Goal: Task Accomplishment & Management: Use online tool/utility

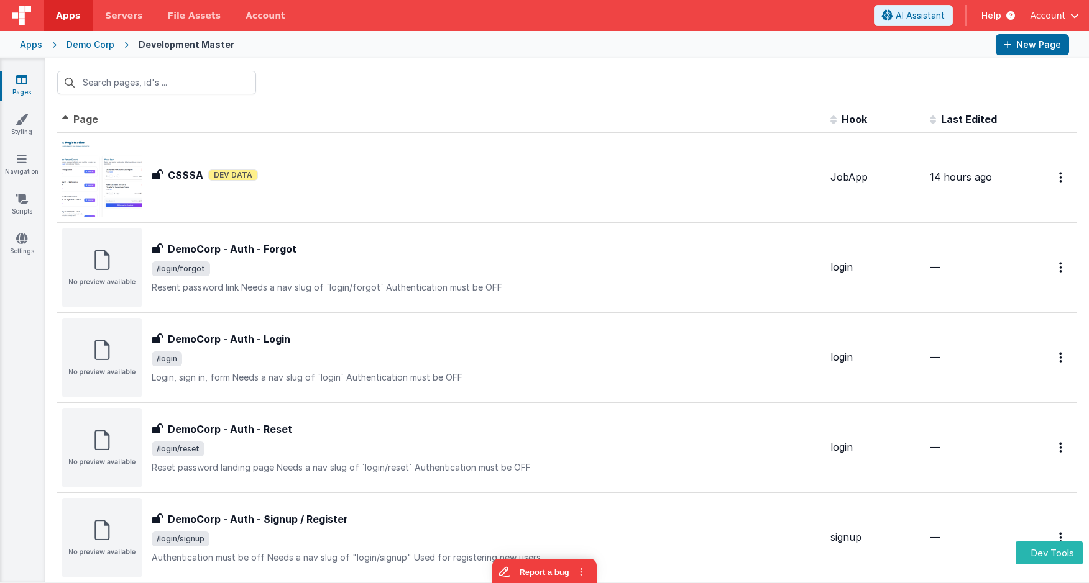
click at [34, 48] on div "Apps" at bounding box center [31, 45] width 22 height 12
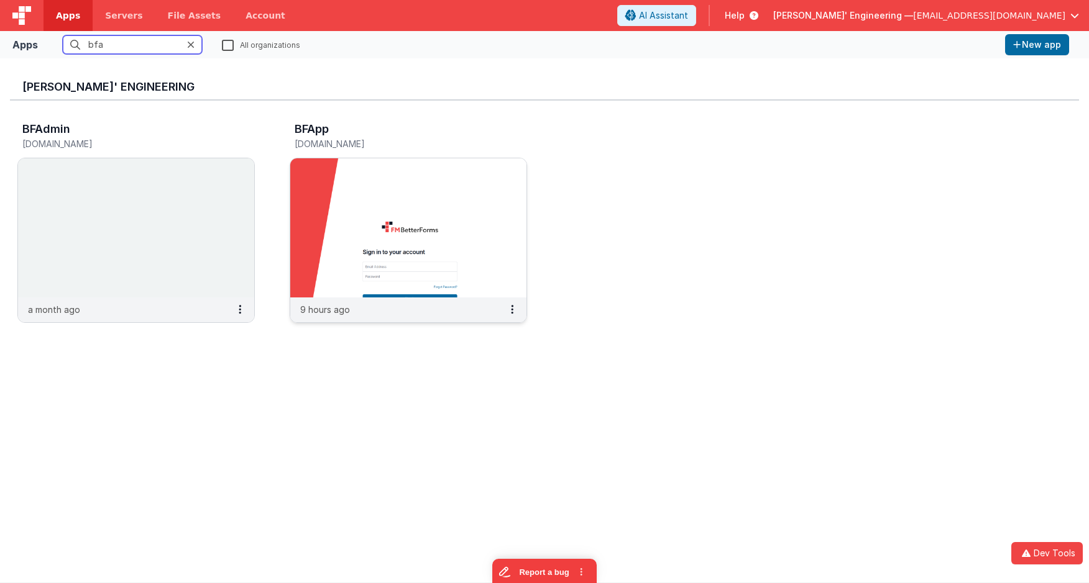
type input "bfa"
click at [414, 184] on img at bounding box center [408, 227] width 236 height 139
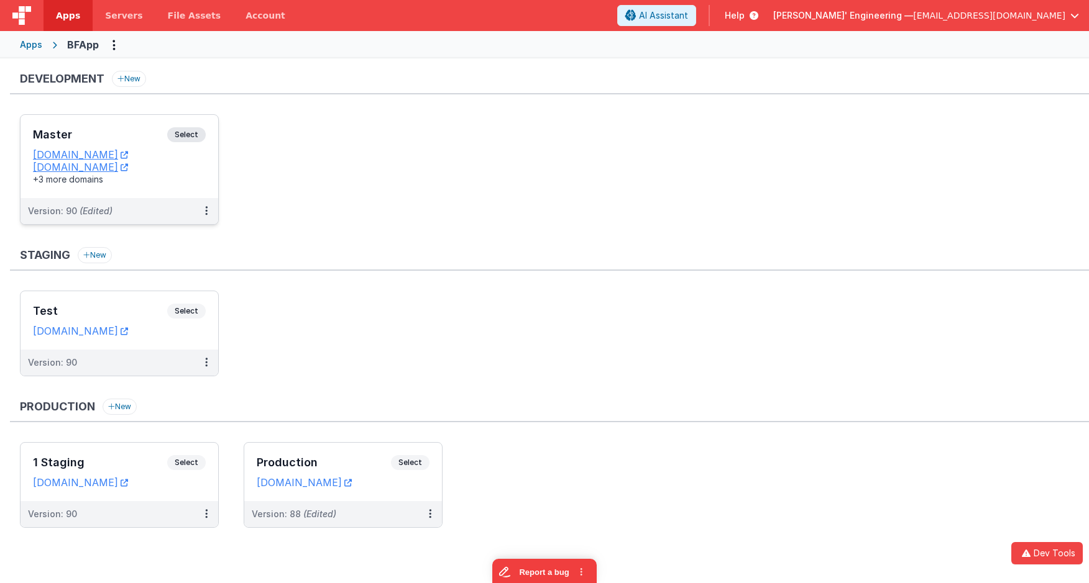
click at [197, 132] on span "Select" at bounding box center [186, 134] width 39 height 15
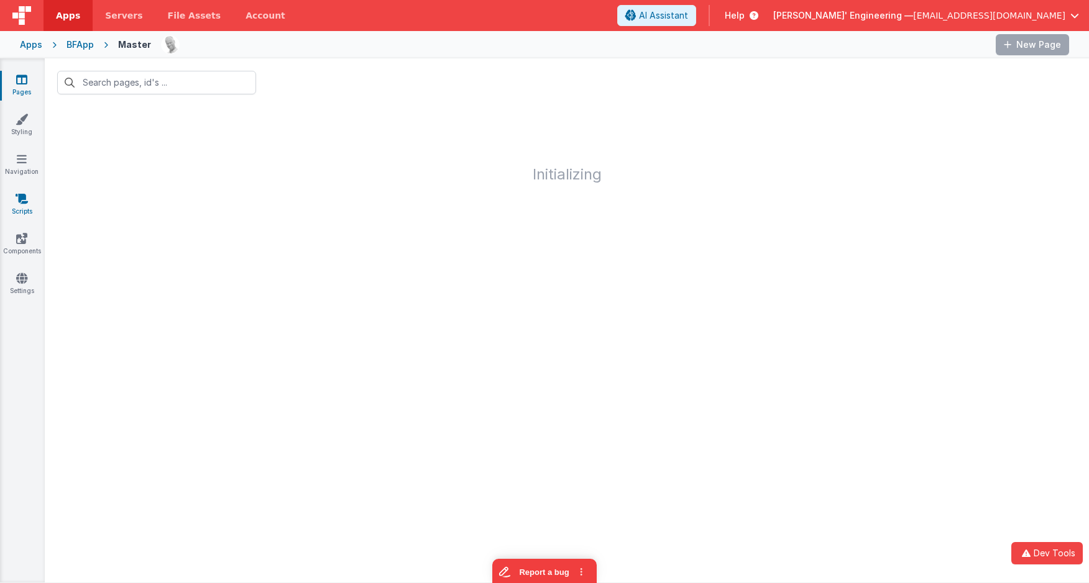
click at [26, 201] on icon at bounding box center [22, 199] width 12 height 12
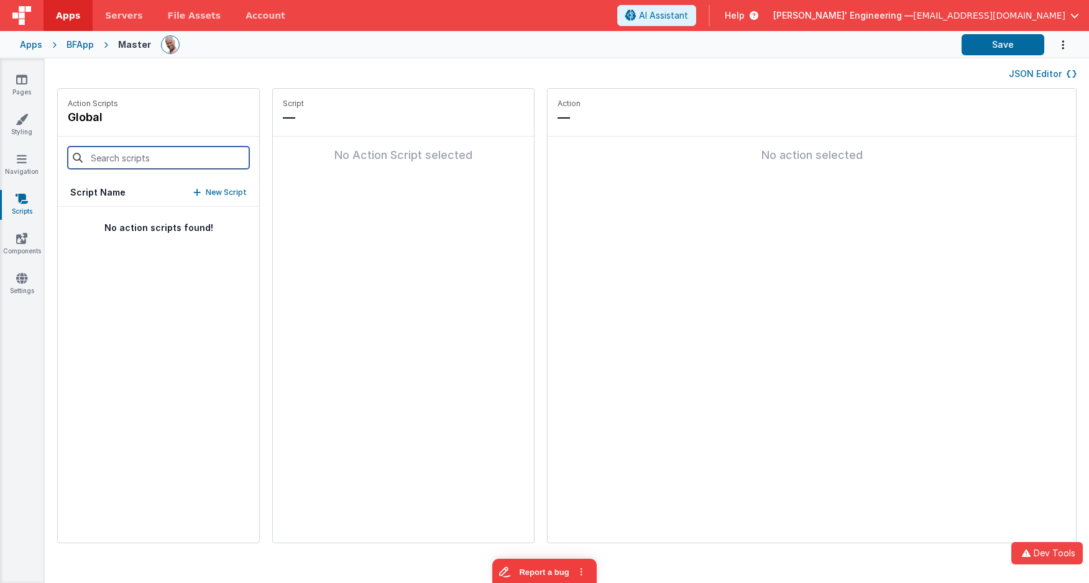
click at [158, 156] on input at bounding box center [158, 158] width 181 height 22
type input "strea"
click at [162, 231] on p "assistantReceiveResultsStream" at bounding box center [142, 226] width 158 height 15
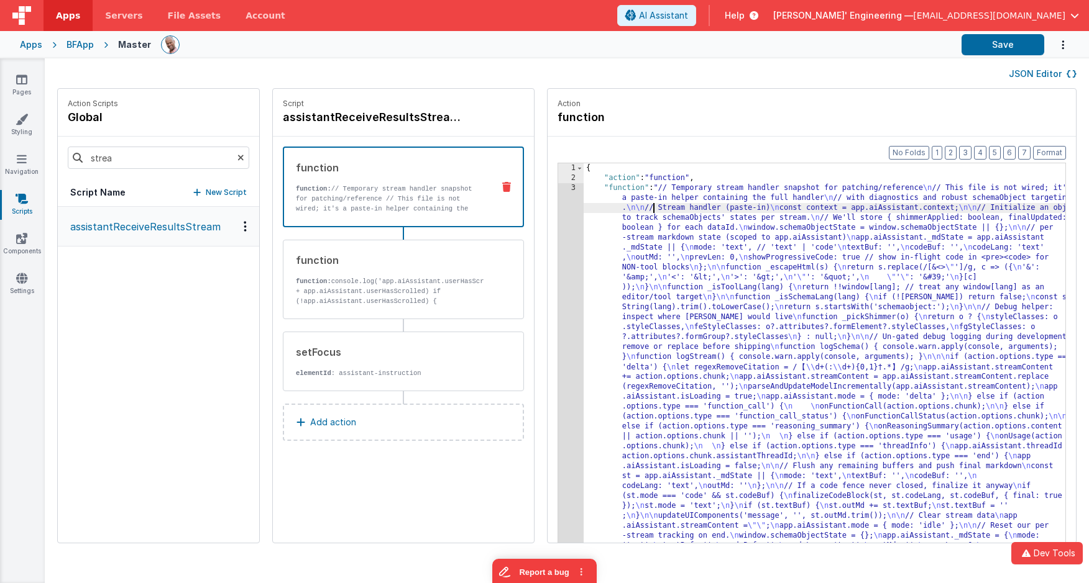
drag, startPoint x: 634, startPoint y: 212, endPoint x: 603, endPoint y: 211, distance: 31.1
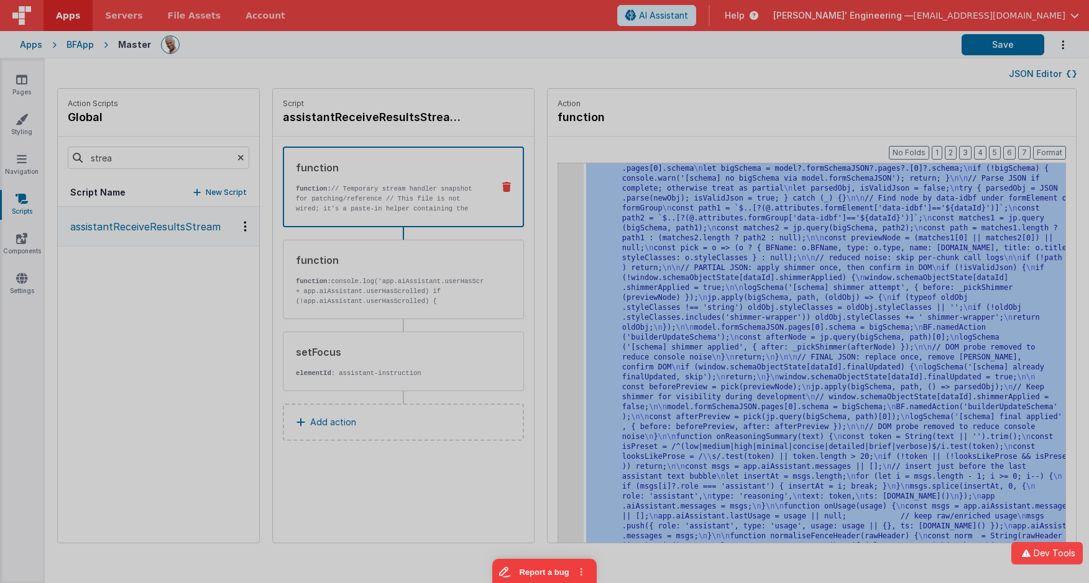
scroll to position [1322, 0]
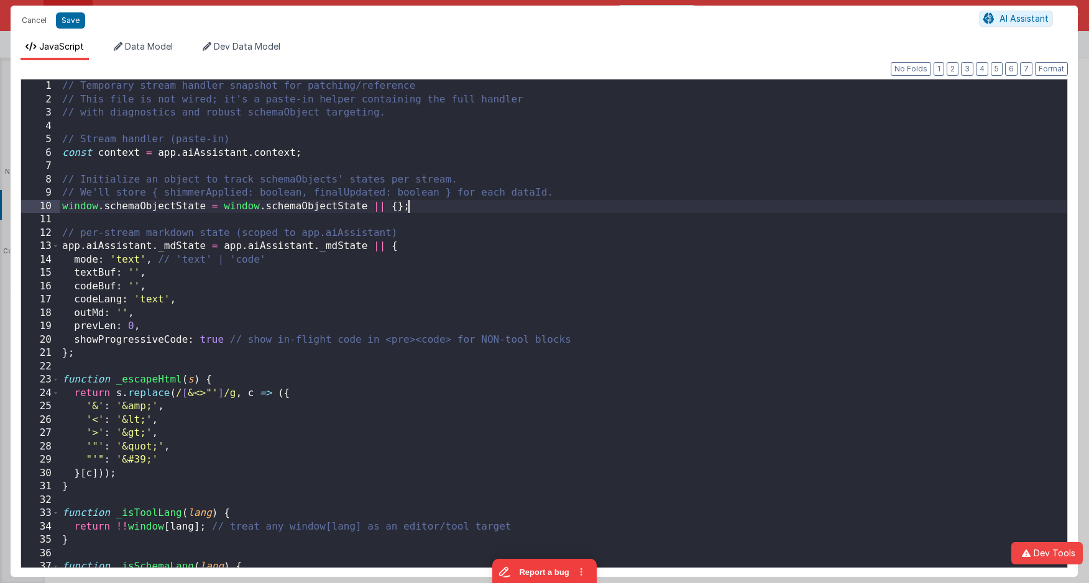
click at [546, 204] on div "// Temporary stream handler snapshot for patching/reference // This file is not…" at bounding box center [563, 343] width 1007 height 526
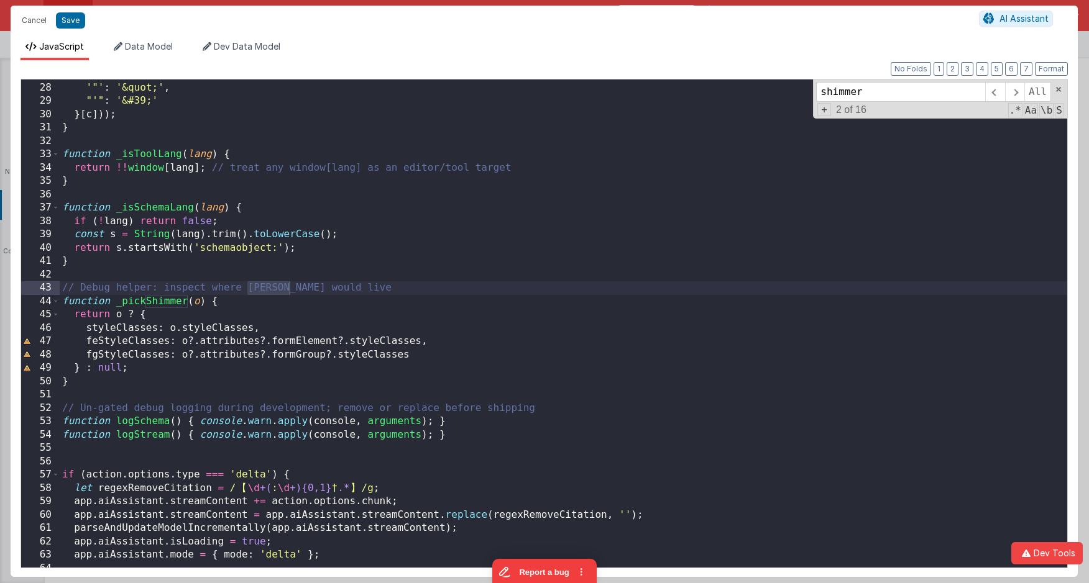
scroll to position [362, 0]
type input "shimmer"
click at [997, 95] on span at bounding box center [994, 92] width 19 height 20
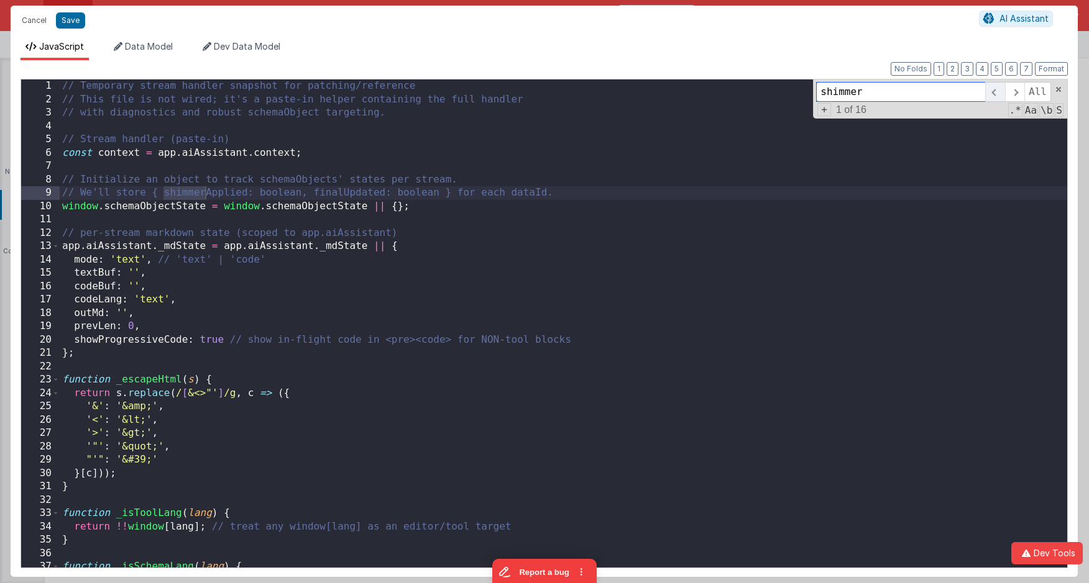
scroll to position [0, 0]
click at [1020, 93] on span at bounding box center [1014, 92] width 19 height 20
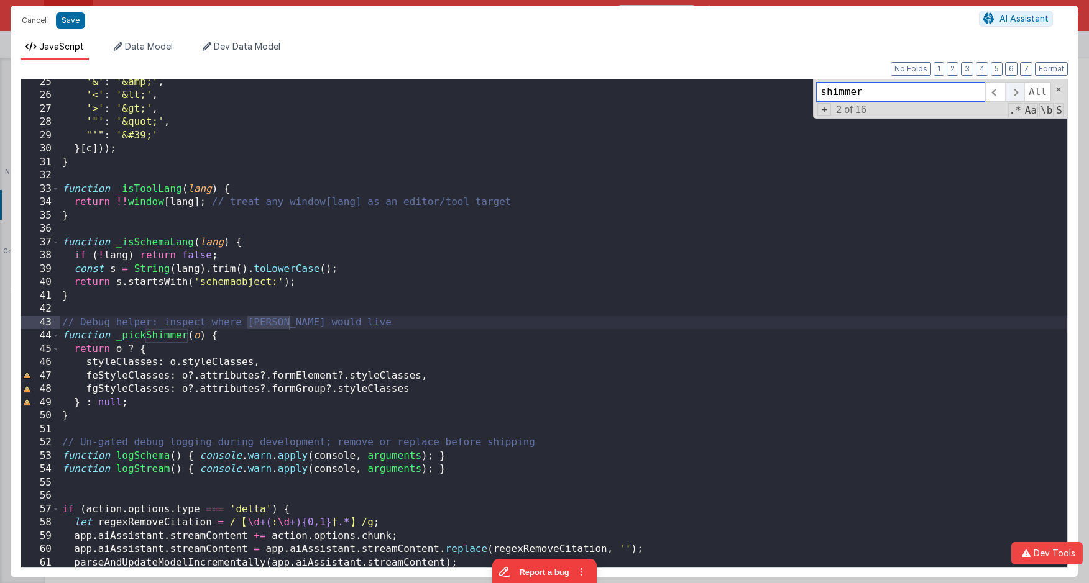
scroll to position [324, 0]
click at [1020, 93] on span at bounding box center [1014, 92] width 19 height 20
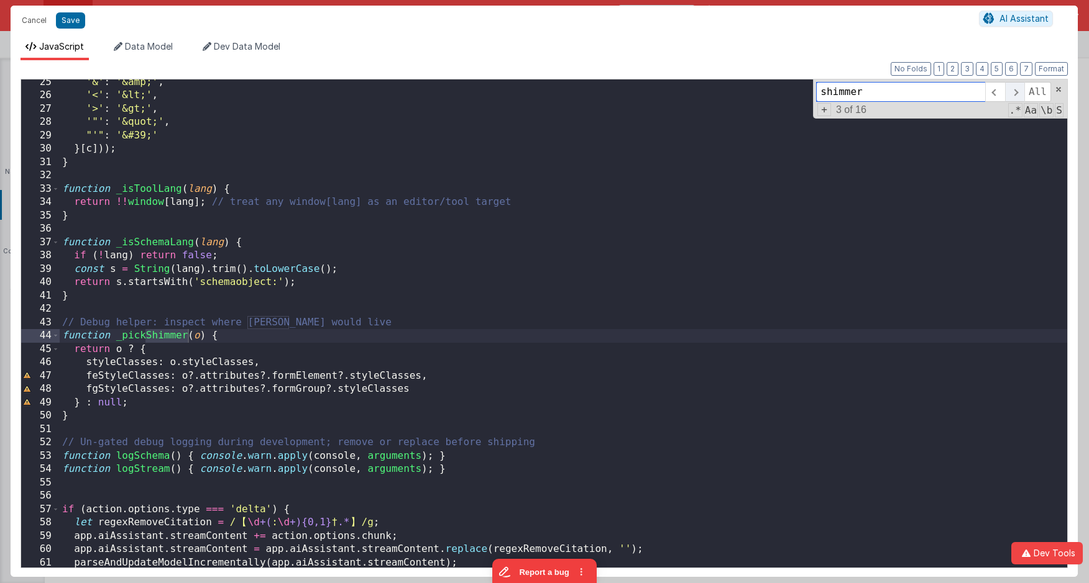
click at [1020, 93] on span at bounding box center [1014, 92] width 19 height 20
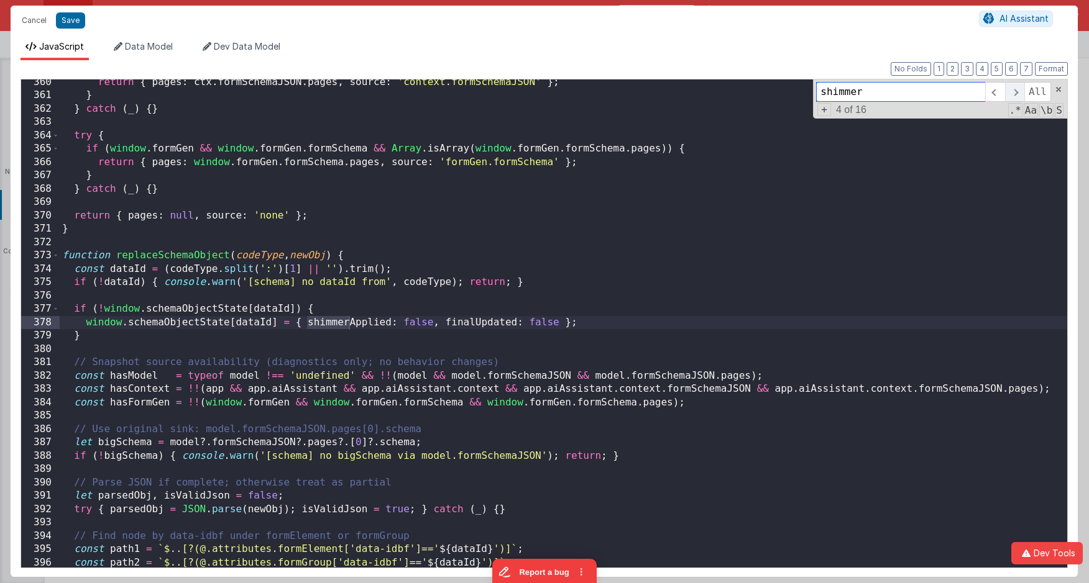
scroll to position [4800, 0]
click at [1020, 93] on span at bounding box center [1014, 92] width 19 height 20
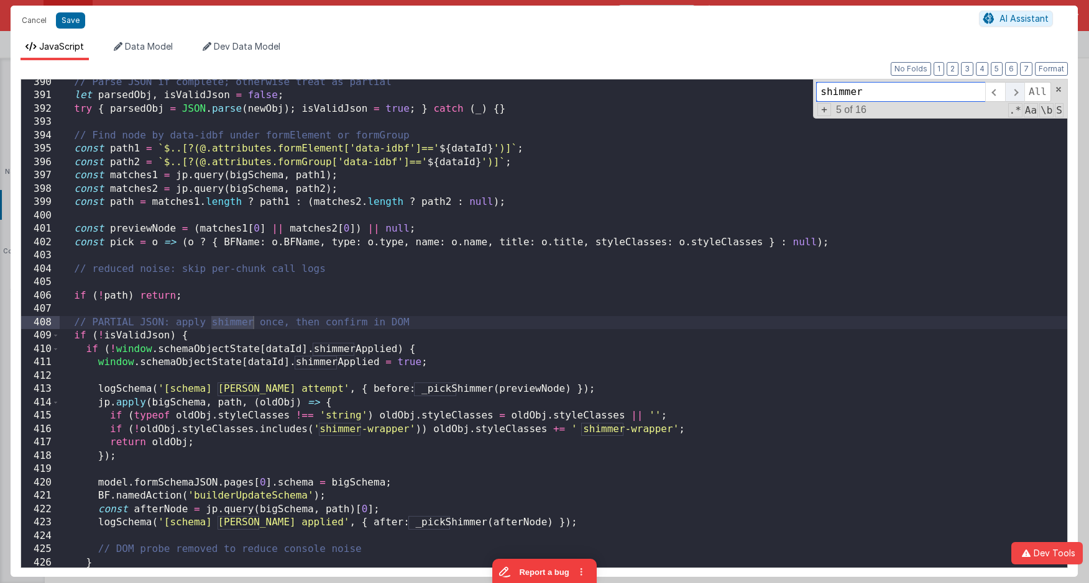
scroll to position [5201, 0]
click at [1020, 93] on span at bounding box center [1014, 92] width 19 height 20
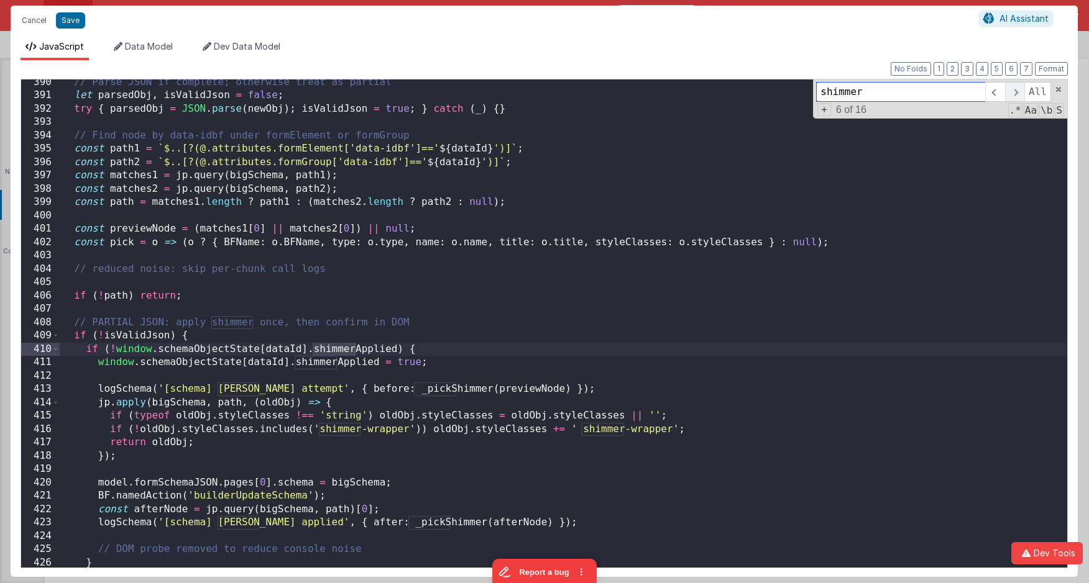
click at [1020, 93] on span at bounding box center [1014, 92] width 19 height 20
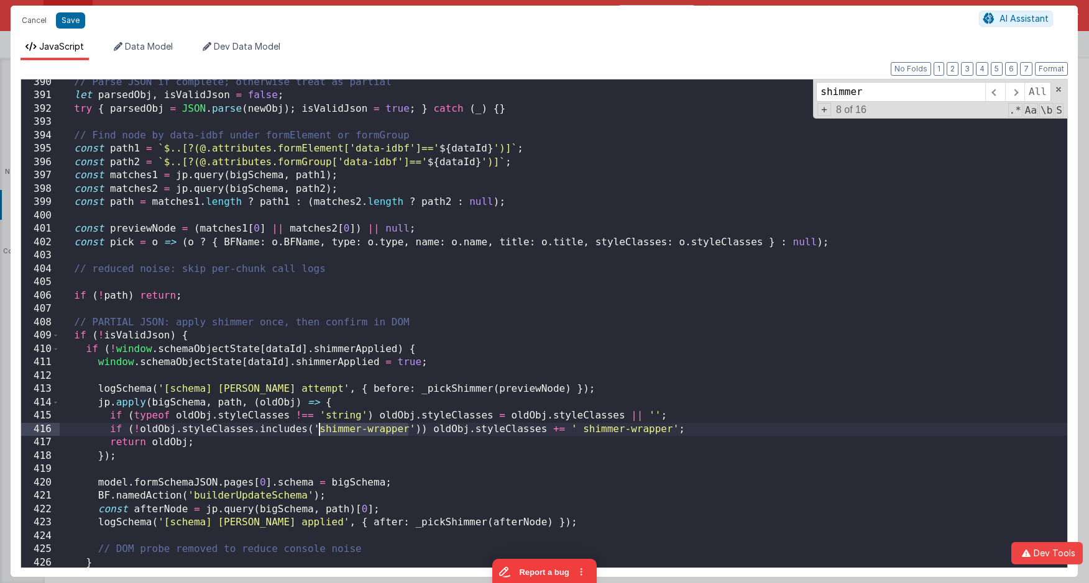
drag, startPoint x: 408, startPoint y: 429, endPoint x: 317, endPoint y: 431, distance: 90.7
click at [317, 431] on div "// Parse JSON if complete; otherwise treat as partial let parsedObj , isValidJs…" at bounding box center [563, 339] width 1007 height 526
click at [43, 21] on button "Cancel" at bounding box center [34, 20] width 37 height 17
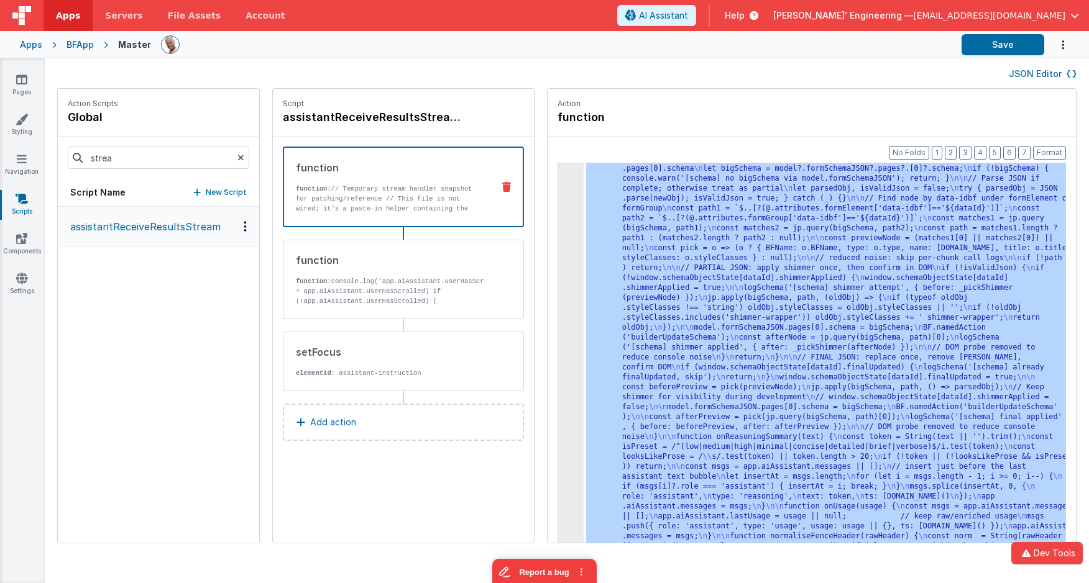
click at [419, 71] on div "JSON Editor" at bounding box center [566, 73] width 1019 height 15
drag, startPoint x: 661, startPoint y: 230, endPoint x: 613, endPoint y: 227, distance: 47.9
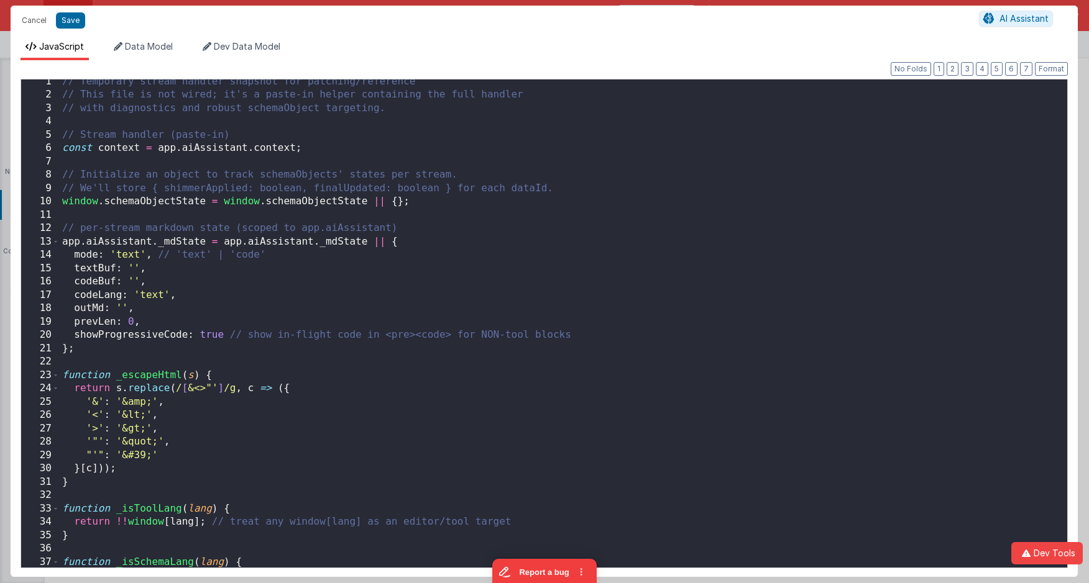
scroll to position [9, 0]
click at [551, 213] on div "// Temporary stream handler snapshot for patching/reference // This file is not…" at bounding box center [563, 332] width 1007 height 515
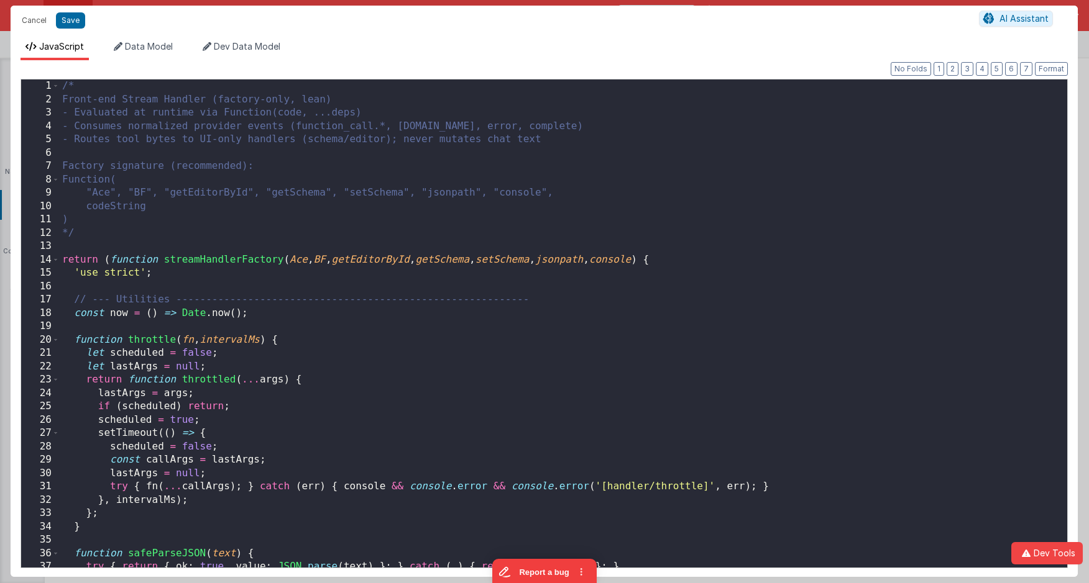
scroll to position [0, 0]
drag, startPoint x: 1049, startPoint y: 70, endPoint x: 1022, endPoint y: 69, distance: 27.3
click at [1049, 70] on button "Format" at bounding box center [1051, 69] width 33 height 14
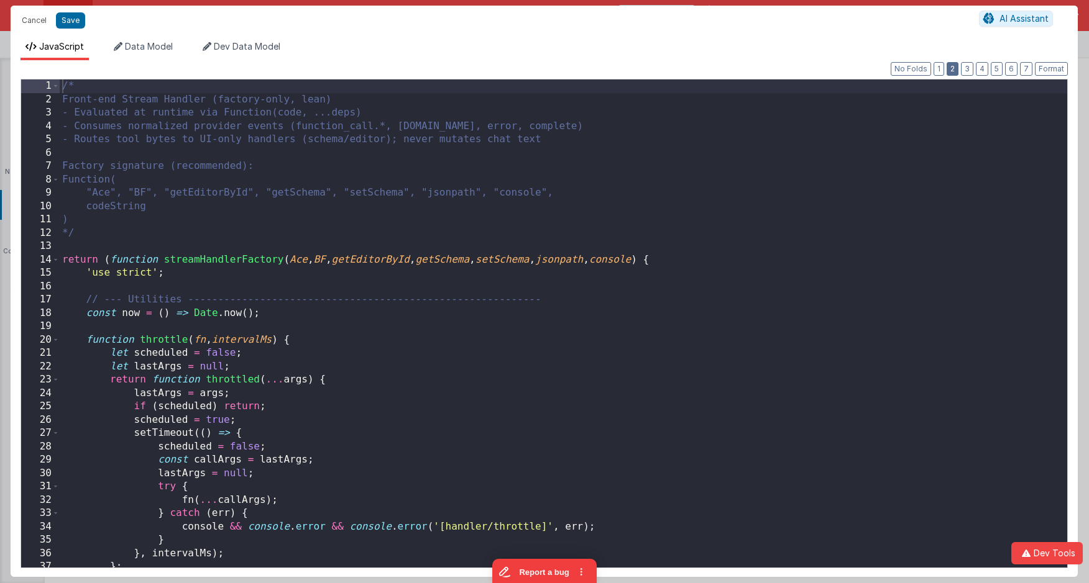
click at [954, 66] on button "2" at bounding box center [952, 69] width 12 height 14
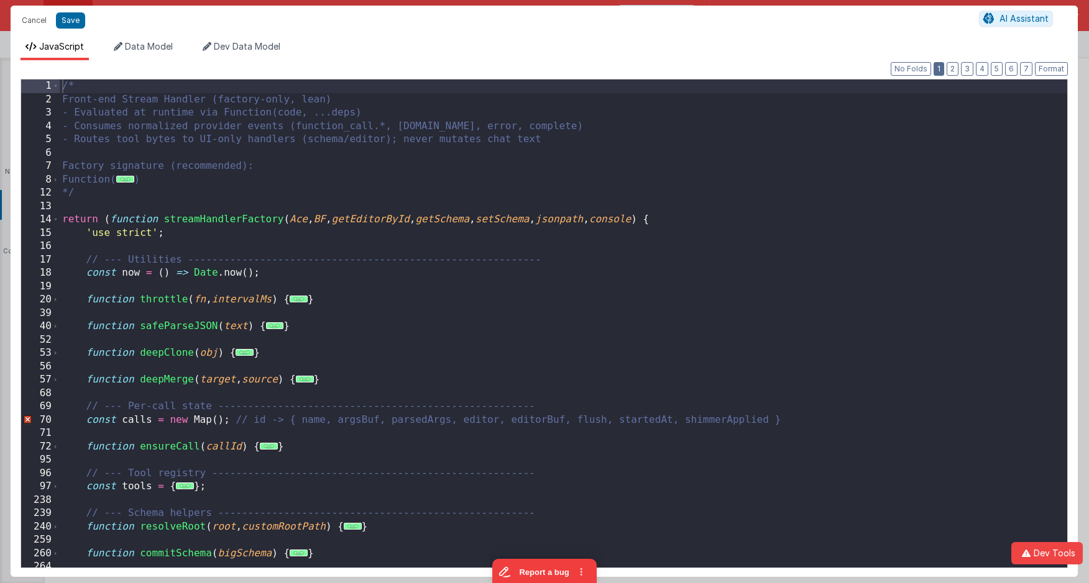
click at [943, 67] on button "1" at bounding box center [938, 69] width 11 height 14
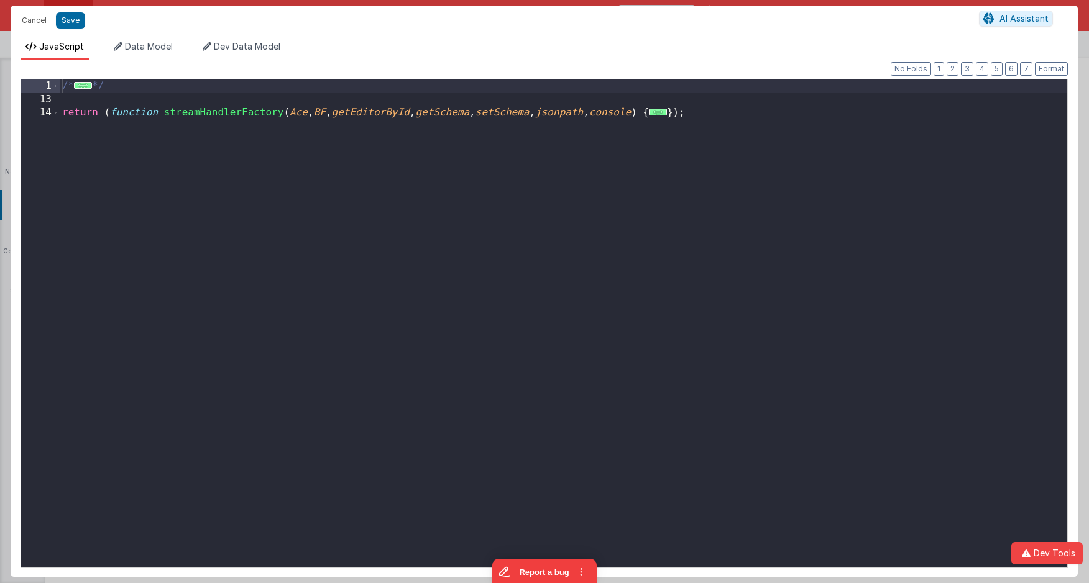
click at [304, 162] on div "/* ... */ return ( function streamHandlerFactory ( Ace , BF , getEditorById , g…" at bounding box center [563, 337] width 1007 height 515
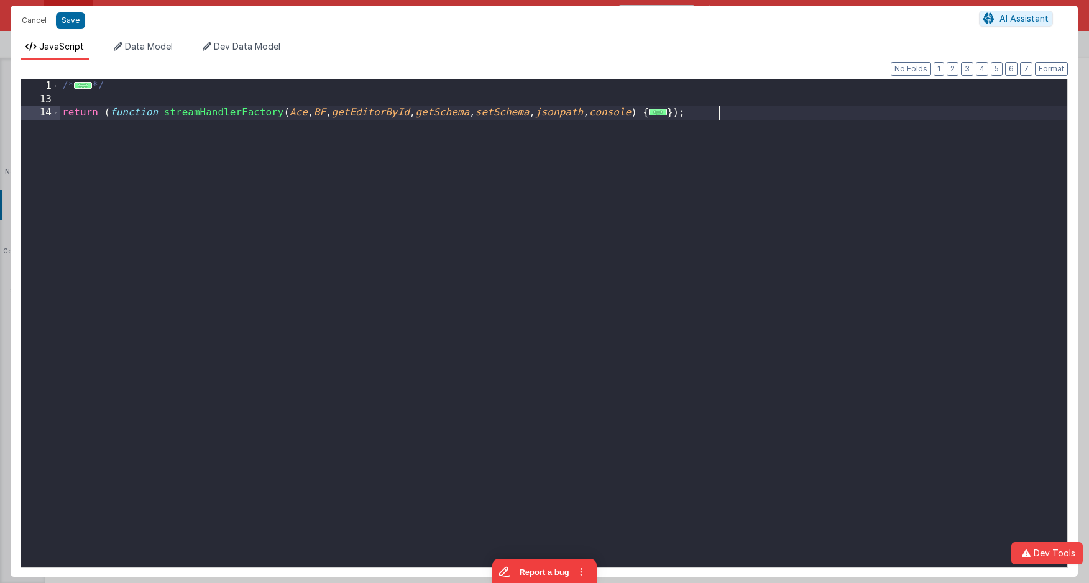
click at [667, 111] on span "..." at bounding box center [658, 112] width 18 height 7
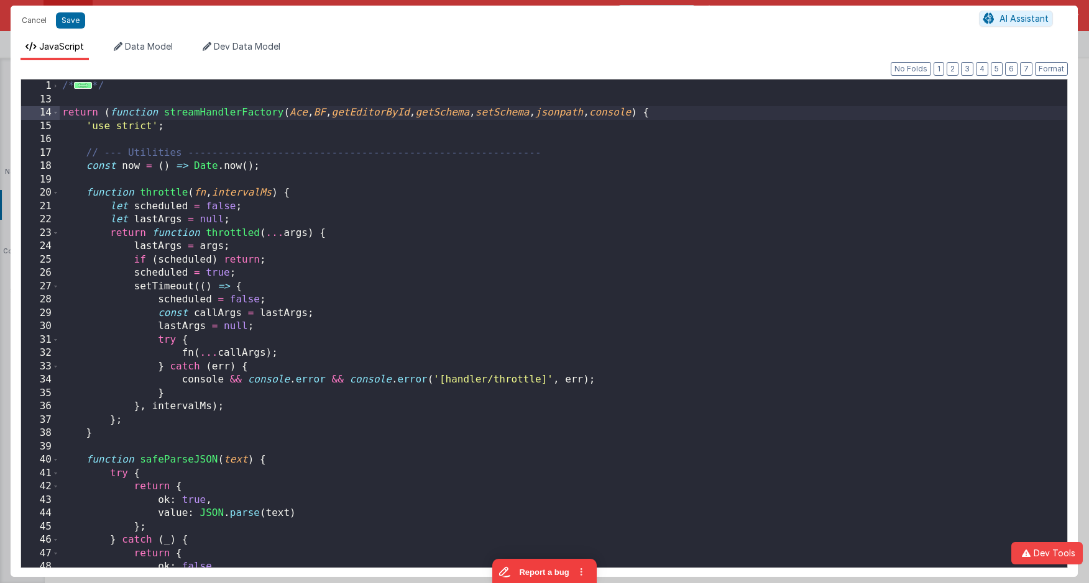
click at [125, 167] on div "/* ... */ return ( function streamHandlerFactory ( Ace , BF , getEditorById , g…" at bounding box center [563, 337] width 1007 height 515
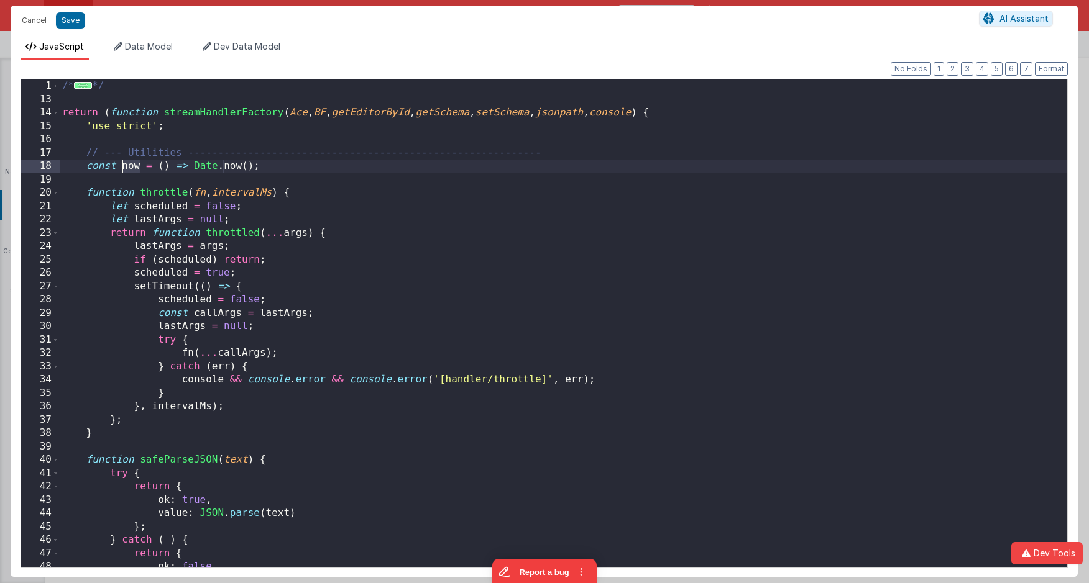
click at [125, 167] on div "/* ... */ return ( function streamHandlerFactory ( Ace , BF , getEditorById , g…" at bounding box center [563, 337] width 1007 height 515
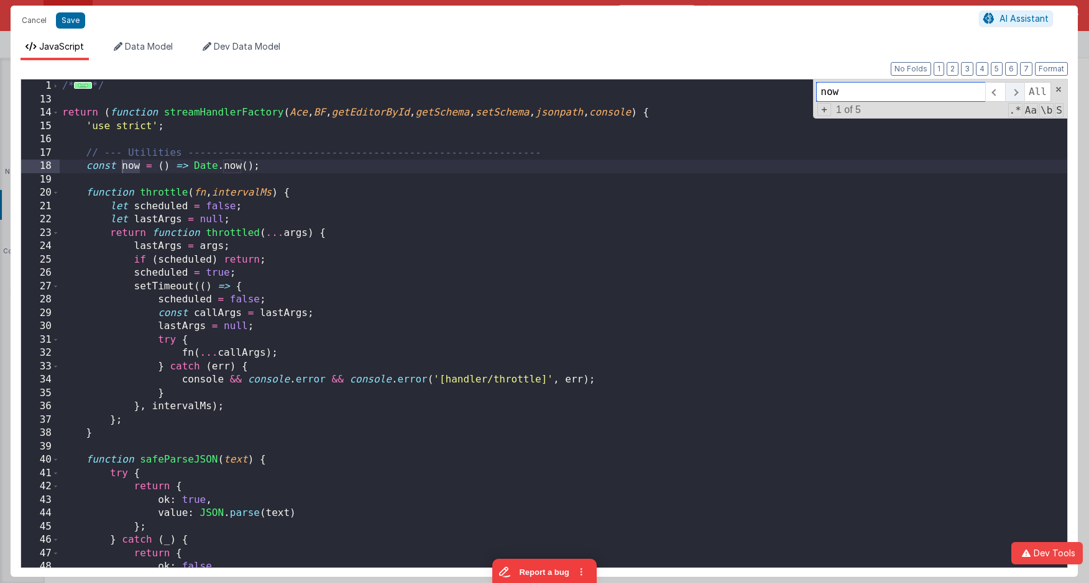
click at [1013, 97] on span at bounding box center [1014, 92] width 19 height 20
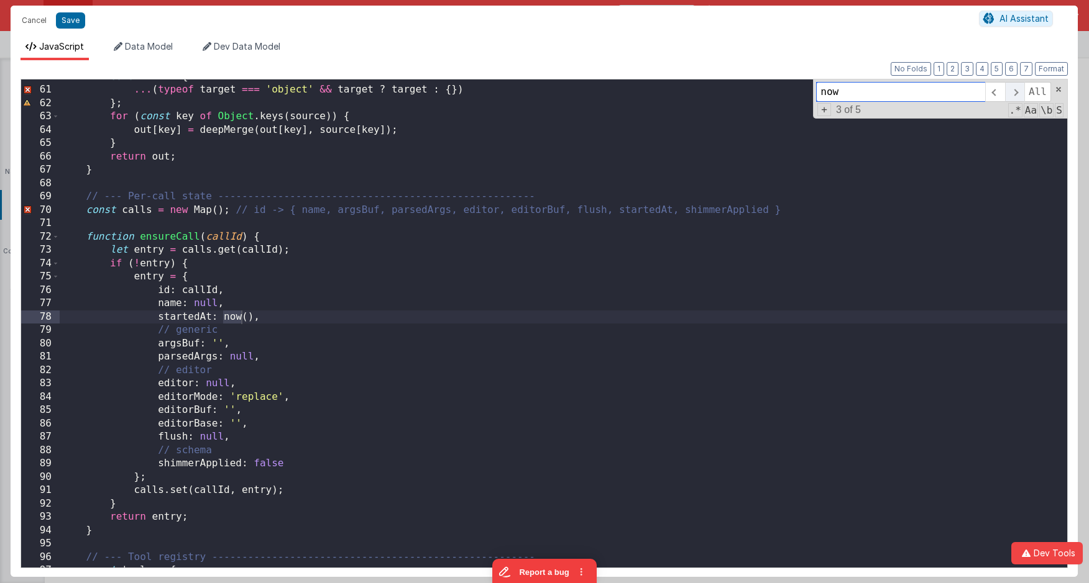
scroll to position [651, 0]
click at [1013, 97] on span at bounding box center [1014, 92] width 19 height 20
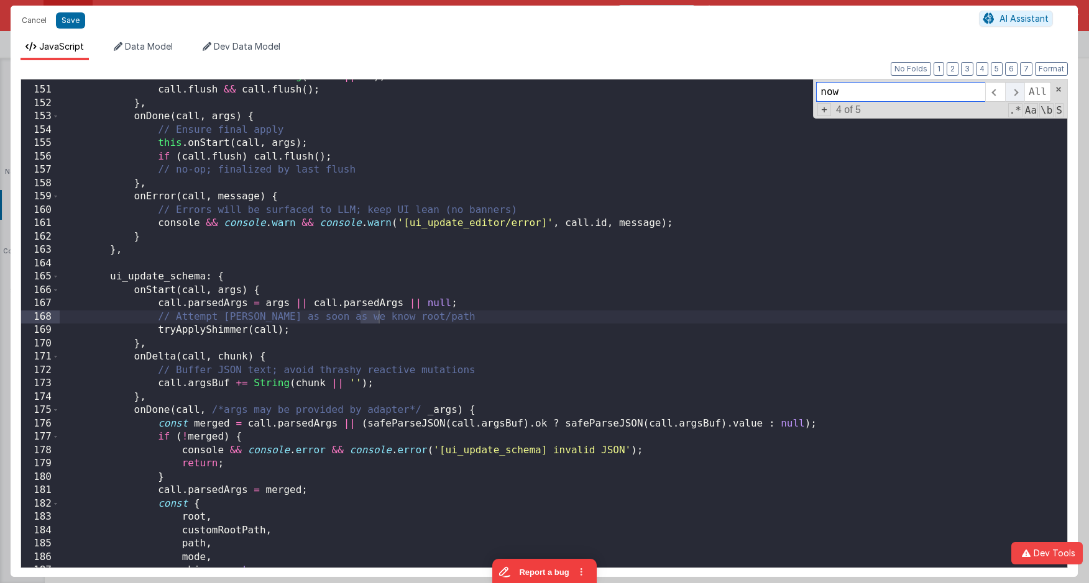
click at [1013, 97] on span at bounding box center [1014, 92] width 19 height 20
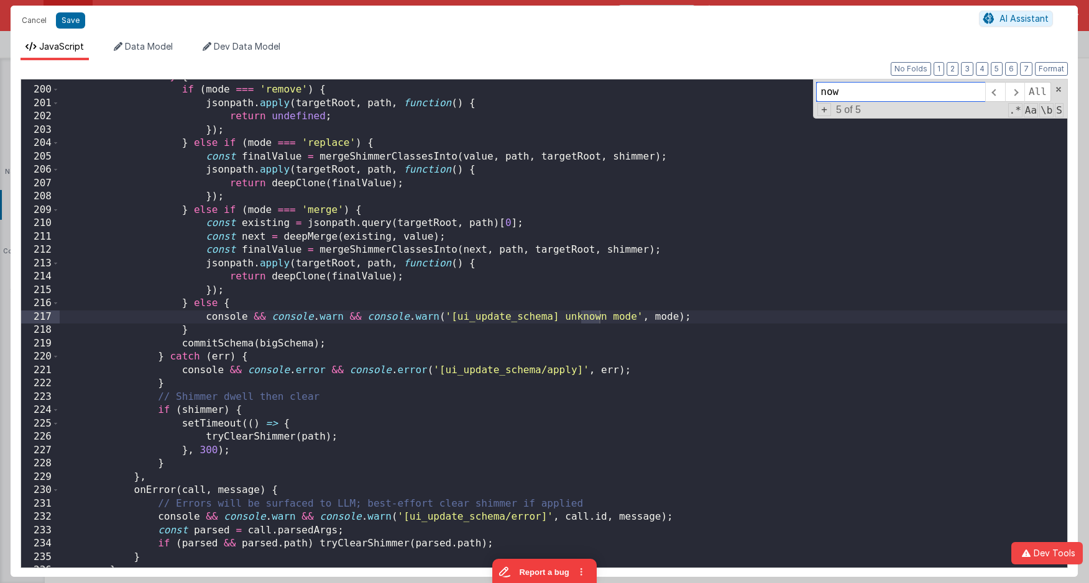
click at [1057, 91] on span at bounding box center [1058, 89] width 9 height 9
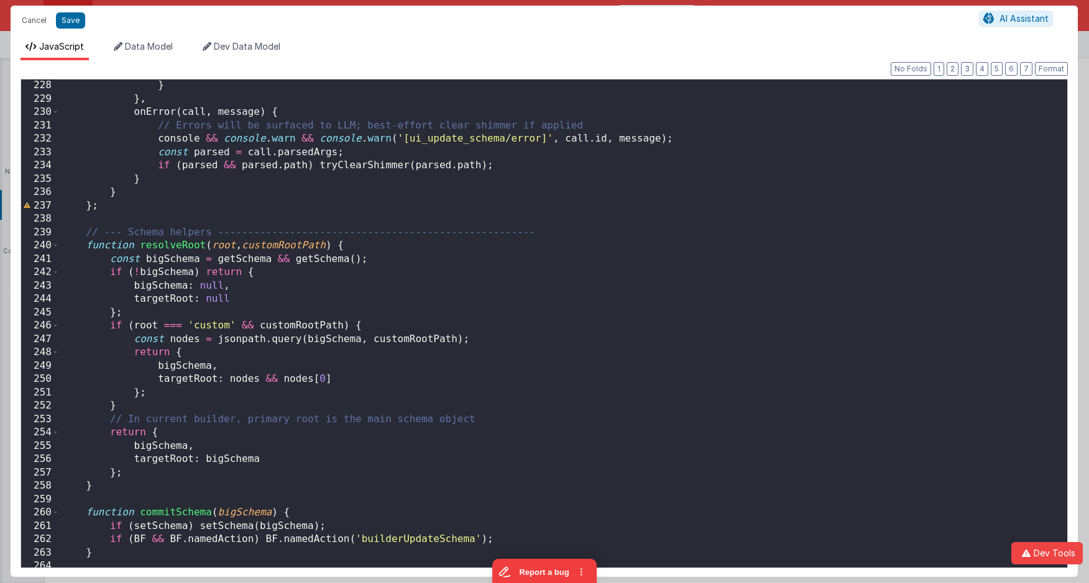
scroll to position [2974, 0]
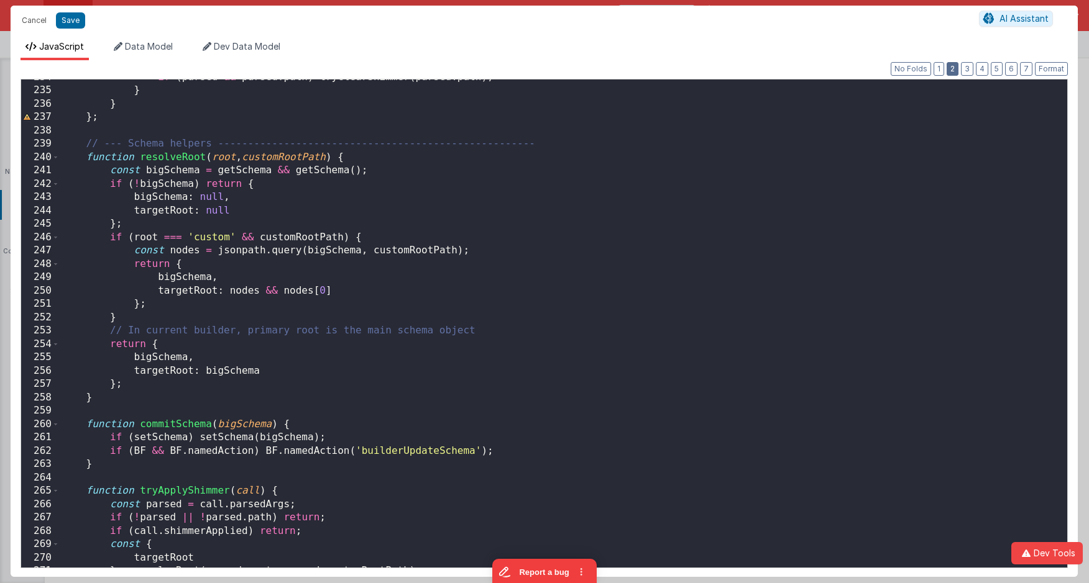
click at [951, 71] on button "2" at bounding box center [952, 69] width 12 height 14
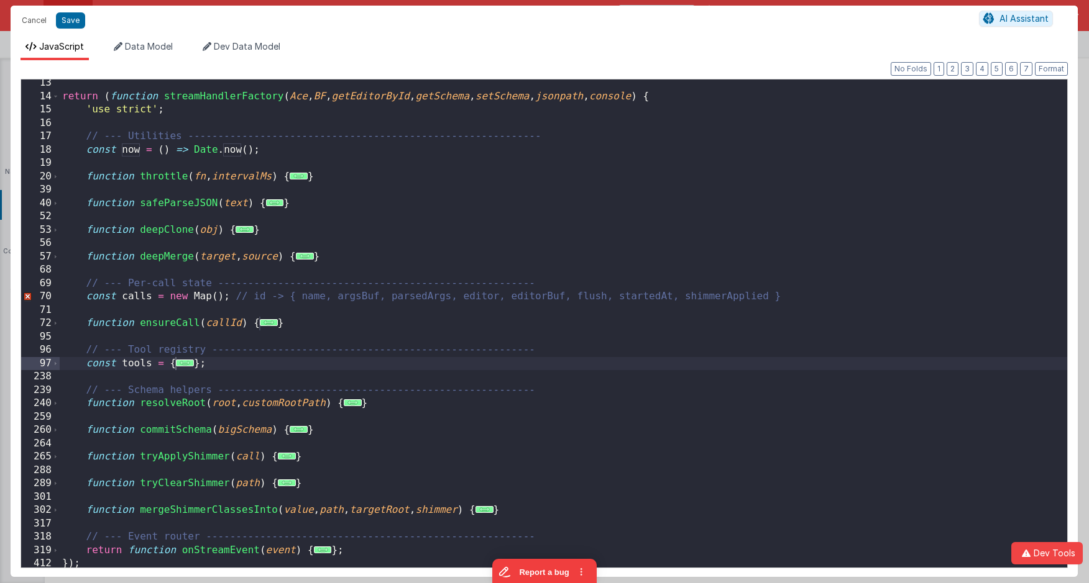
scroll to position [126, 0]
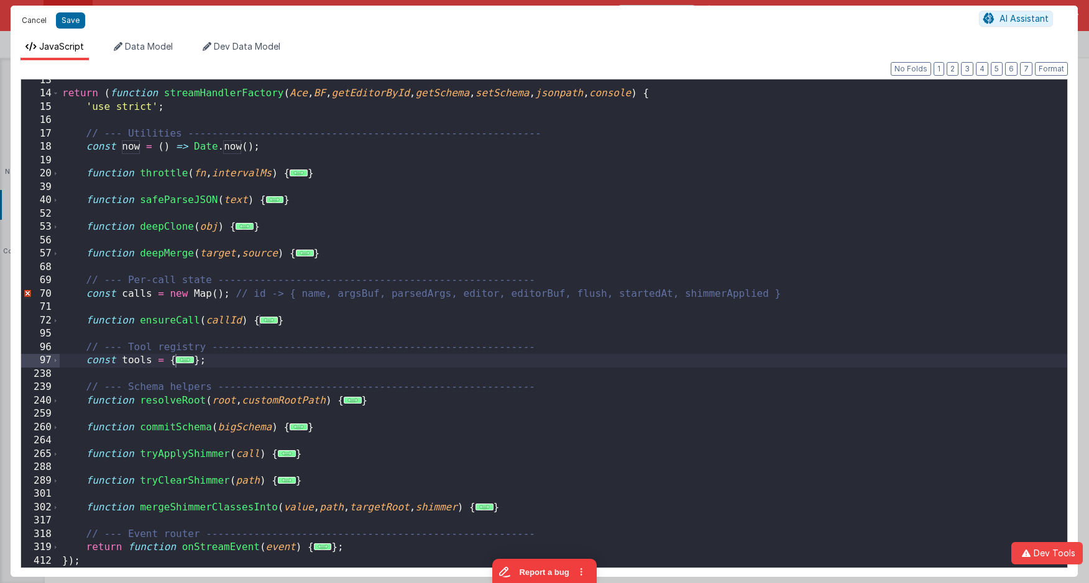
drag, startPoint x: 45, startPoint y: 21, endPoint x: 105, endPoint y: 6, distance: 62.1
click at [45, 21] on button "Cancel" at bounding box center [34, 20] width 37 height 17
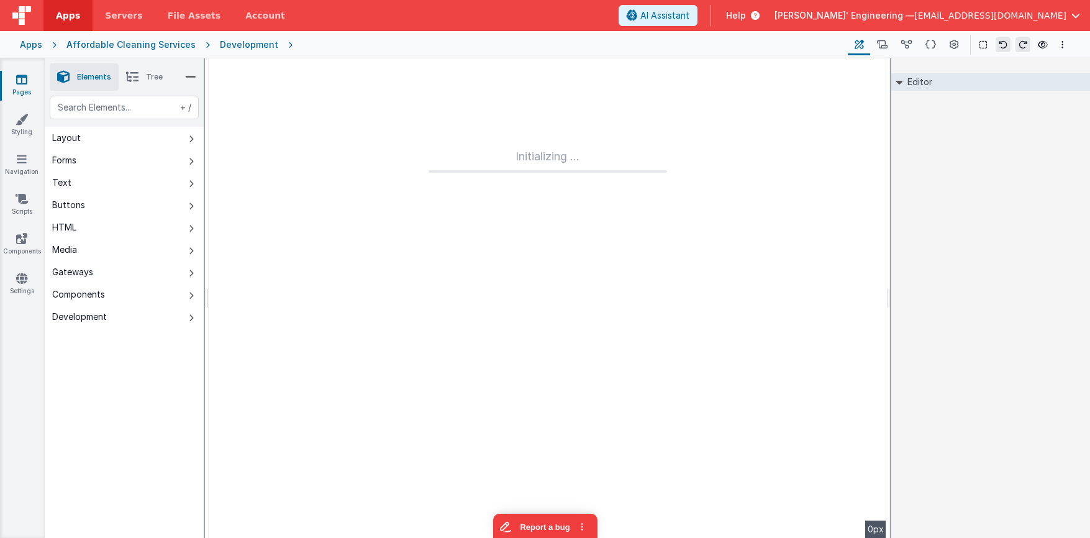
click at [994, 8] on div "Delfs' Engineering — mrdelfs@gmail.com" at bounding box center [928, 15] width 306 height 21
click at [995, 12] on span "mrdelfs@gmail.com" at bounding box center [991, 15] width 152 height 12
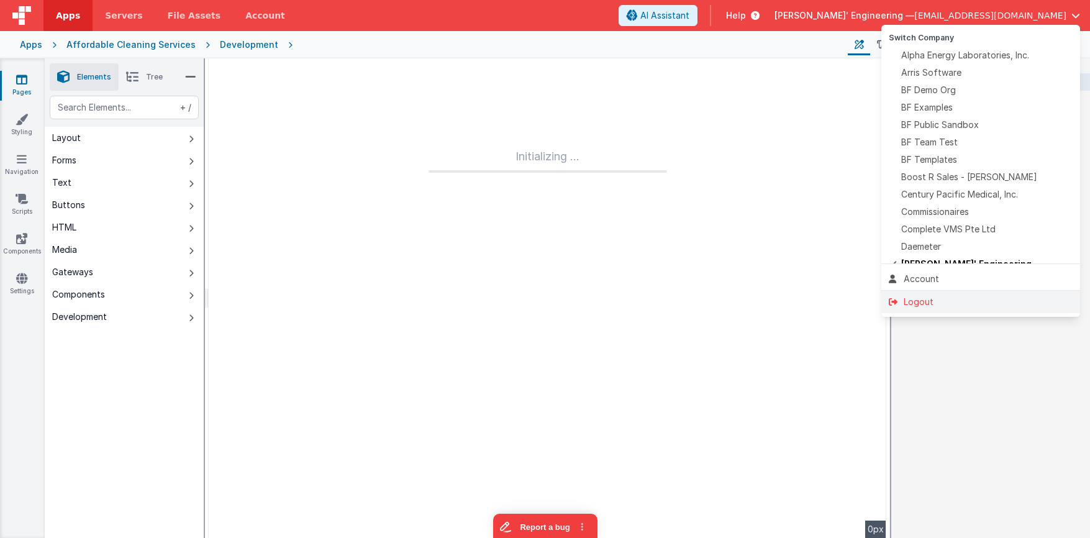
click at [963, 296] on div "Logout" at bounding box center [981, 302] width 184 height 12
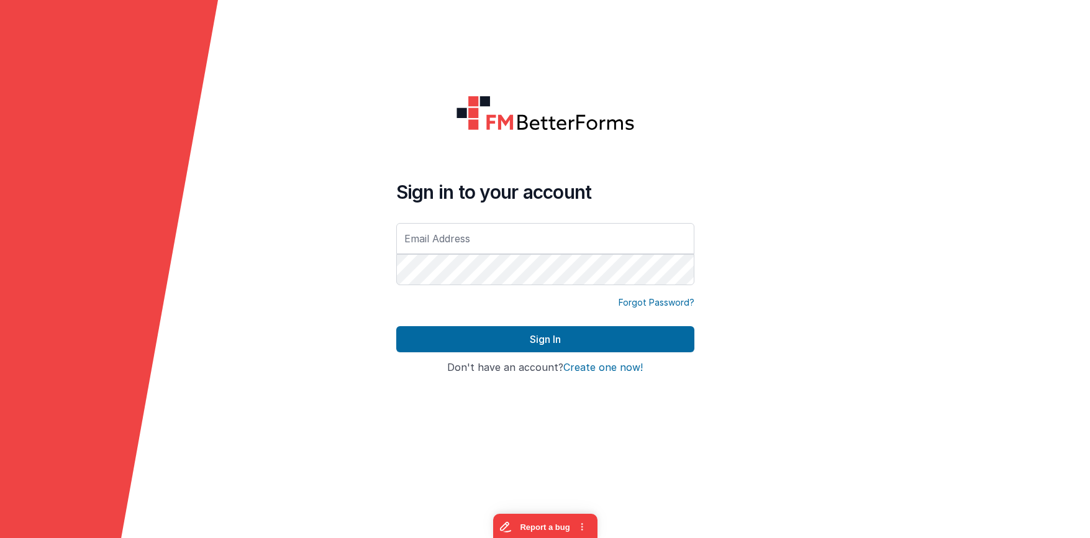
type input "[EMAIL_ADDRESS][DOMAIN_NAME]"
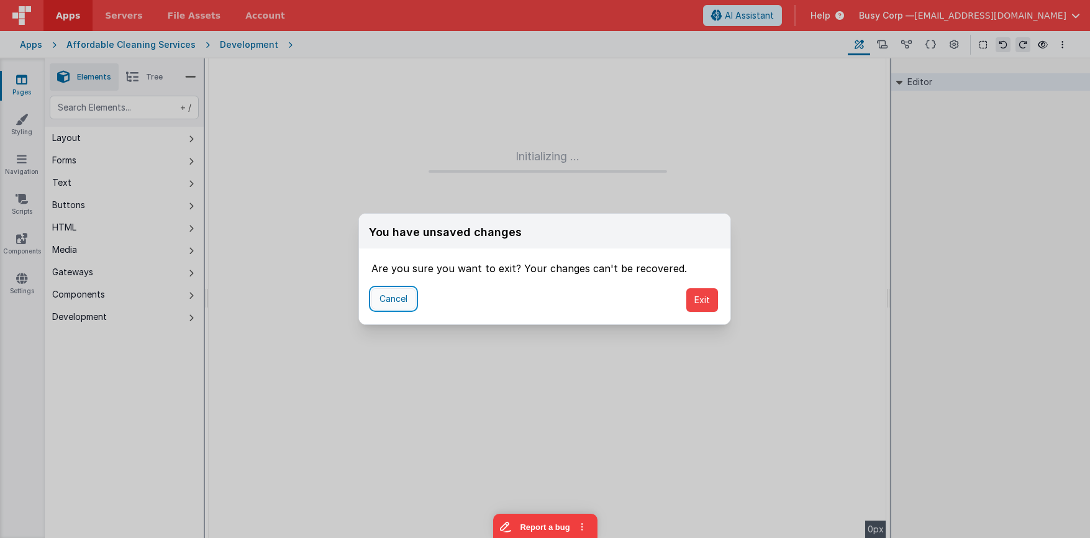
drag, startPoint x: 388, startPoint y: 298, endPoint x: 379, endPoint y: 287, distance: 14.6
click at [388, 298] on button "Cancel" at bounding box center [394, 298] width 44 height 21
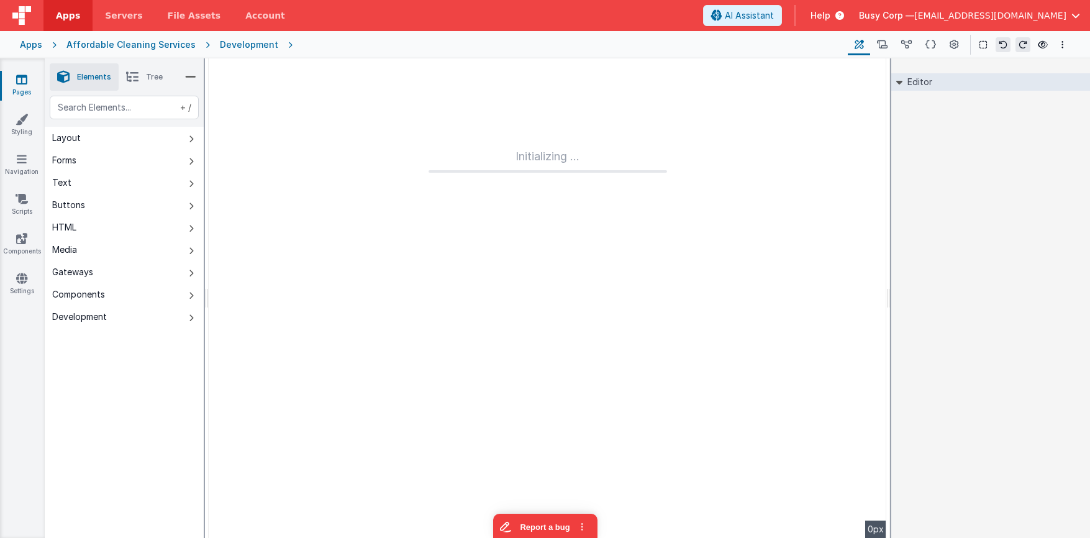
click at [30, 12] on img at bounding box center [21, 15] width 19 height 19
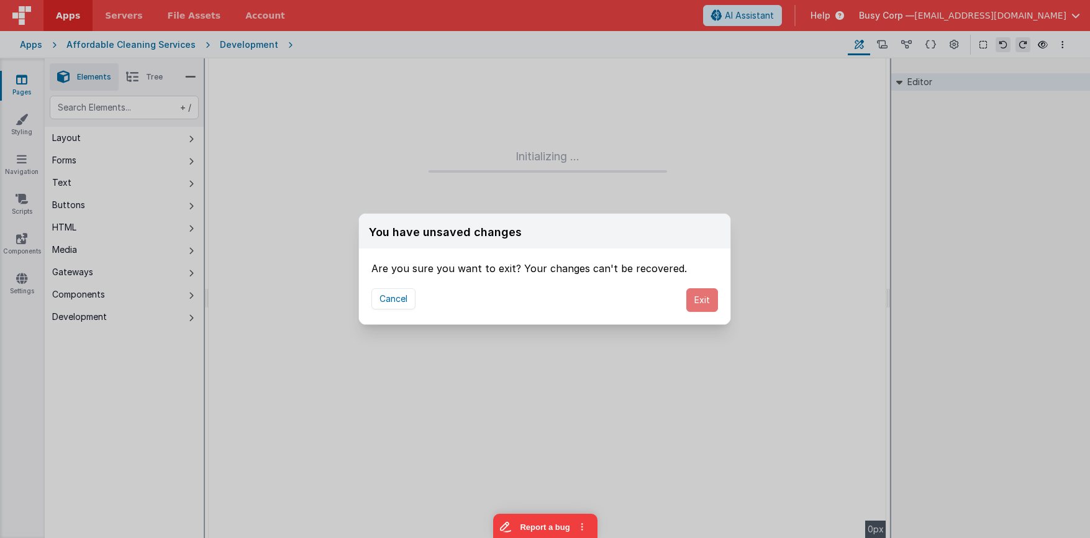
drag, startPoint x: 710, startPoint y: 306, endPoint x: 728, endPoint y: 283, distance: 29.6
click at [710, 306] on button "Exit" at bounding box center [703, 300] width 32 height 24
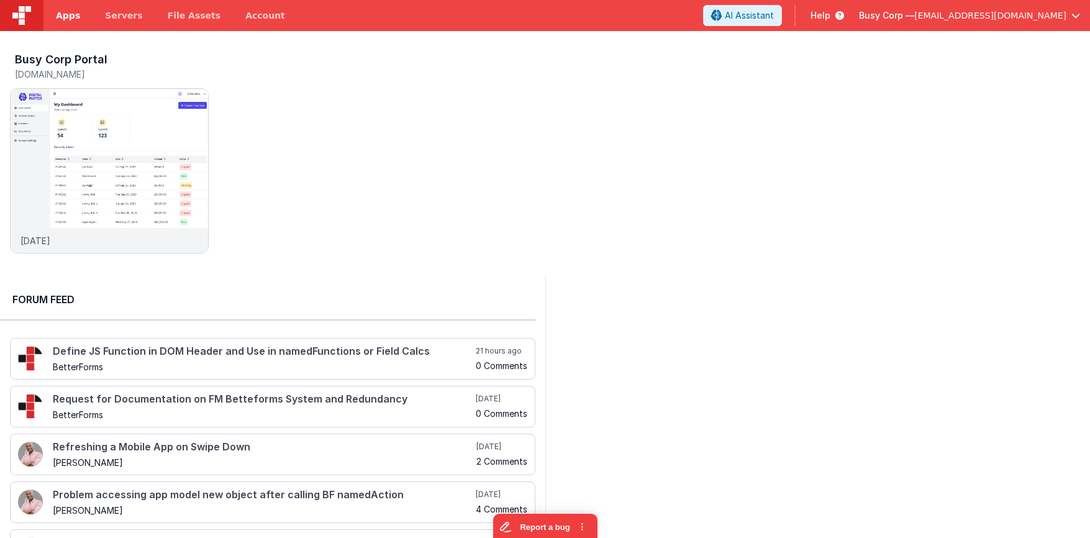
click at [73, 15] on span "Apps" at bounding box center [68, 15] width 24 height 12
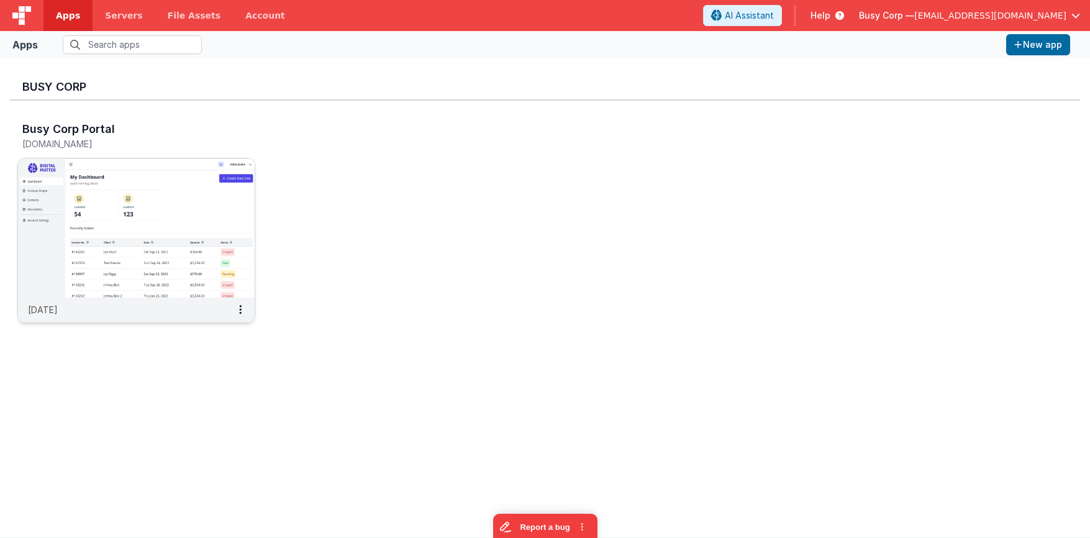
click at [207, 190] on img at bounding box center [136, 227] width 237 height 139
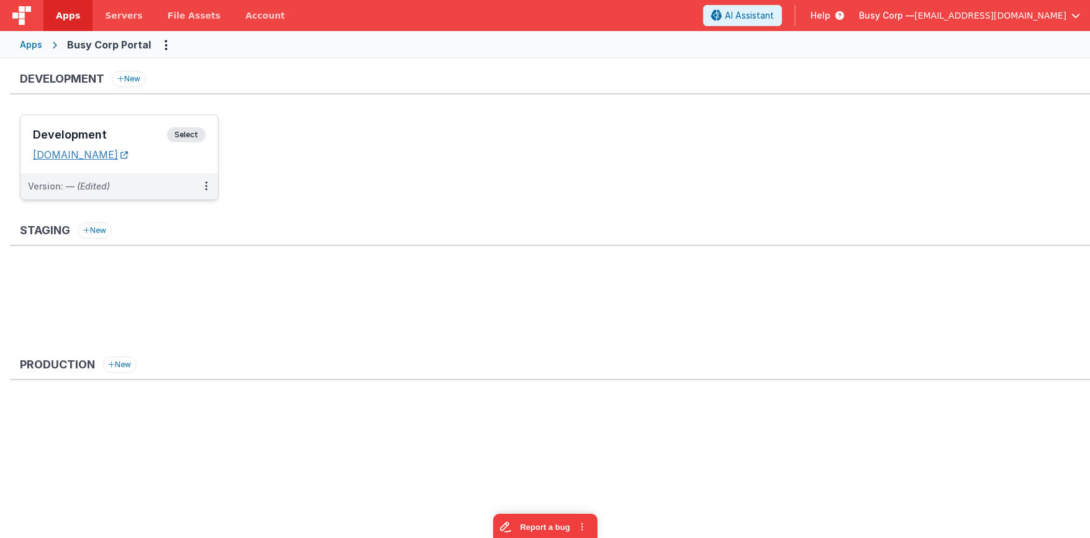
click at [128, 160] on link "[DOMAIN_NAME]" at bounding box center [80, 155] width 95 height 12
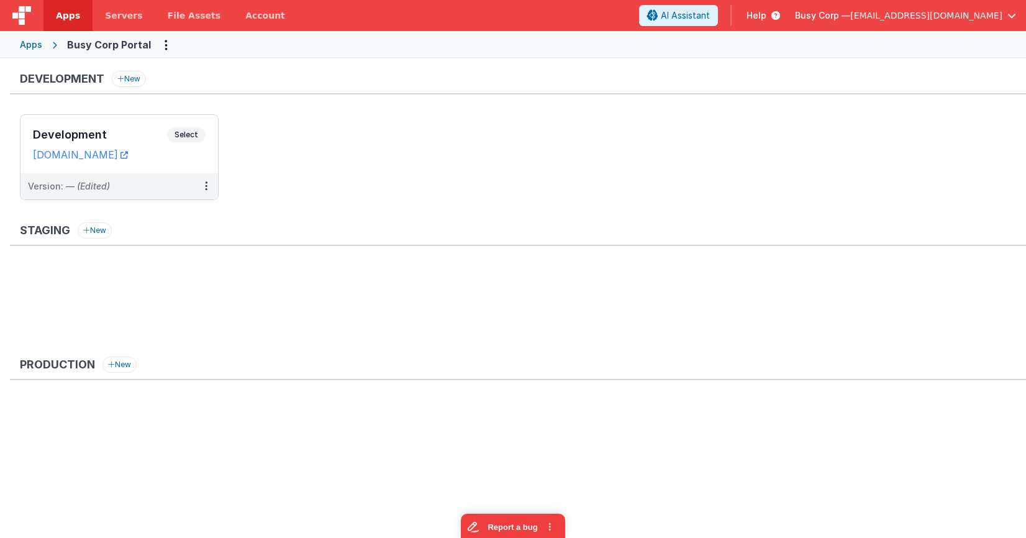
click at [443, 126] on ul "Development Select URLs [DOMAIN_NAME] Version: — (Edited)" at bounding box center [523, 163] width 1007 height 98
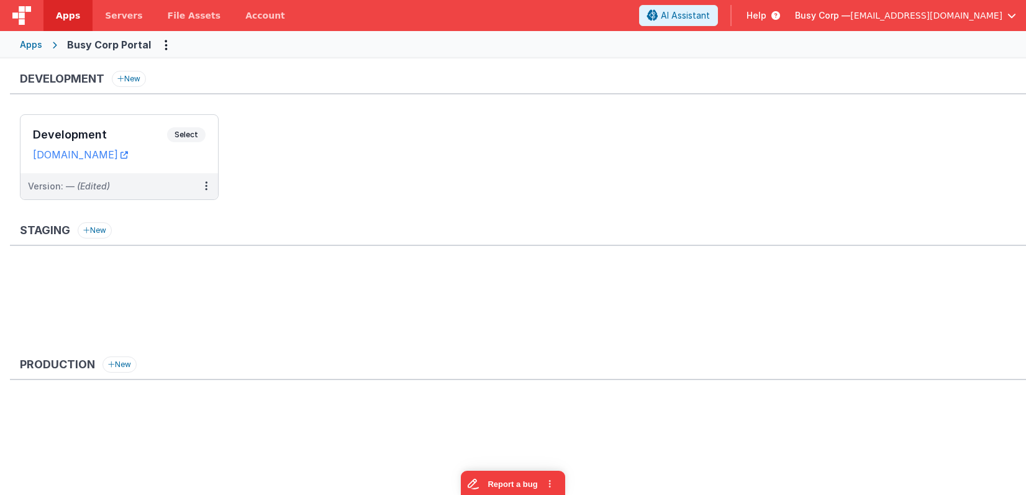
click at [290, 114] on div "Development New Development Select URLs [DOMAIN_NAME] Version: — (Edited)" at bounding box center [518, 142] width 1017 height 142
click at [325, 141] on ul "Development Select URLs [DOMAIN_NAME] Version: — (Edited)" at bounding box center [523, 163] width 1007 height 98
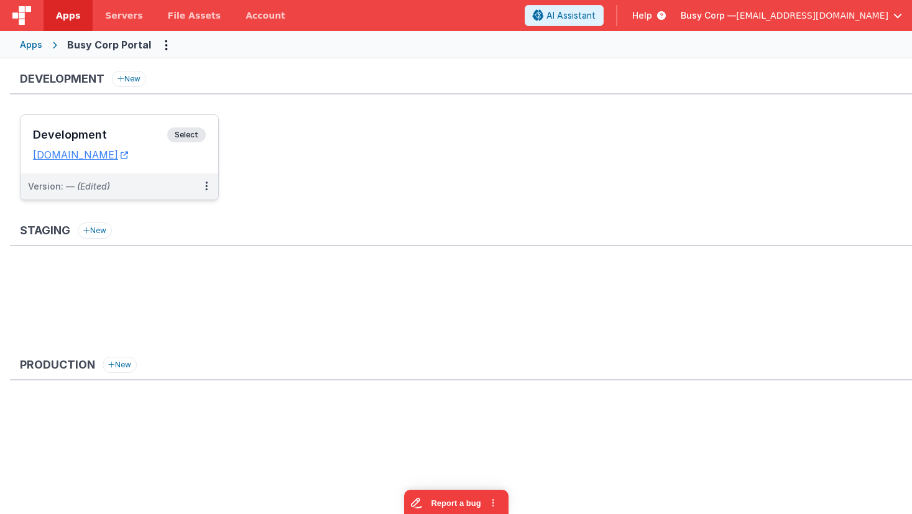
click at [199, 133] on span "Select" at bounding box center [186, 134] width 39 height 15
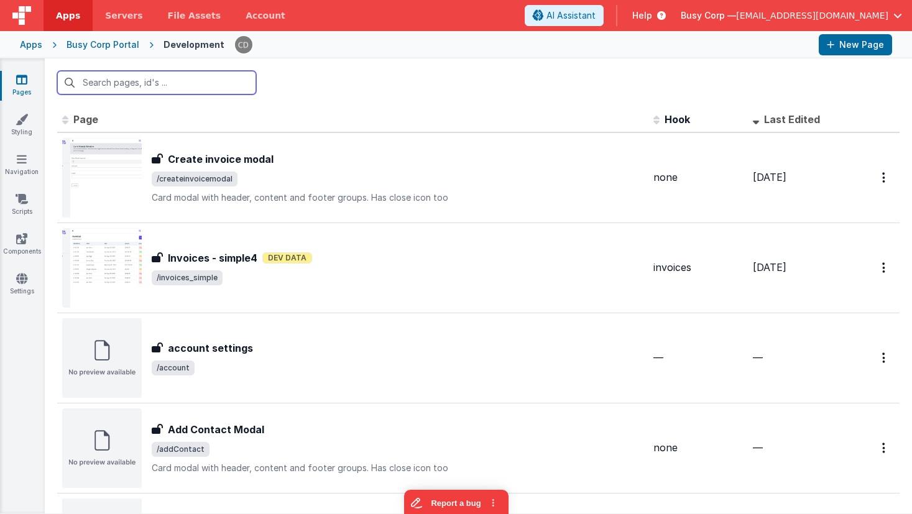
click at [168, 78] on input "text" at bounding box center [156, 83] width 199 height 24
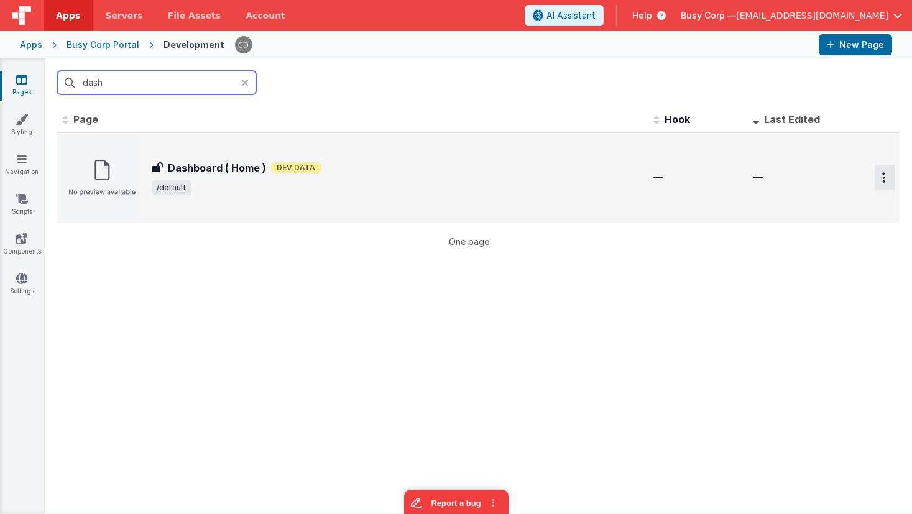
type input "dash"
click at [884, 176] on icon "Options" at bounding box center [883, 177] width 3 height 11
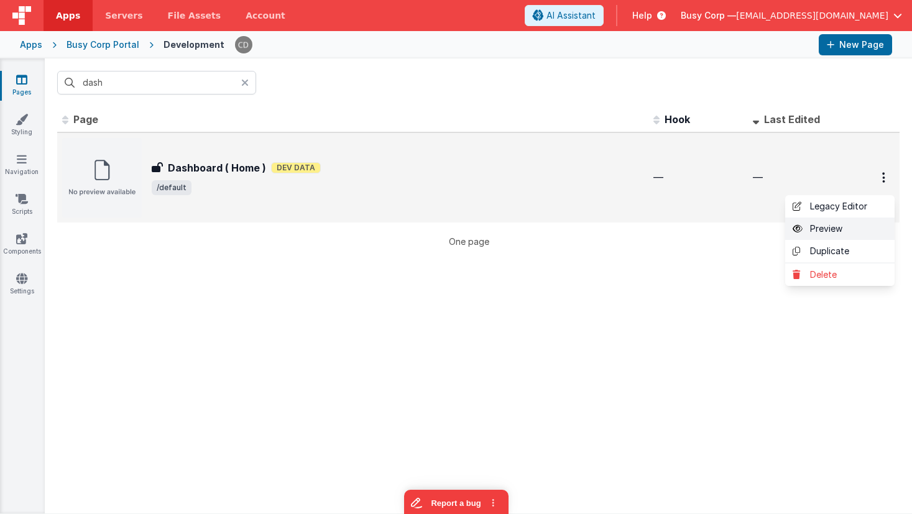
click at [851, 222] on link "Preview" at bounding box center [839, 228] width 109 height 22
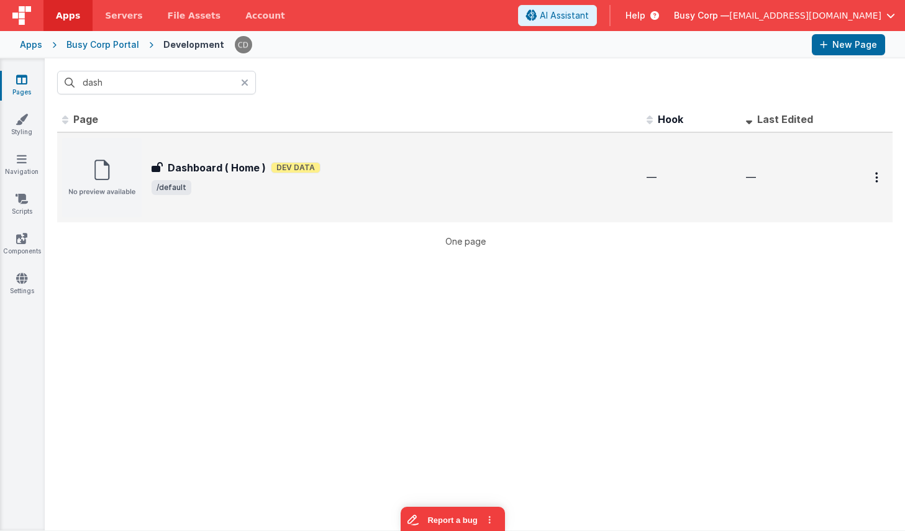
click at [283, 180] on span "/default" at bounding box center [394, 187] width 485 height 15
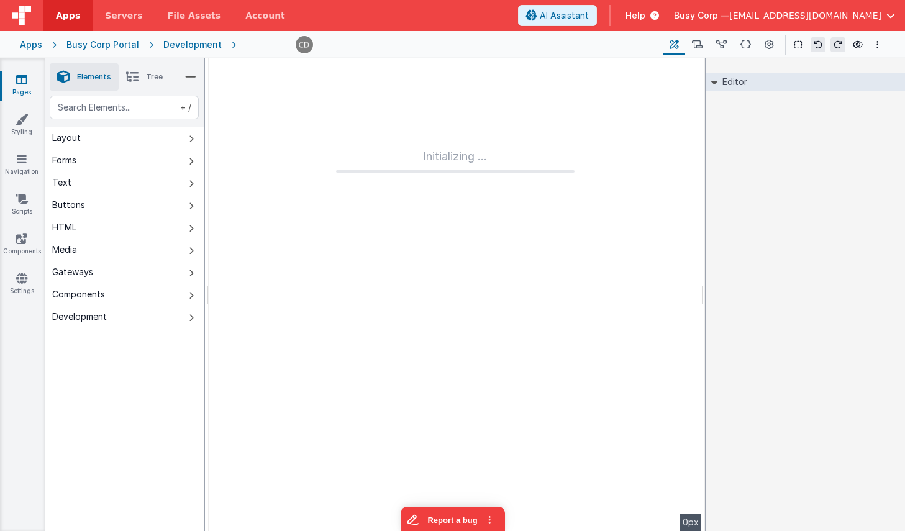
type input "FR_C7DC7051-31C1-314D-9B0A-FABE5CF8E1B6"
checkbox input "false"
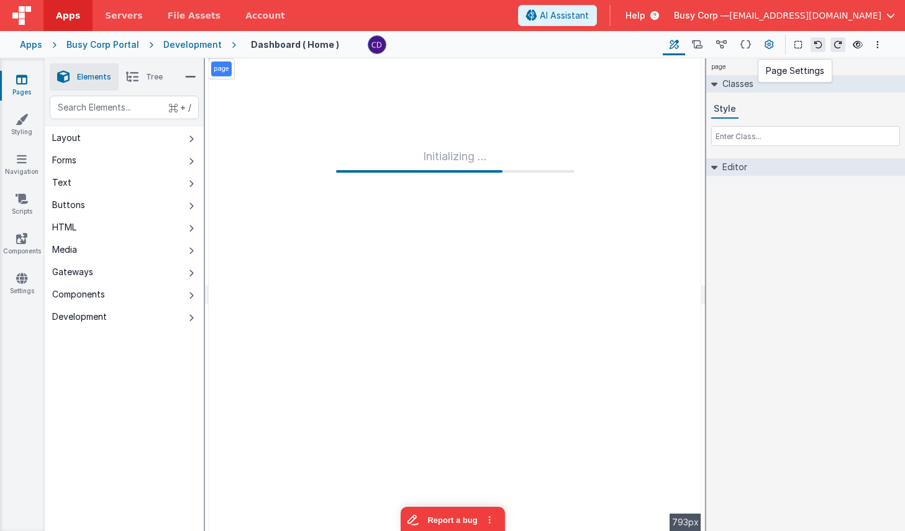
click at [770, 45] on icon at bounding box center [769, 45] width 9 height 13
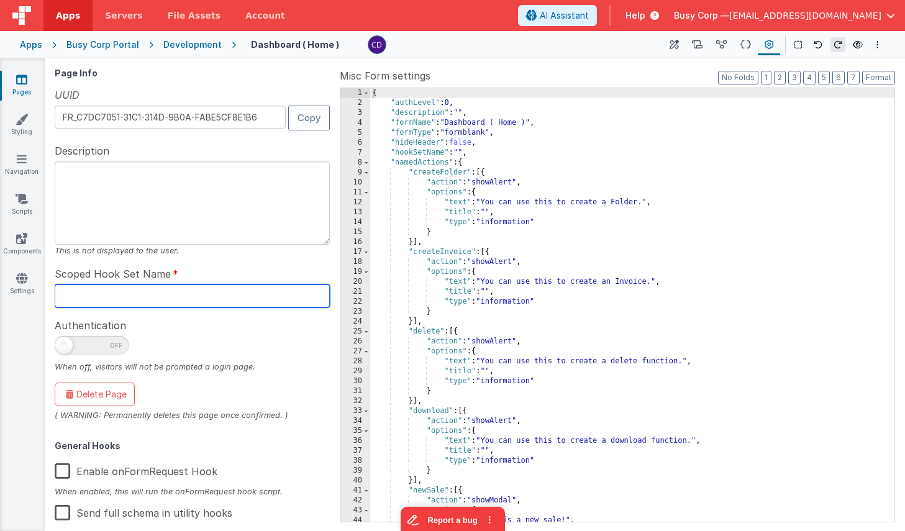
click at [175, 296] on input "text" at bounding box center [192, 296] width 275 height 23
type input "Dash"
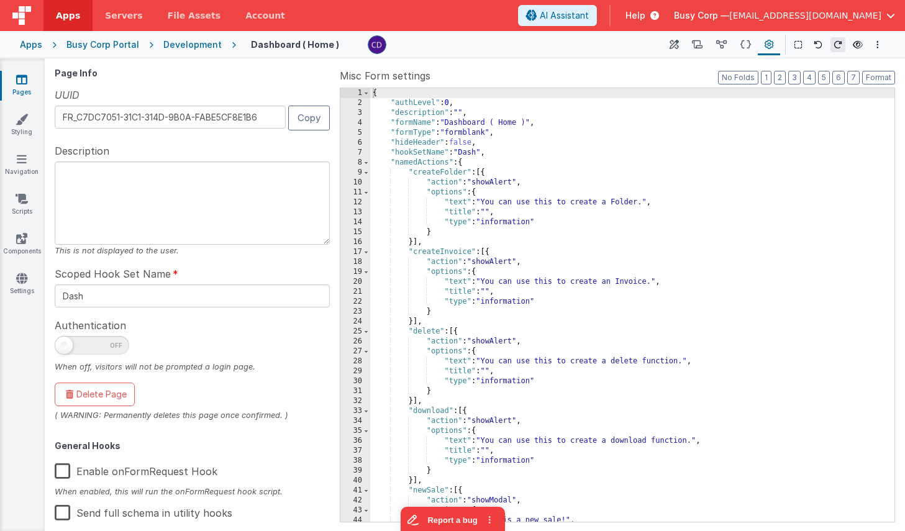
click at [206, 49] on div "Development" at bounding box center [192, 45] width 58 height 12
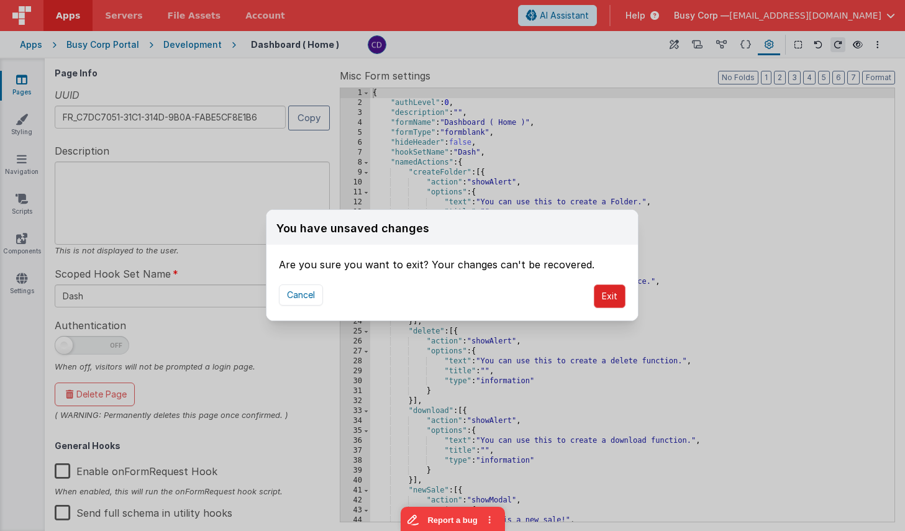
click at [600, 293] on button "Exit" at bounding box center [610, 297] width 32 height 24
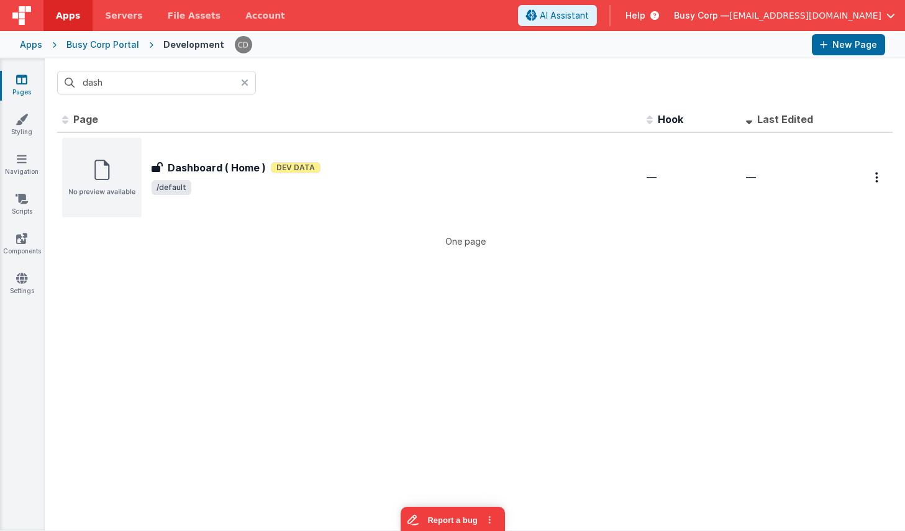
click at [122, 46] on div "Busy Corp Portal" at bounding box center [102, 45] width 73 height 12
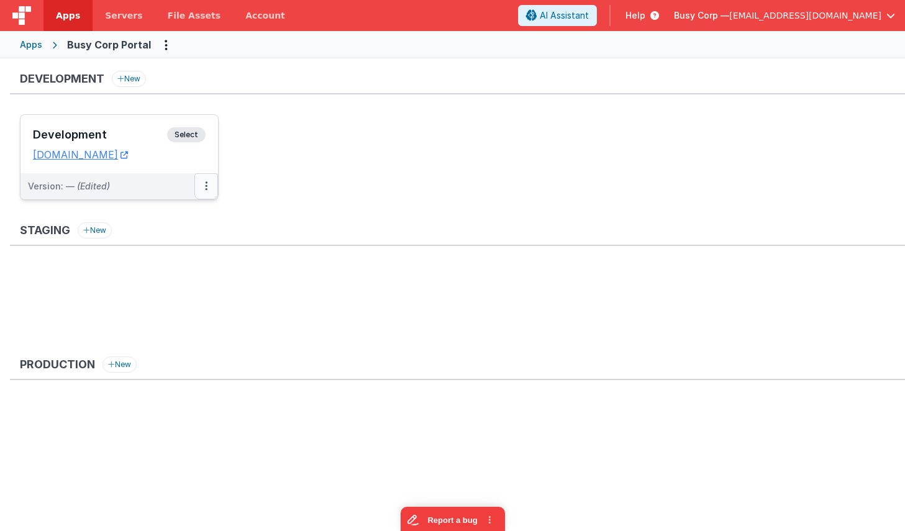
click at [203, 186] on button at bounding box center [206, 186] width 24 height 26
click at [173, 212] on link "Edit" at bounding box center [163, 214] width 109 height 22
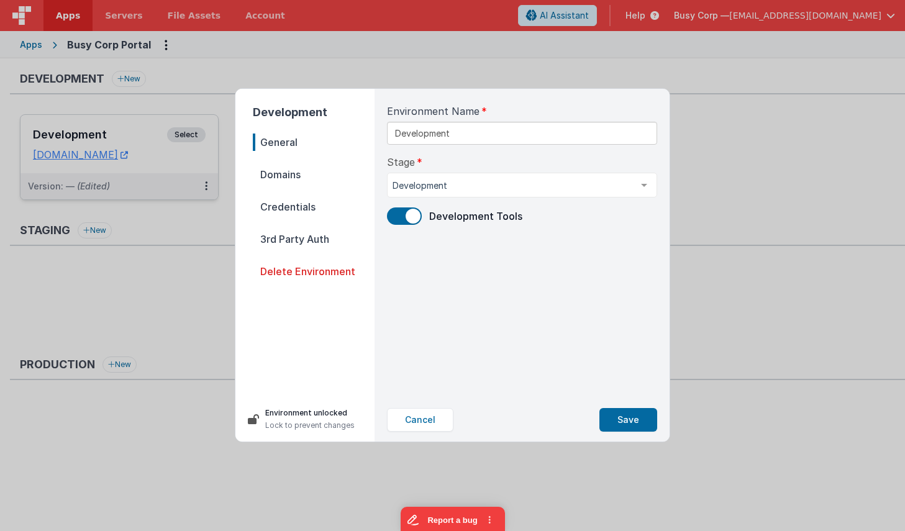
click at [295, 203] on span "Credentials" at bounding box center [314, 206] width 122 height 17
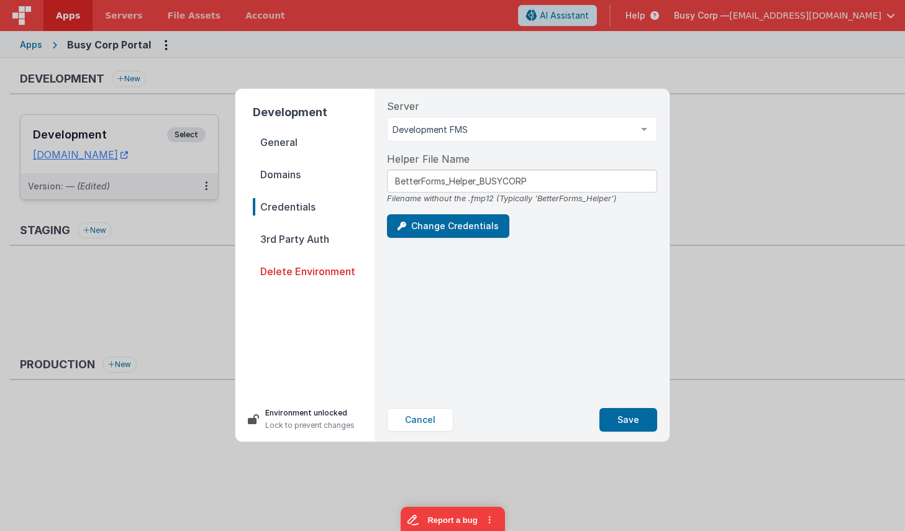
click at [246, 67] on div "Development General Domains Credentials 3rd Party Auth Delete Environment Envir…" at bounding box center [452, 265] width 905 height 531
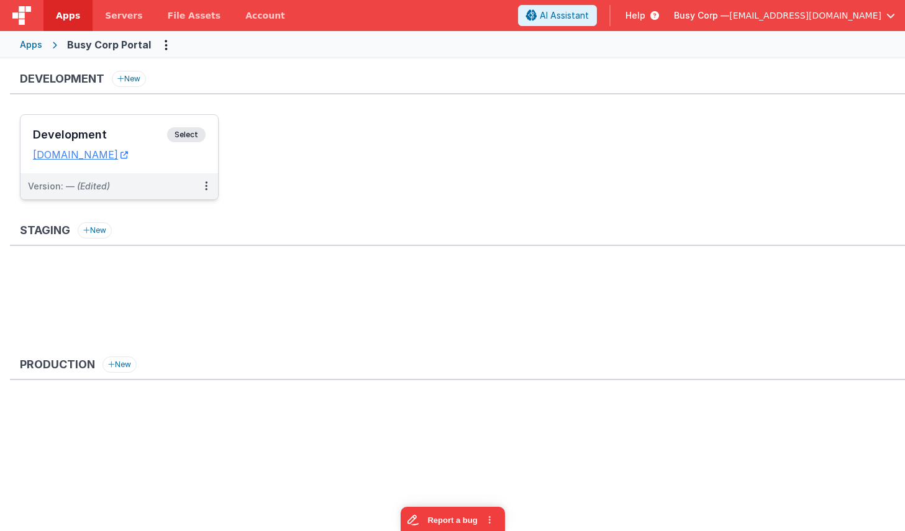
click at [185, 129] on span "Select" at bounding box center [186, 134] width 39 height 15
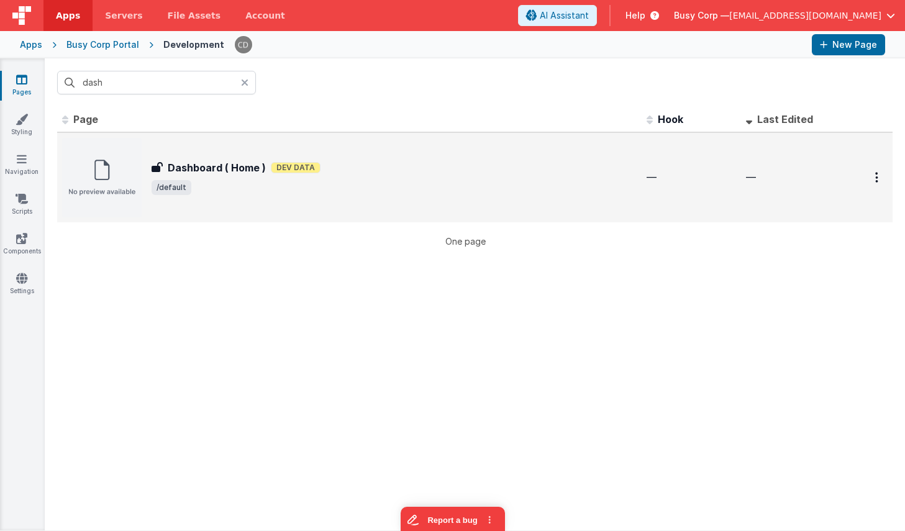
click at [657, 179] on div "—" at bounding box center [691, 177] width 89 height 14
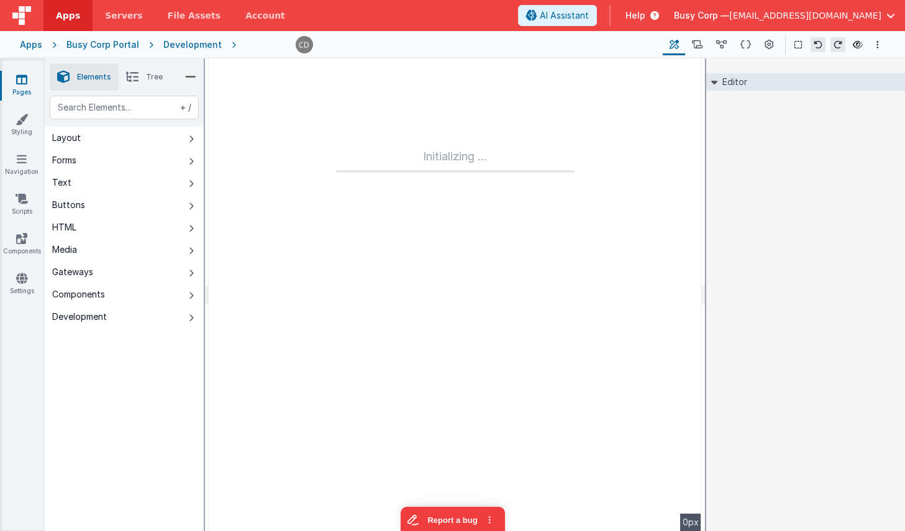
type input "FR_C7DC7051-31C1-314D-9B0A-FABE5CF8E1B6"
checkbox input "false"
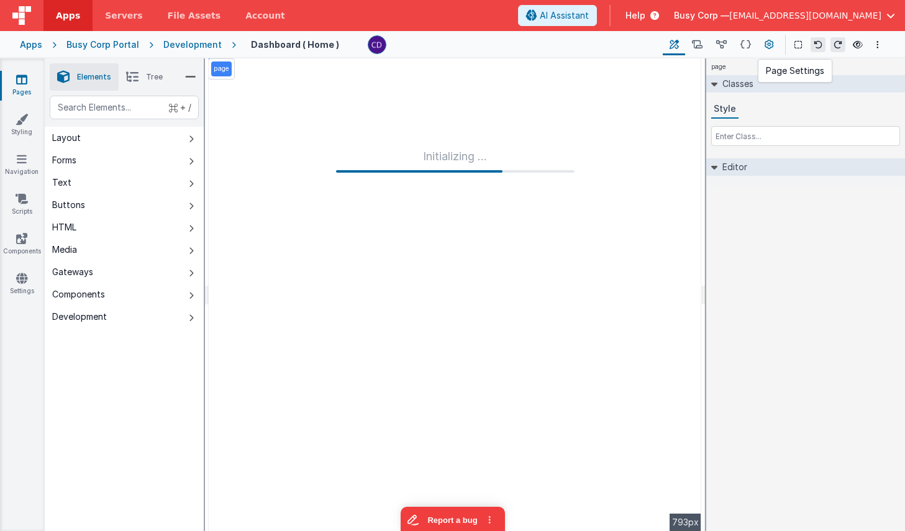
click at [770, 41] on icon at bounding box center [769, 45] width 9 height 13
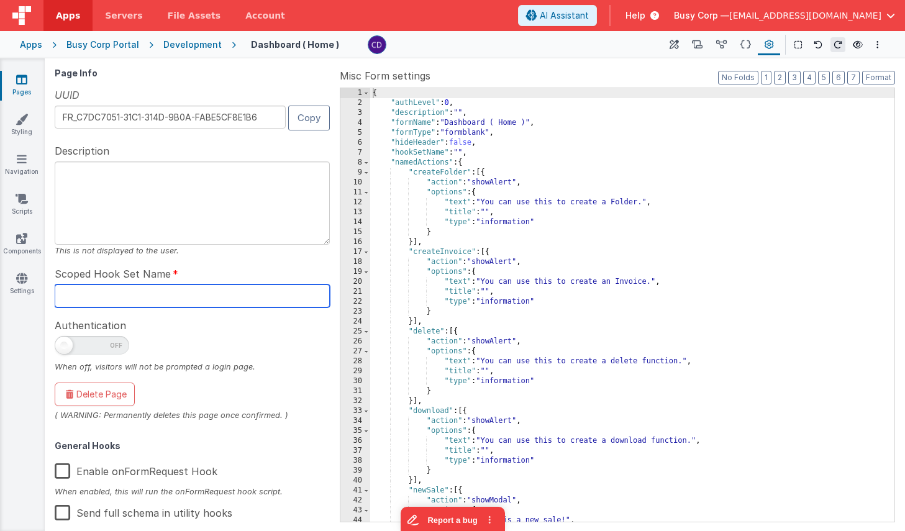
click at [184, 292] on input "text" at bounding box center [192, 296] width 275 height 23
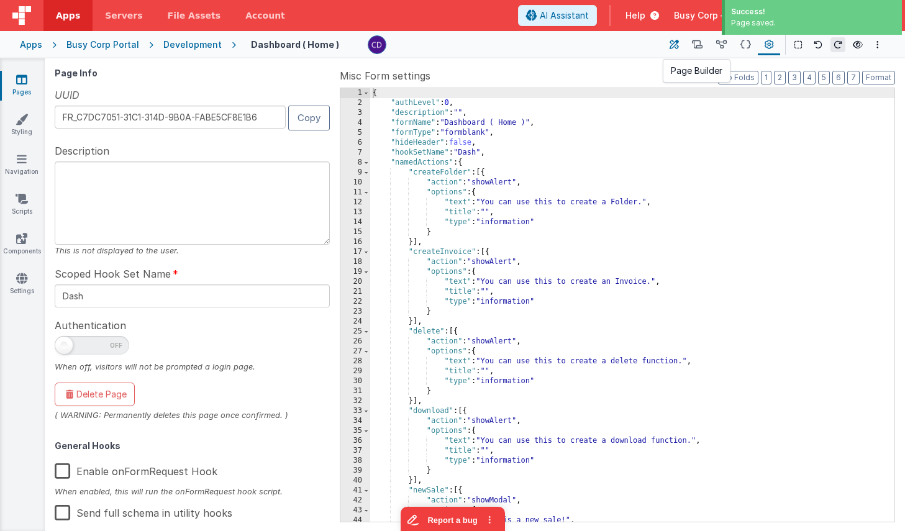
click at [672, 46] on icon at bounding box center [674, 45] width 9 height 13
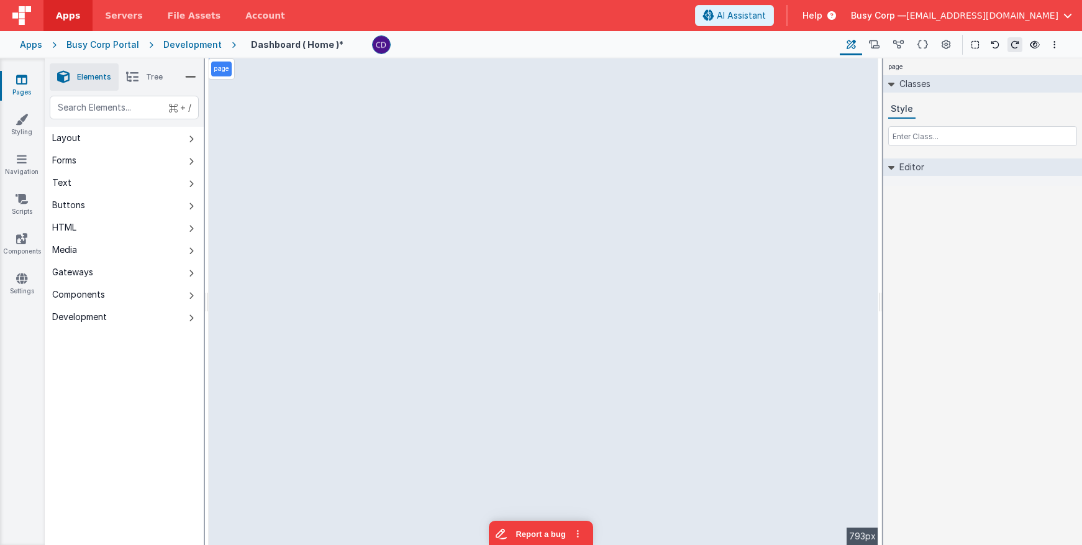
click at [959, 258] on div "page Classes Style Editor DEV: Focus DEV: builderToggleConditionalCSS DEV: Remo…" at bounding box center [983, 301] width 199 height 487
click at [922, 41] on icon at bounding box center [923, 45] width 11 height 13
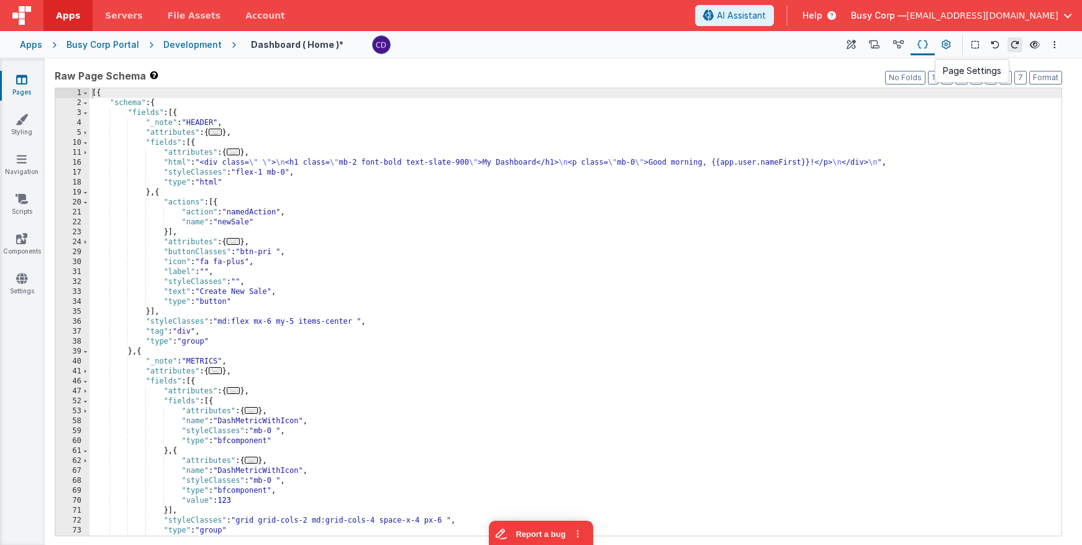
click at [941, 39] on button at bounding box center [946, 44] width 22 height 21
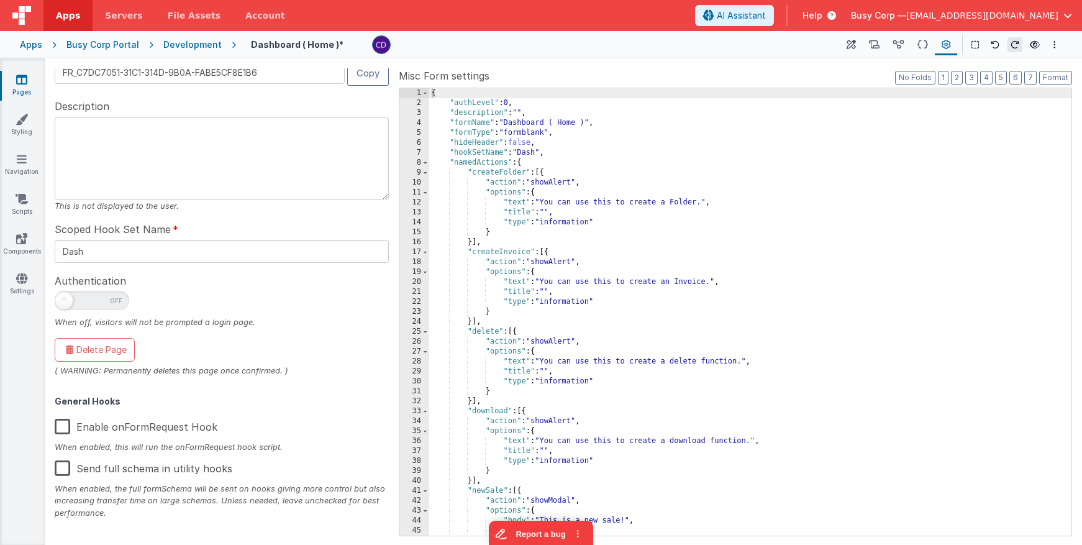
scroll to position [45, 0]
click at [64, 424] on label "Enable onFormRequest Hook" at bounding box center [136, 424] width 163 height 27
click at [0, 0] on input "Enable onFormRequest Hook" at bounding box center [0, 0] width 0 height 0
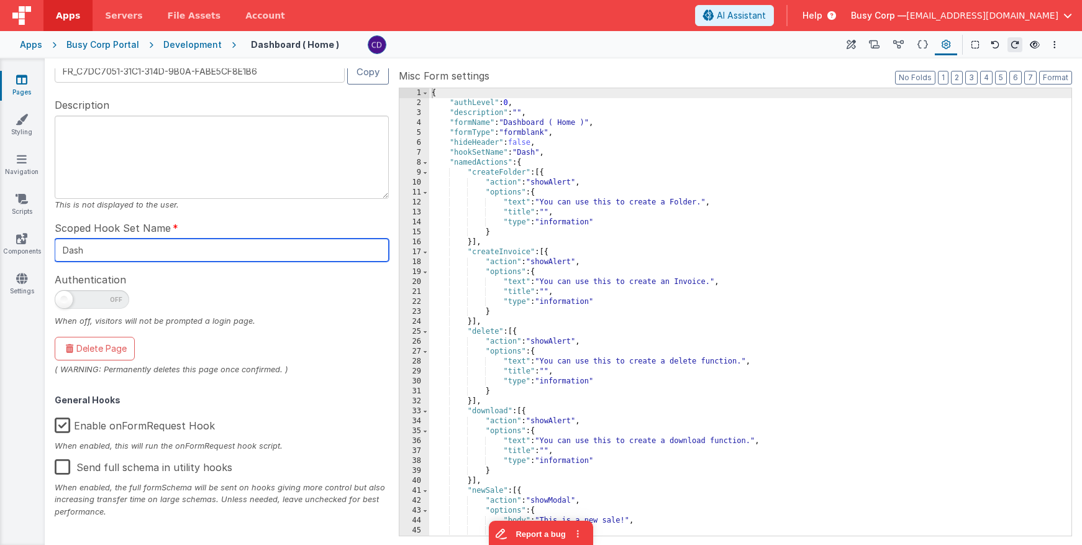
drag, startPoint x: 70, startPoint y: 250, endPoint x: 57, endPoint y: 245, distance: 13.4
click at [57, 245] on input "Dash" at bounding box center [222, 250] width 334 height 23
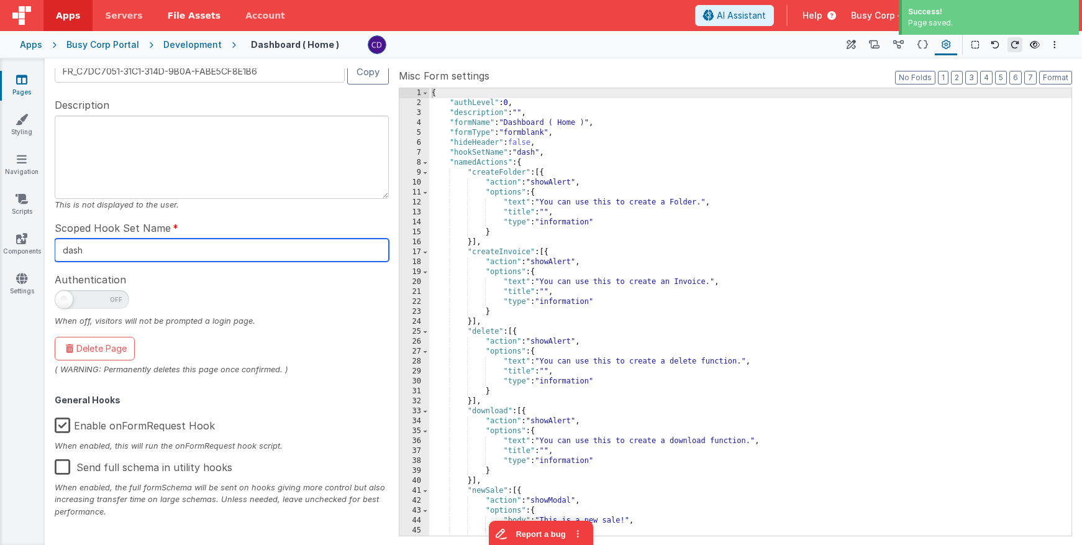
type input "dash"
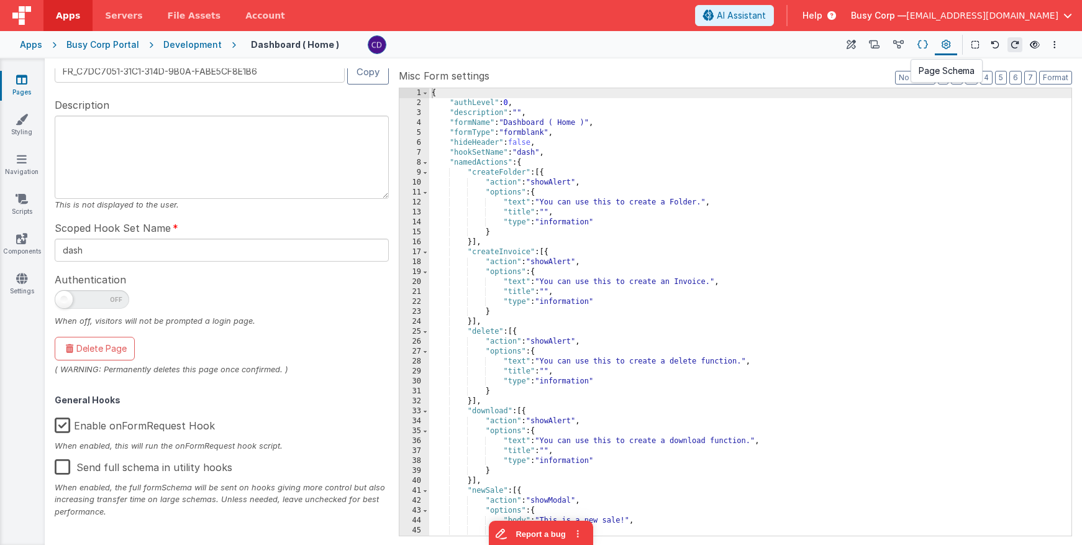
click at [915, 43] on button at bounding box center [923, 44] width 24 height 21
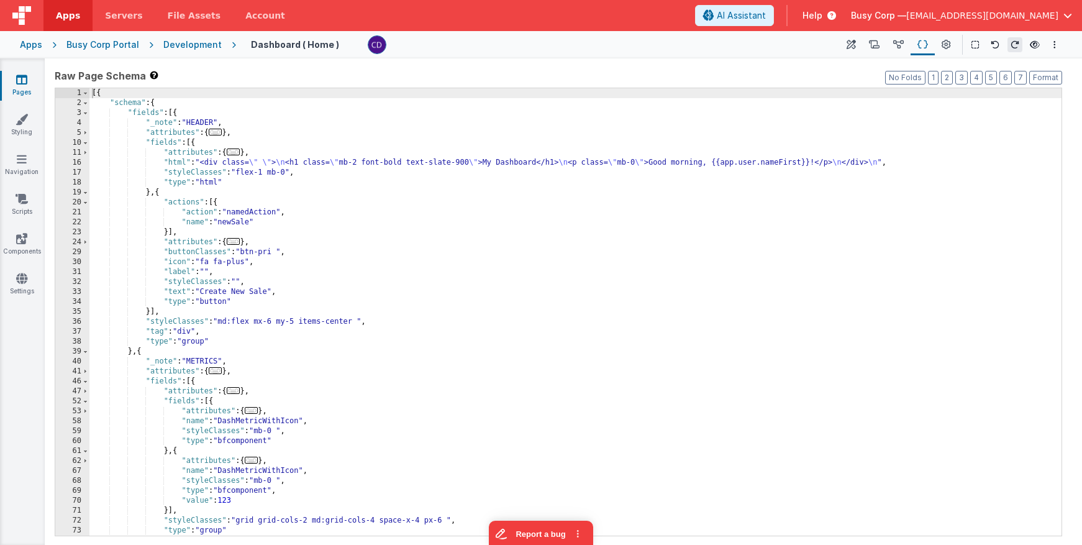
click at [606, 145] on div "[{ "schema" : { "fields" : [{ "_note" : "HEADER" , "attributes" : { ... } , "fi…" at bounding box center [575, 321] width 972 height 467
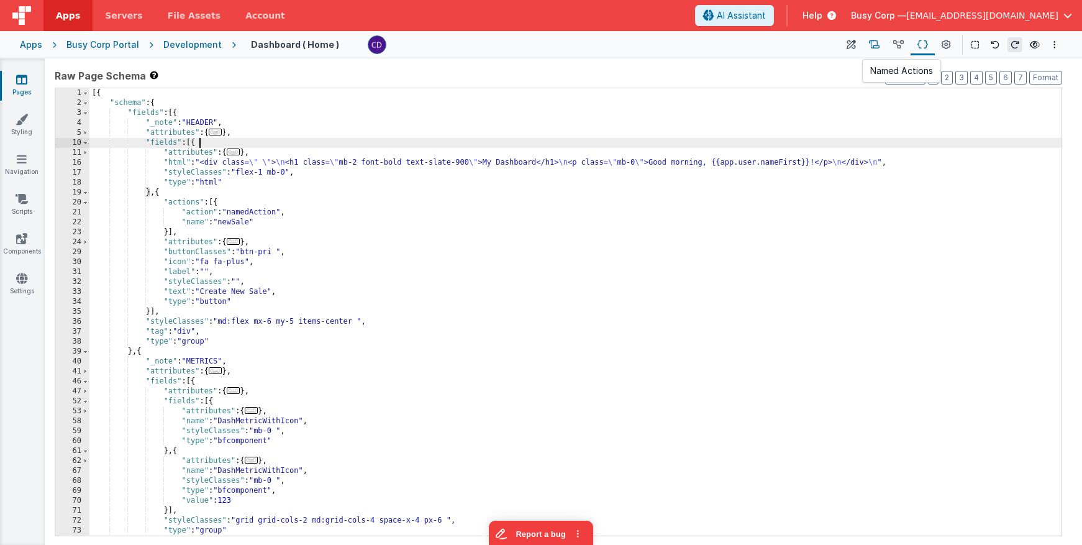
click at [877, 45] on icon at bounding box center [874, 45] width 11 height 13
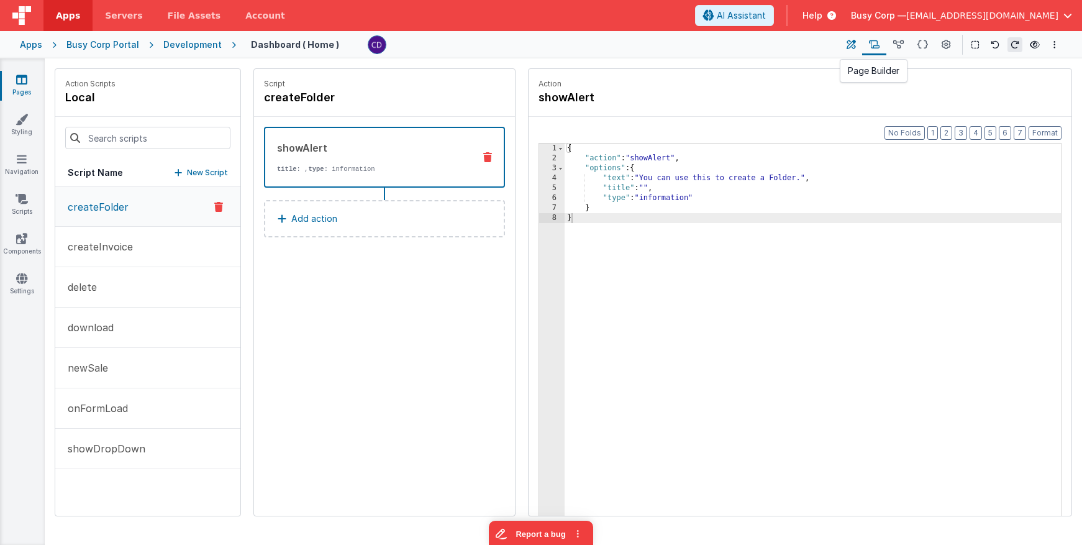
click at [850, 46] on icon at bounding box center [851, 45] width 9 height 13
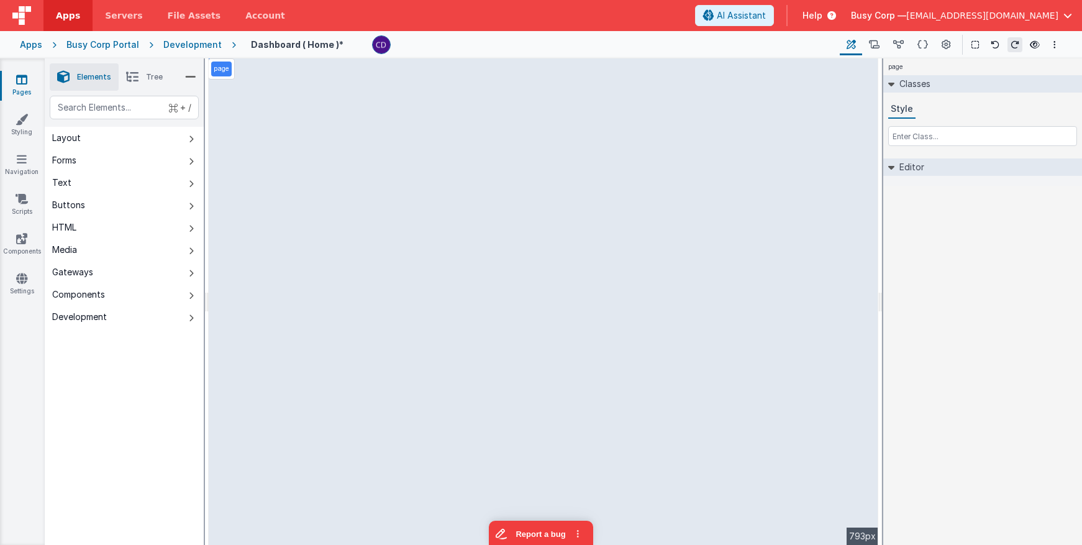
select select
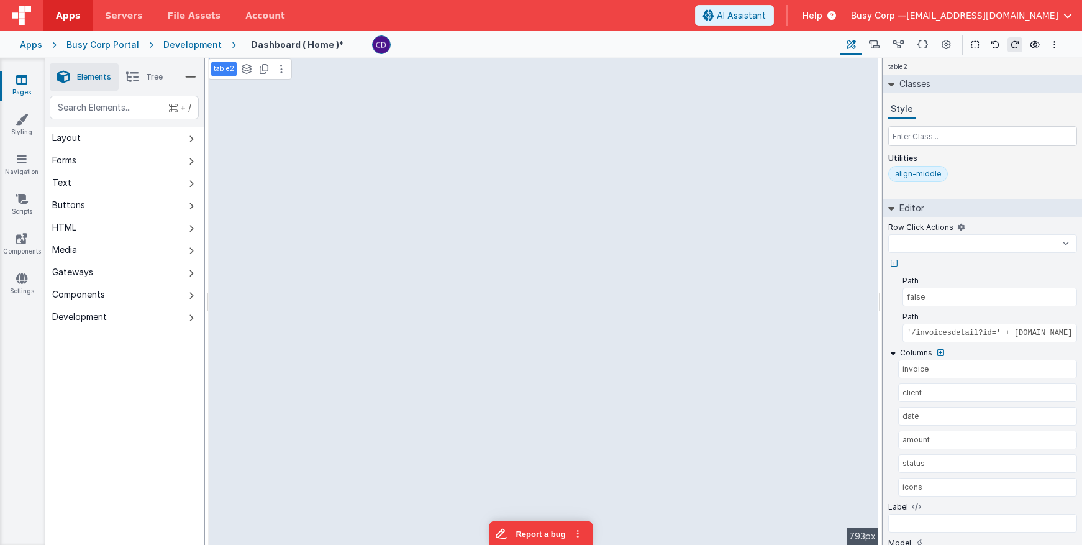
select select
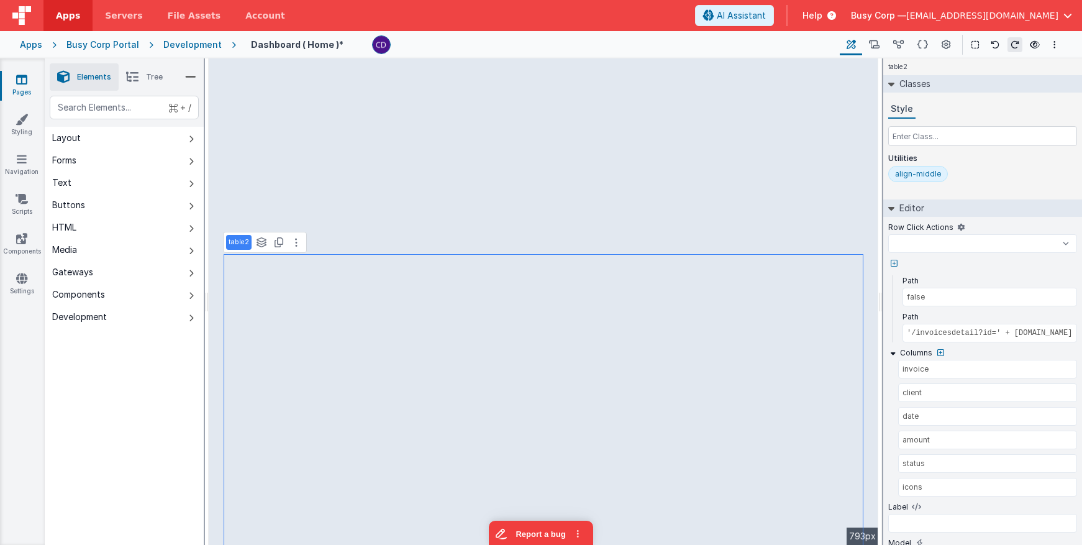
select select
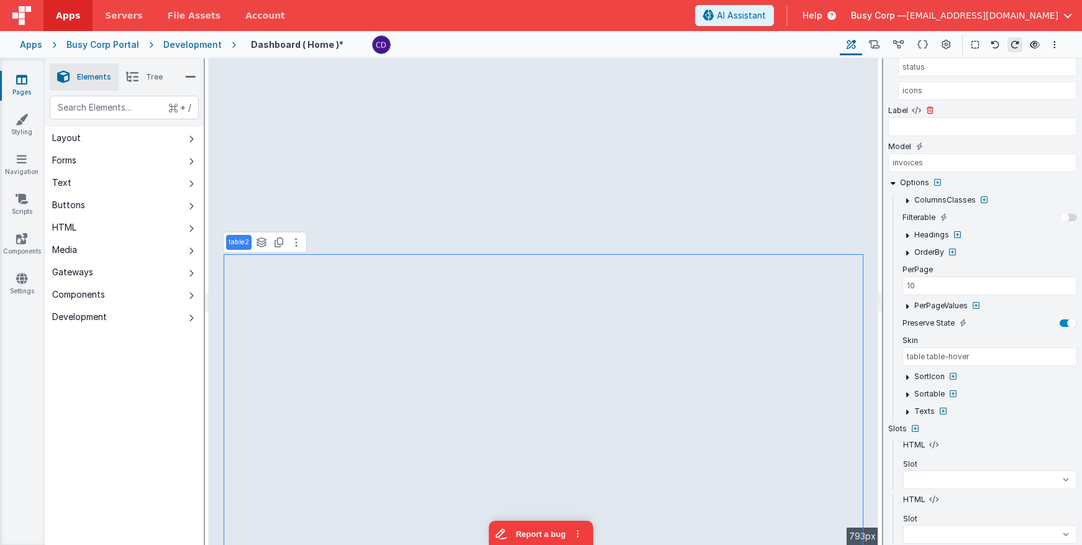
scroll to position [407, 0]
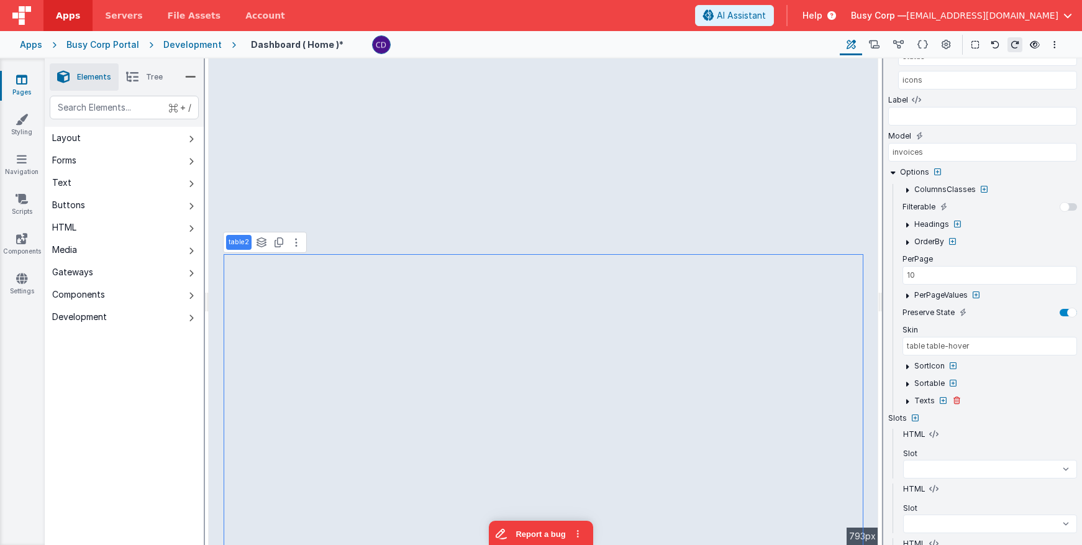
select select
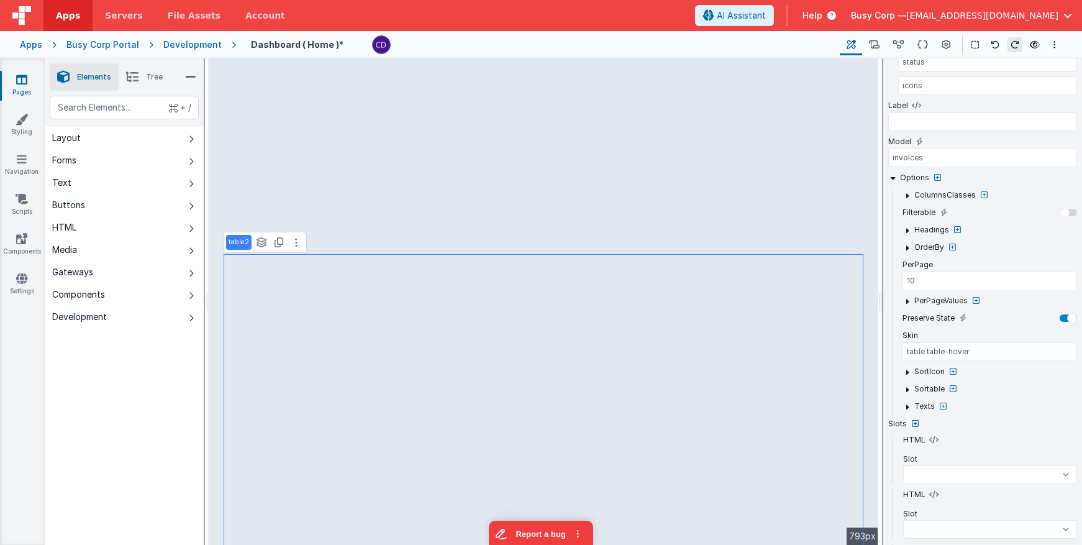
click at [891, 175] on icon at bounding box center [893, 177] width 9 height 9
select select
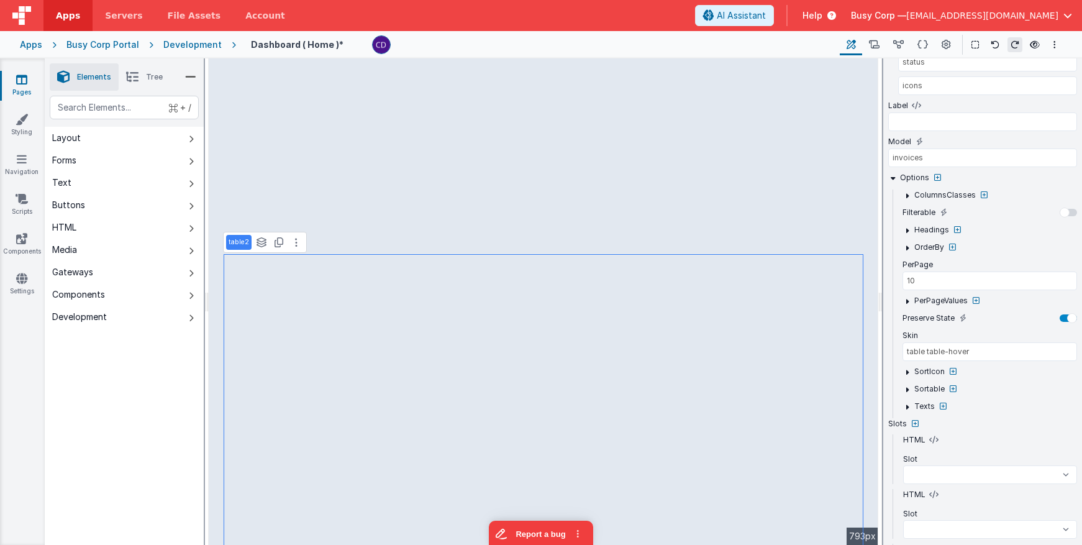
scroll to position [261, 0]
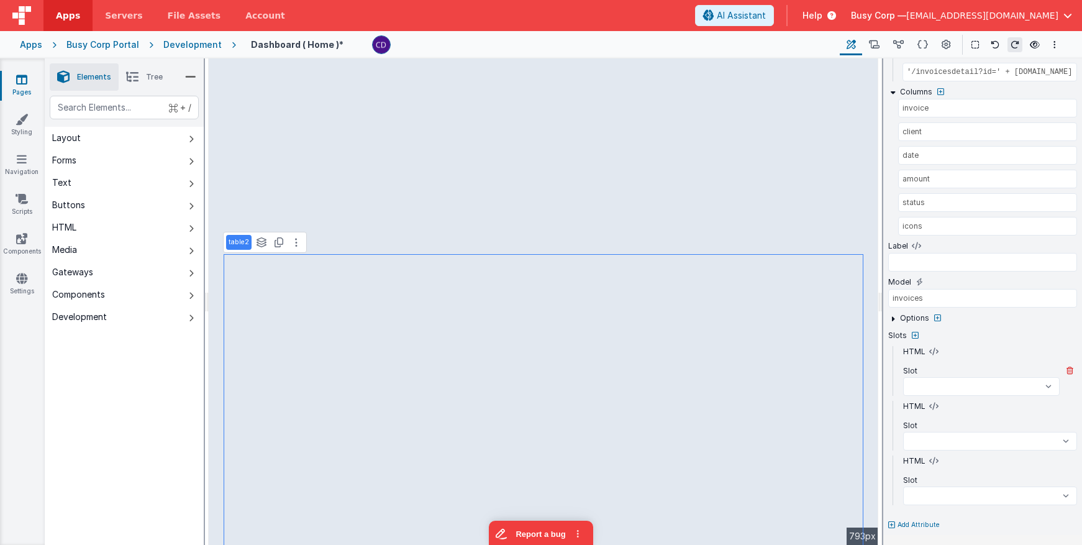
select select
click at [936, 350] on icon at bounding box center [934, 352] width 9 height 10
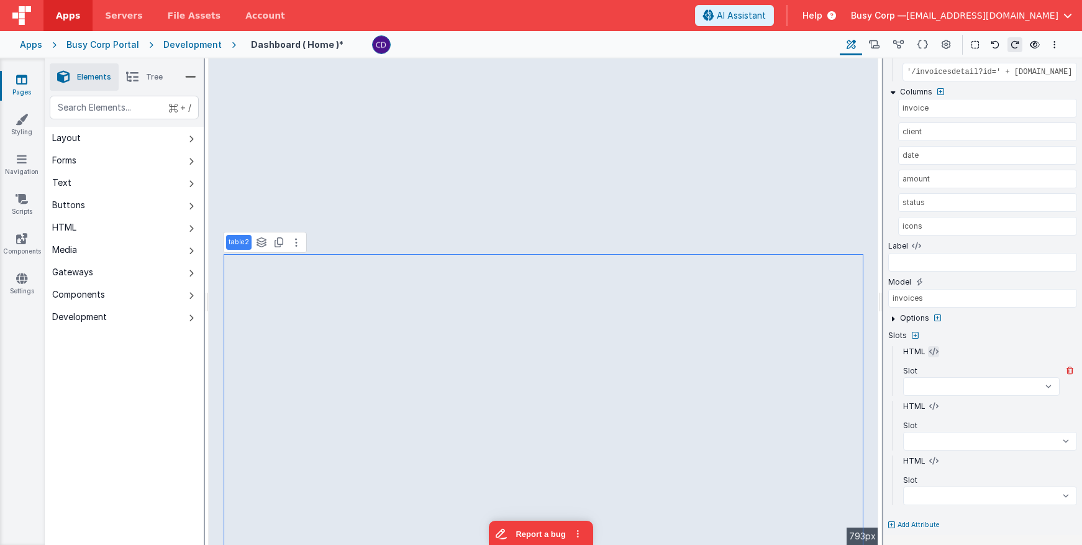
select select
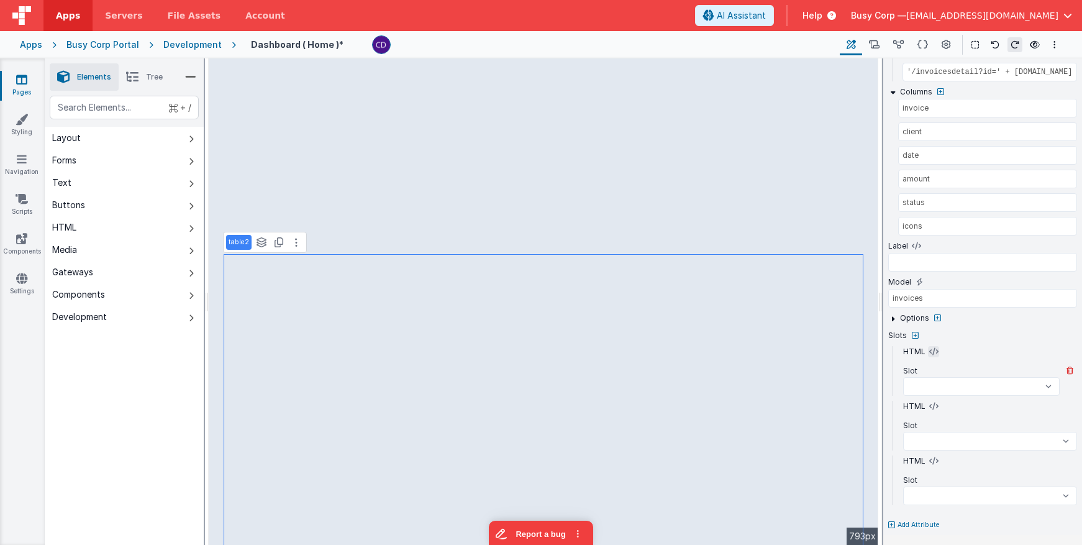
select select
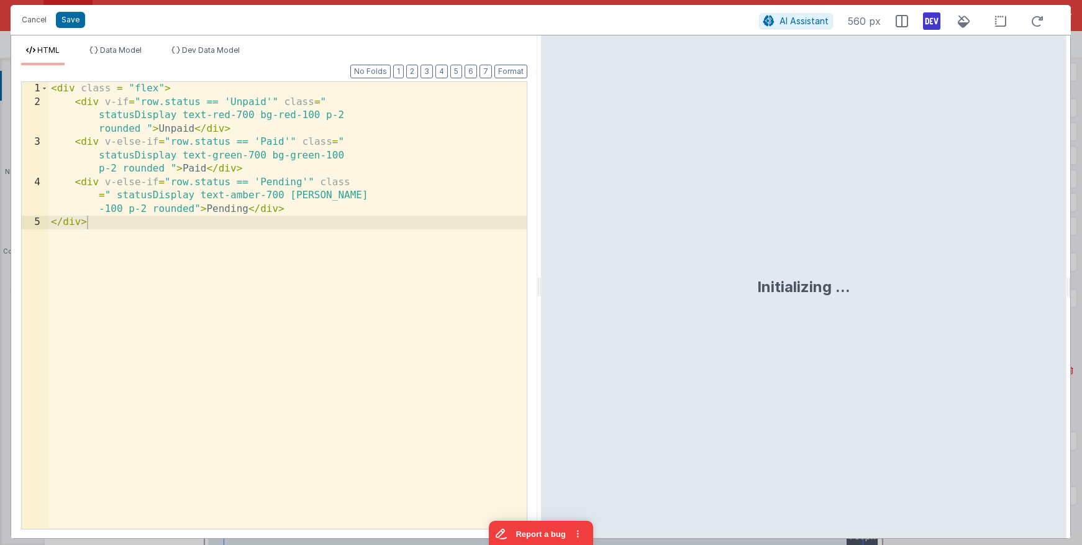
select select
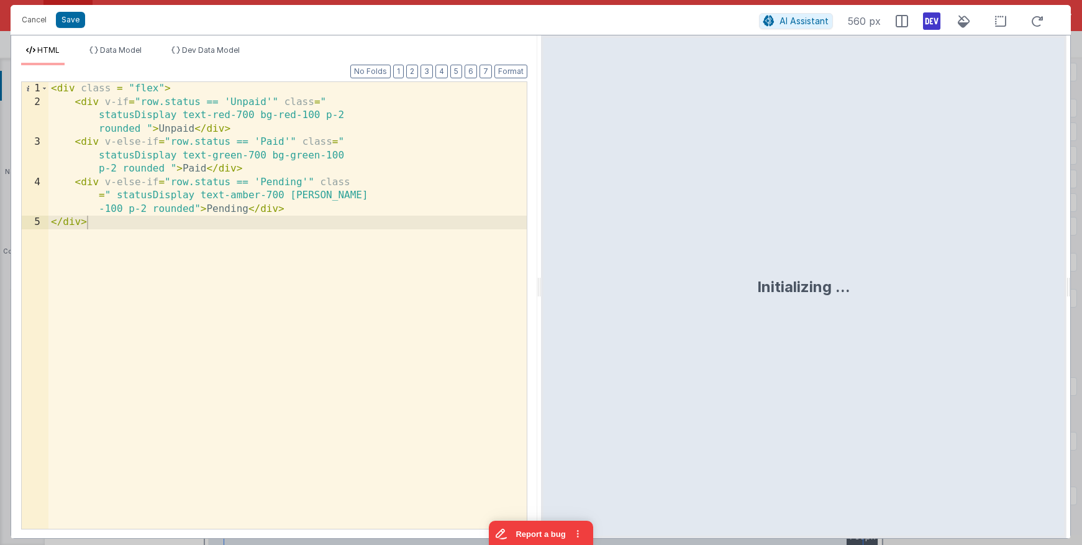
select select
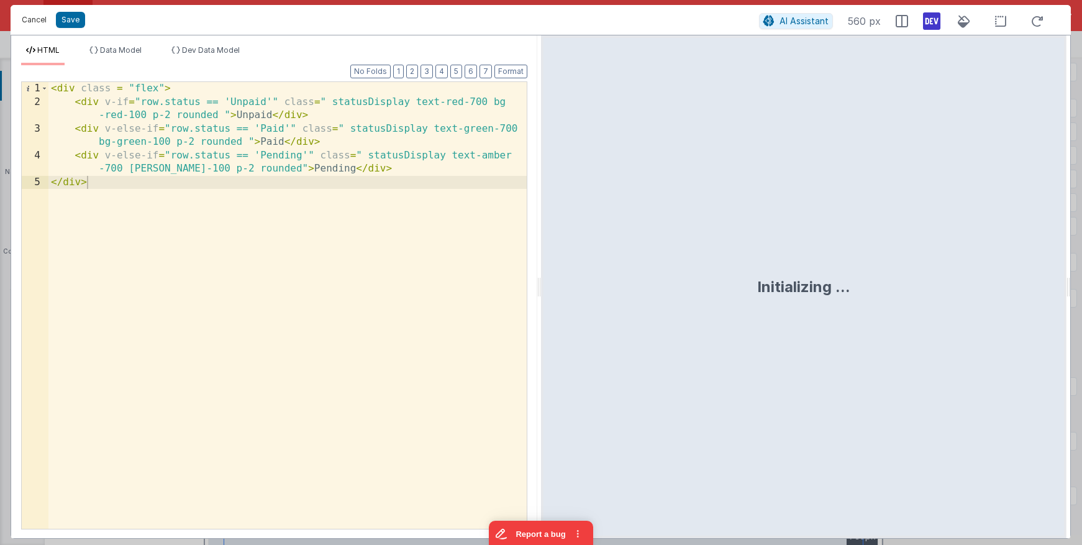
click at [35, 22] on button "Cancel" at bounding box center [34, 19] width 37 height 17
select select
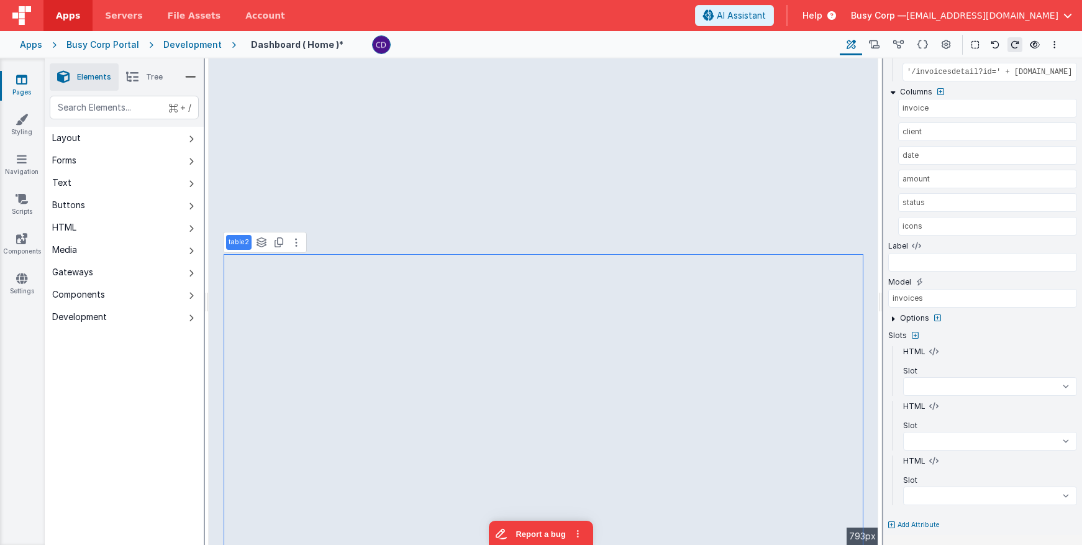
select select
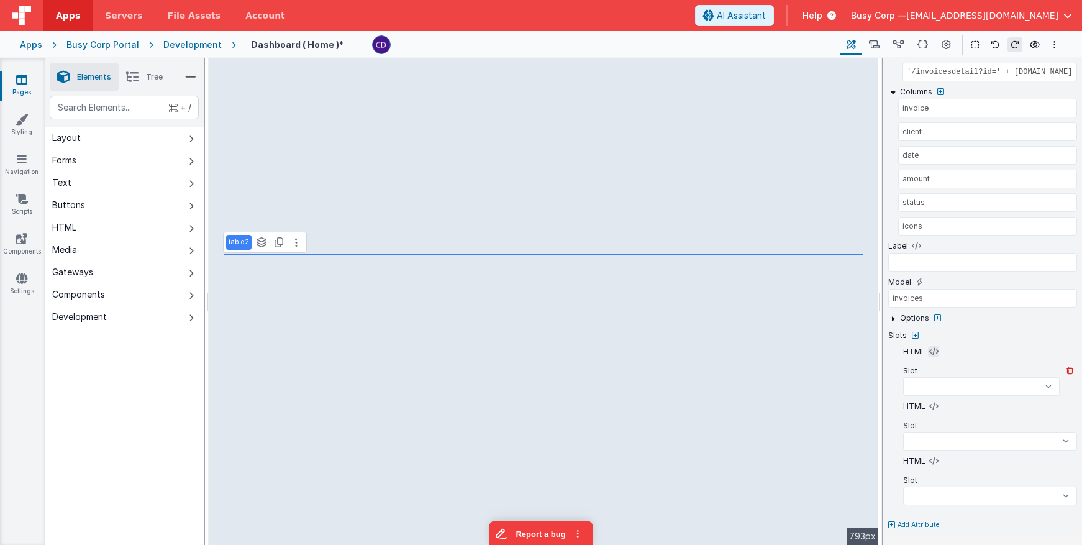
select select
click at [950, 386] on select "beforeTable afterTable beforeFilter afterFilter beforeLimit afterLimit beforeFi…" at bounding box center [981, 386] width 157 height 19
select select
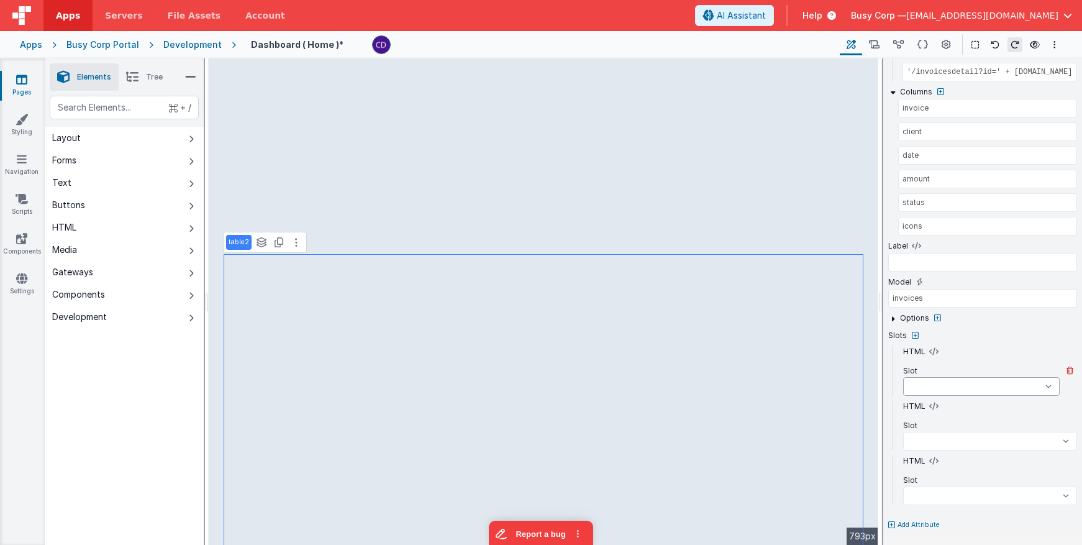
select select
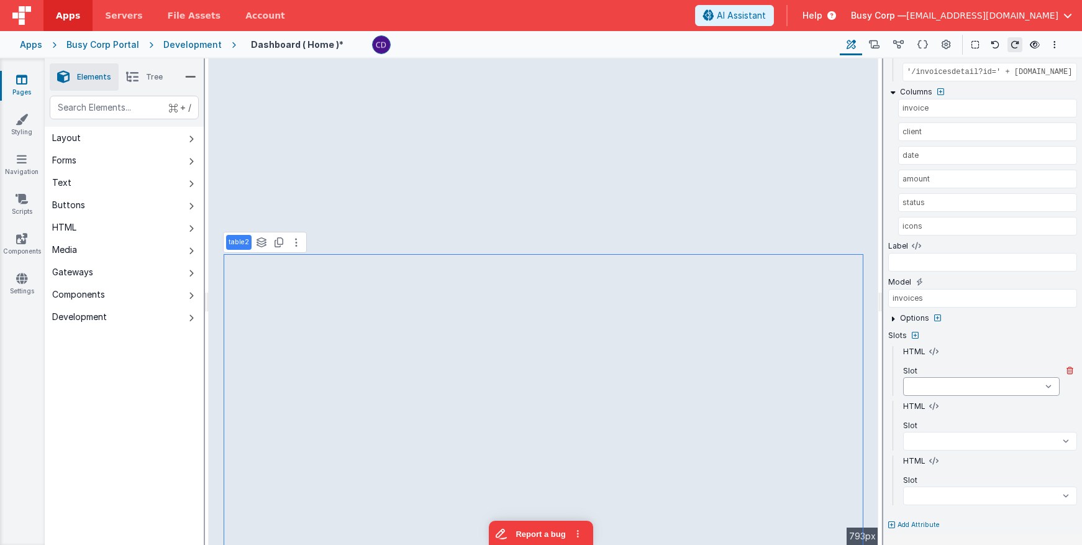
select select
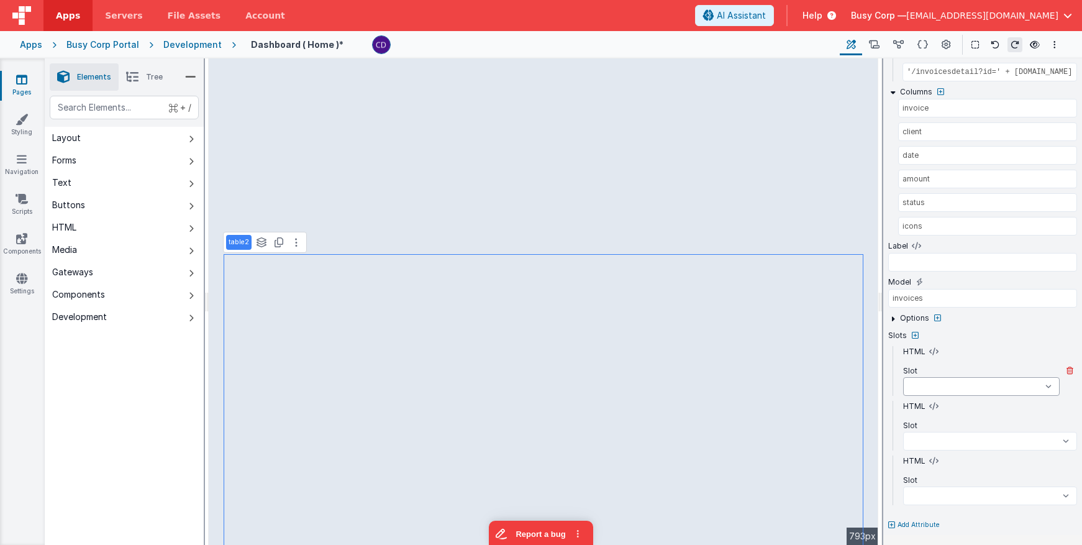
select select
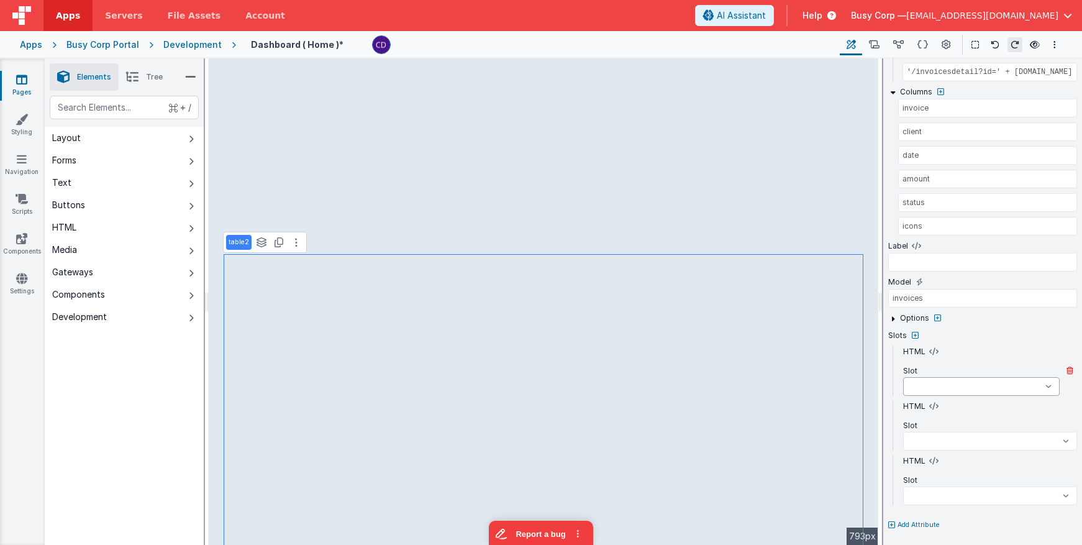
scroll to position [260, 0]
select select
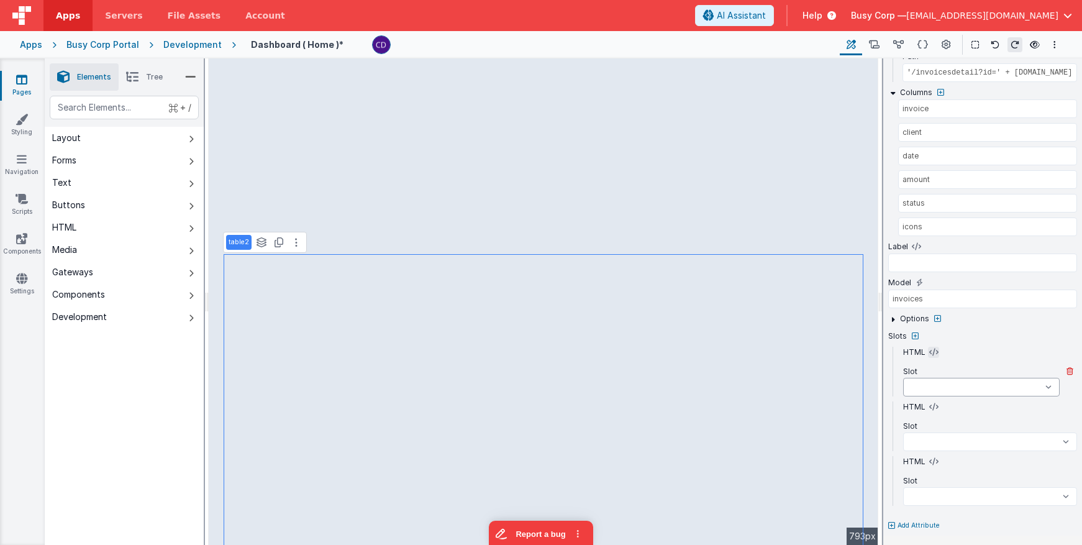
scroll to position [261, 0]
select select
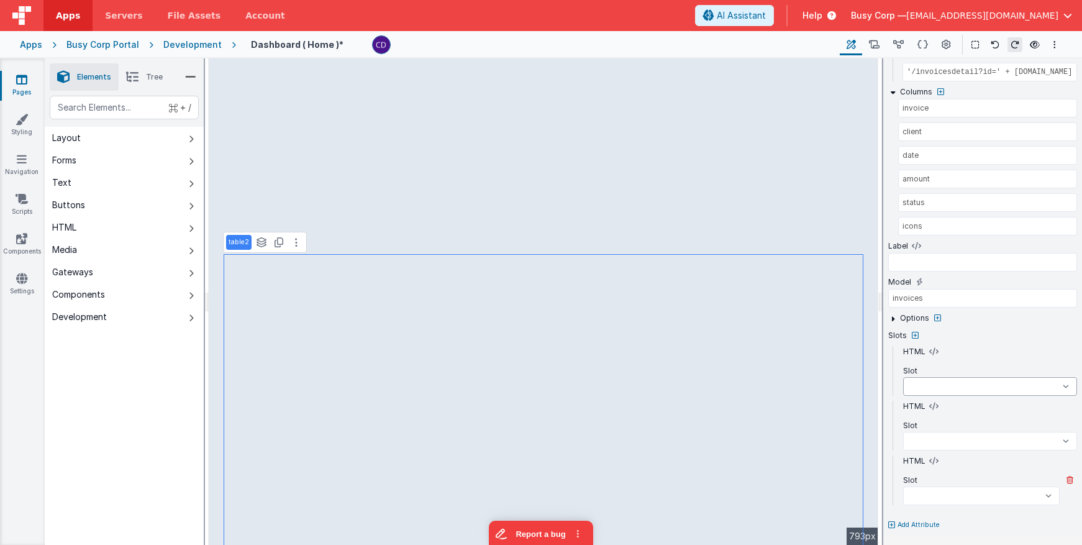
select select
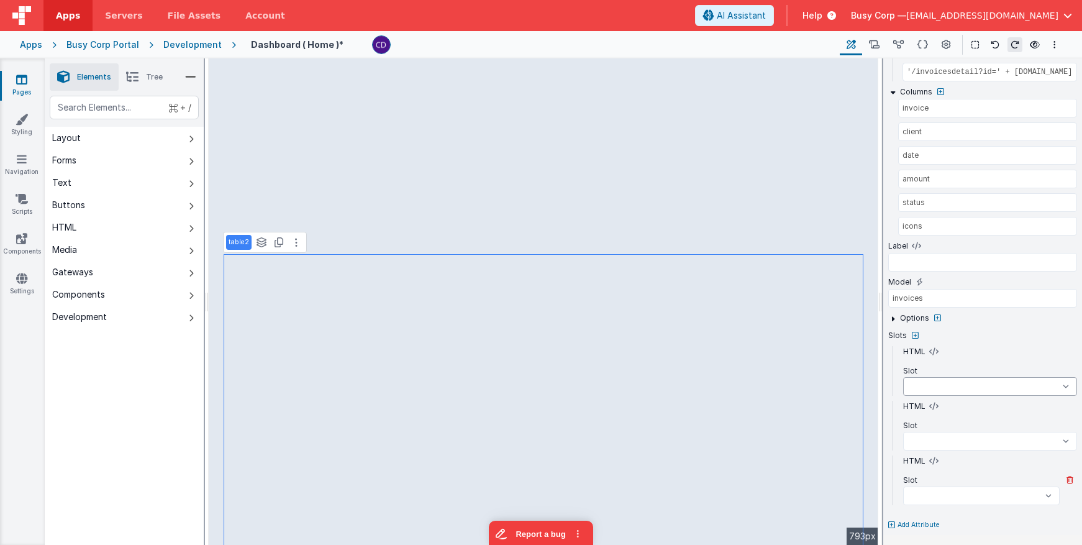
select select
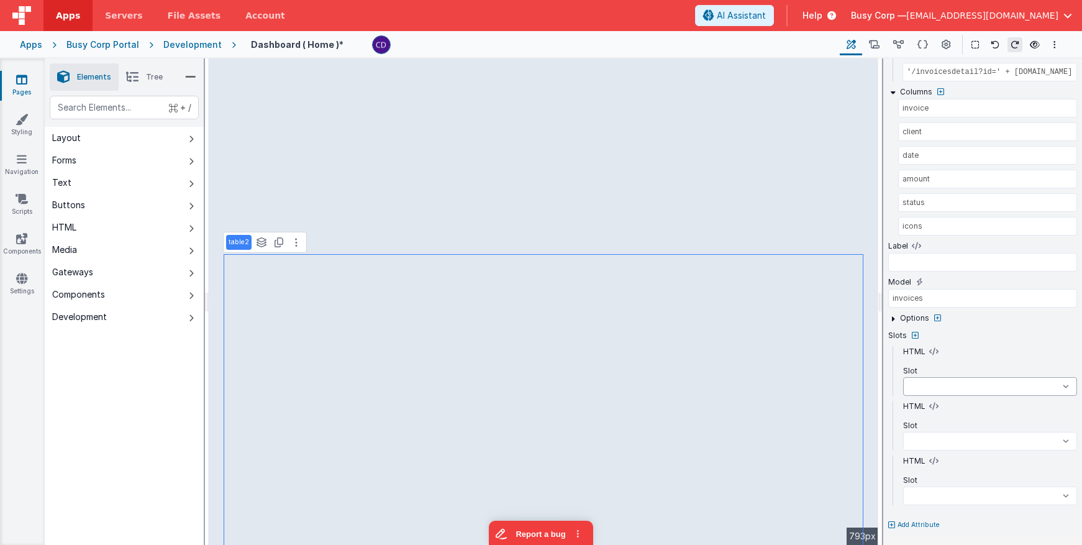
select select
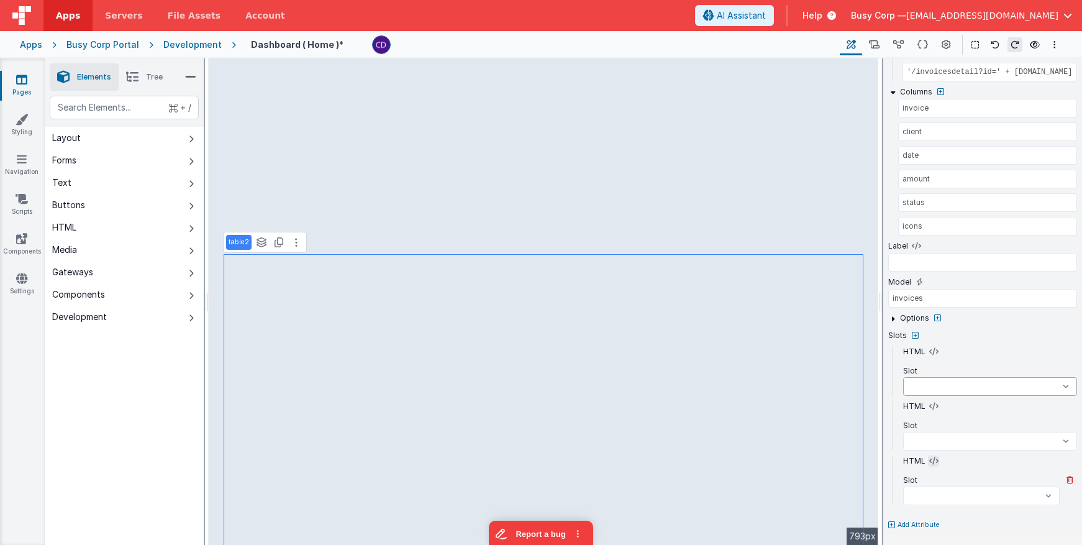
select select
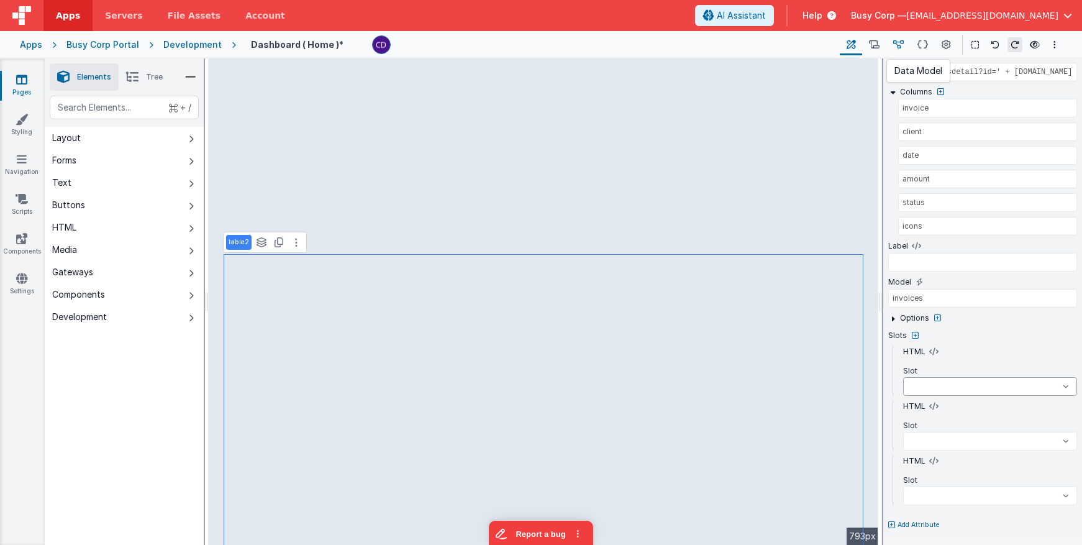
select select
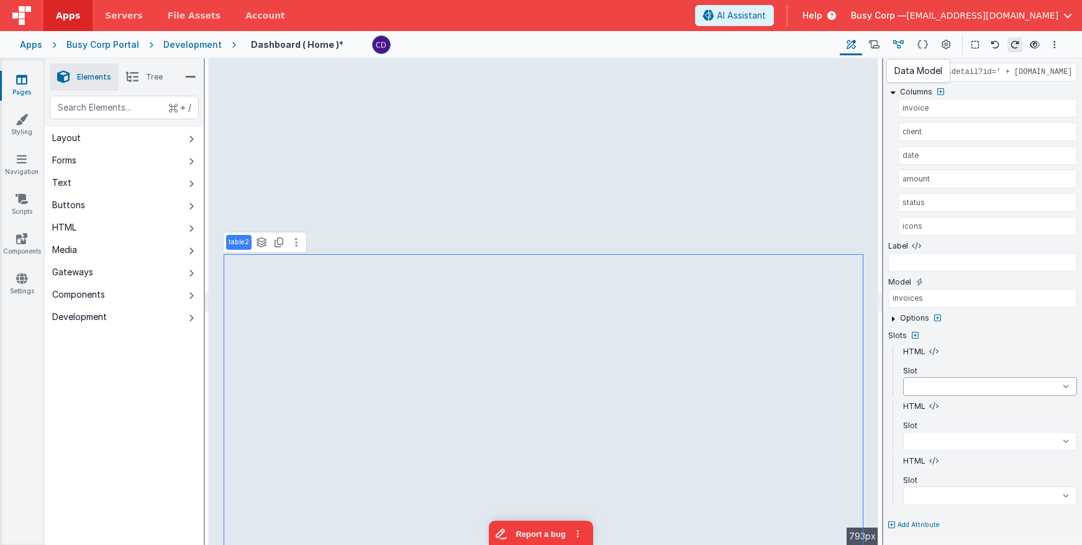
select select
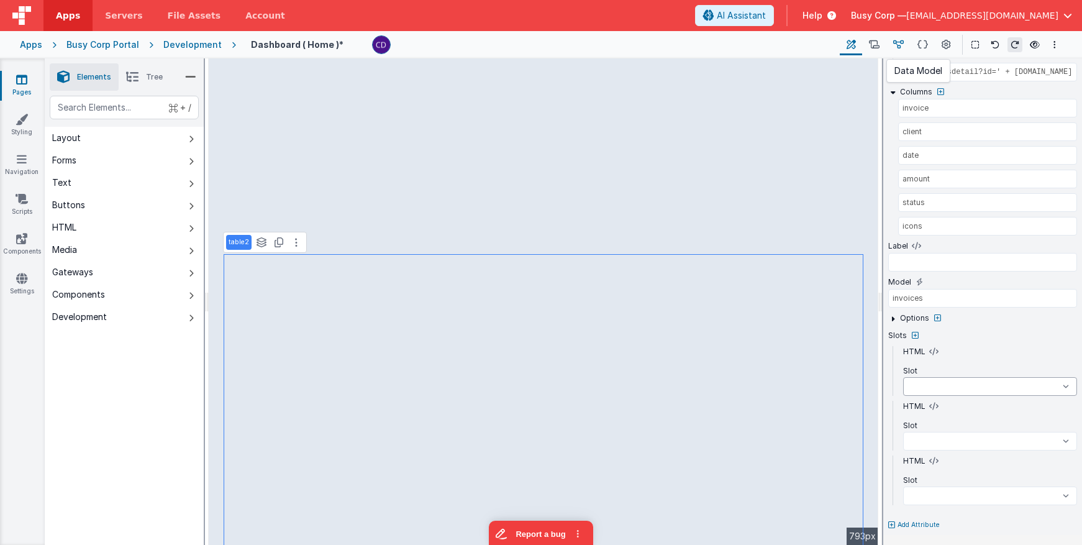
select select
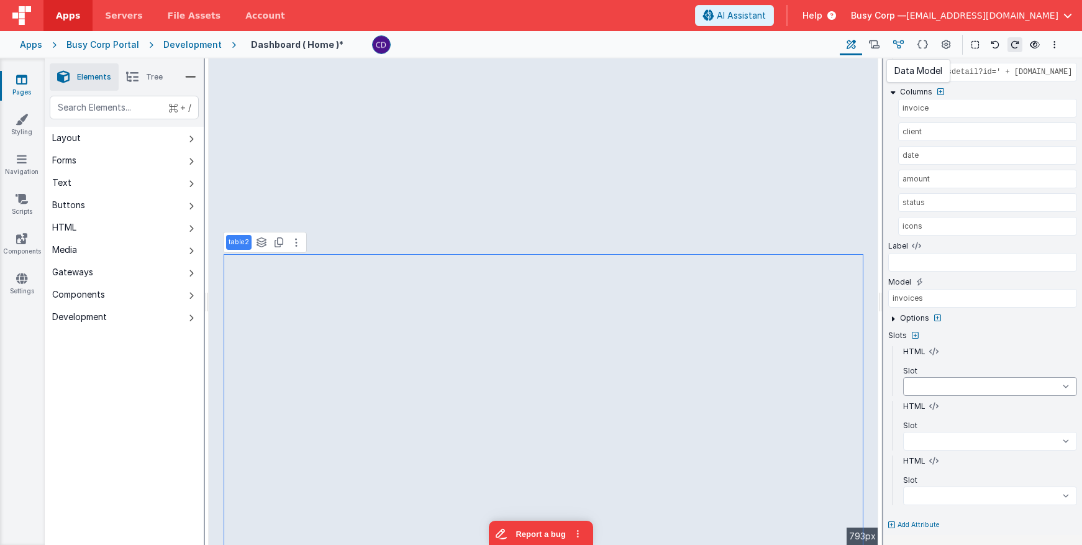
select select
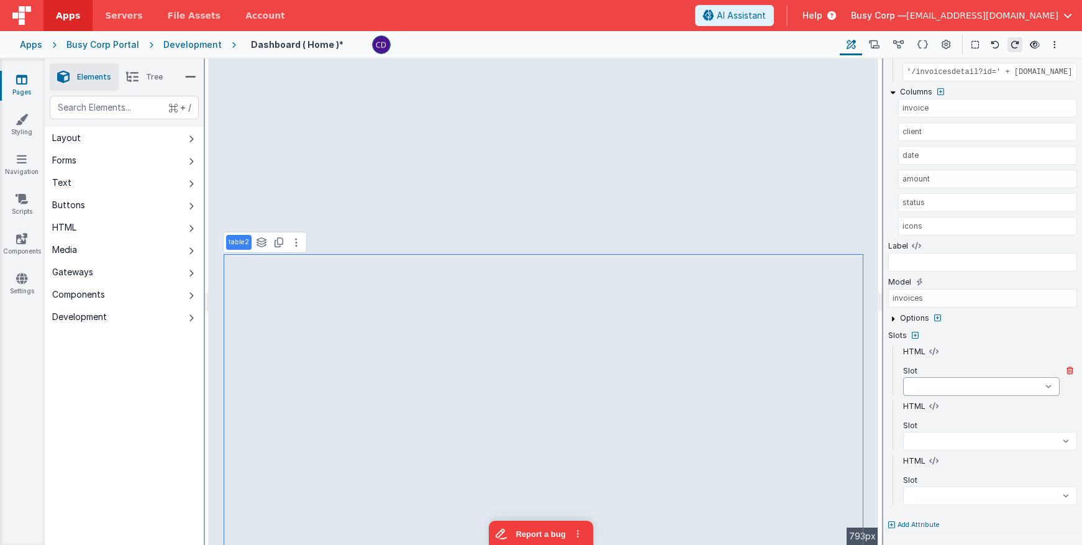
select select
click at [932, 354] on icon at bounding box center [934, 352] width 9 height 10
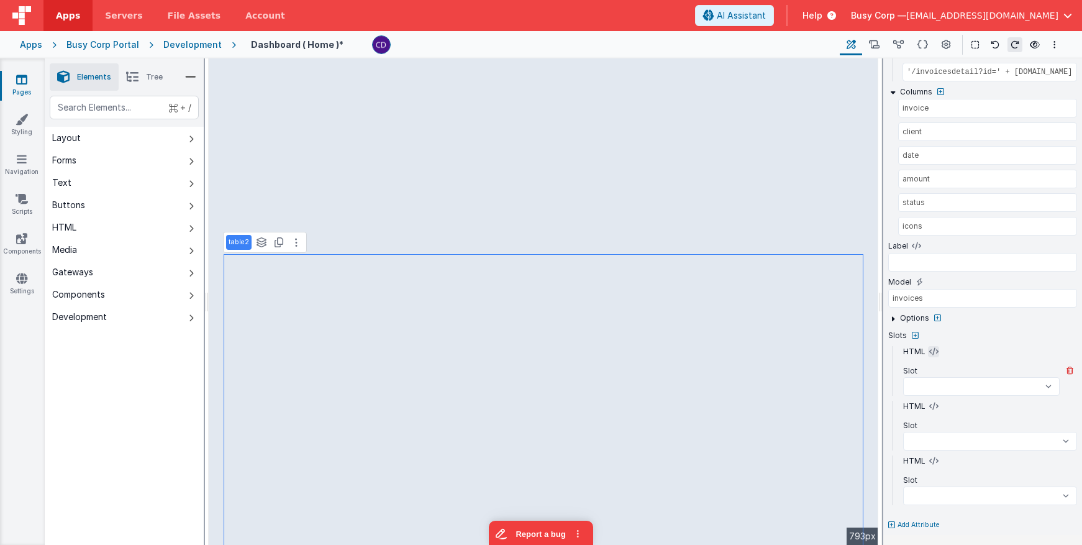
select select
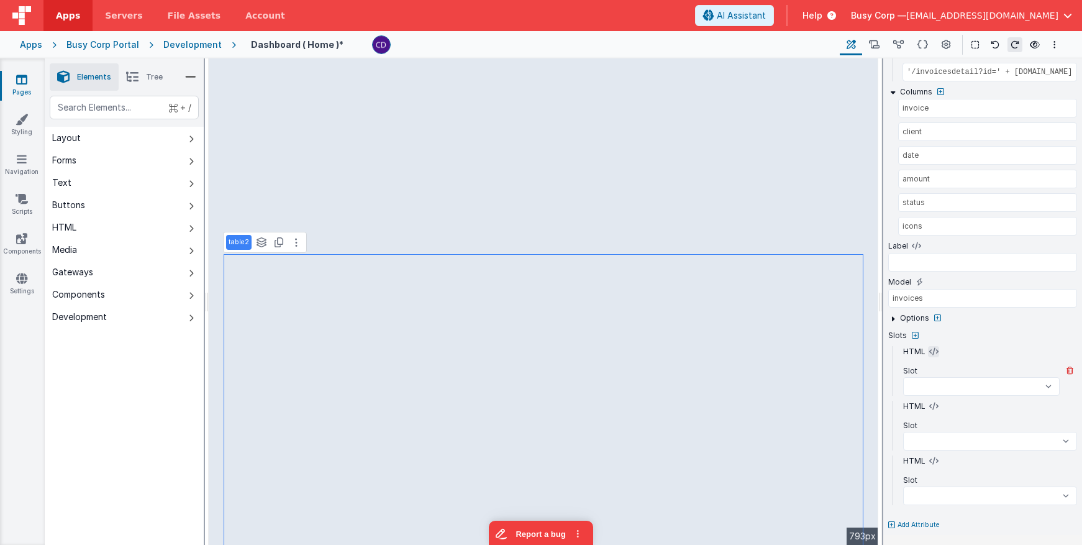
select select
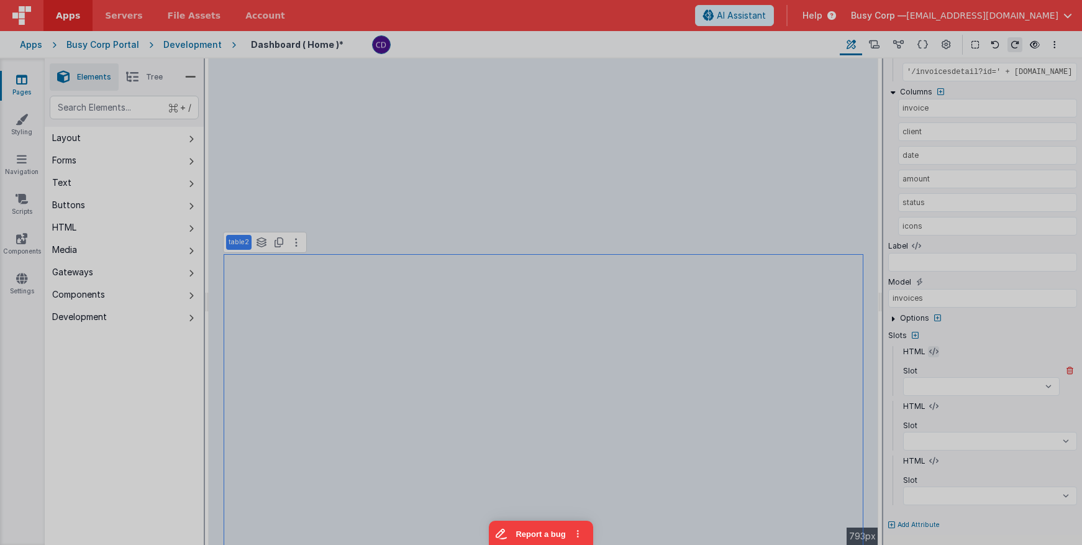
select select
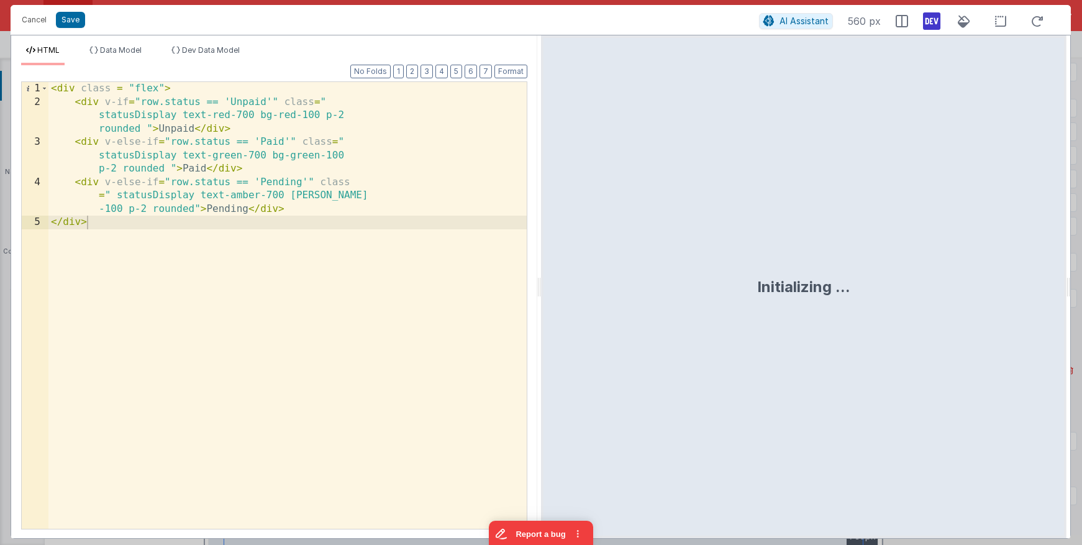
select select
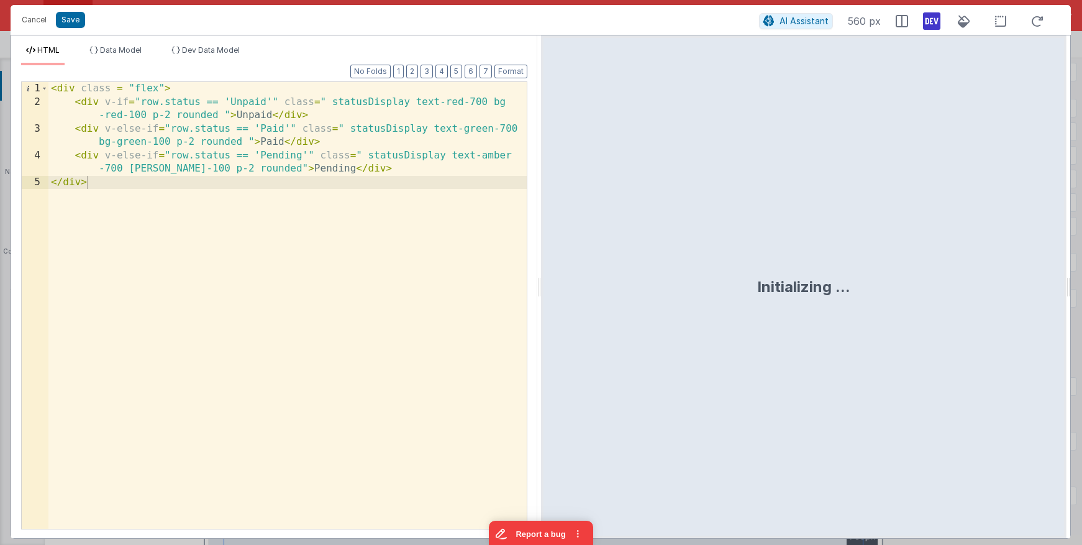
select select
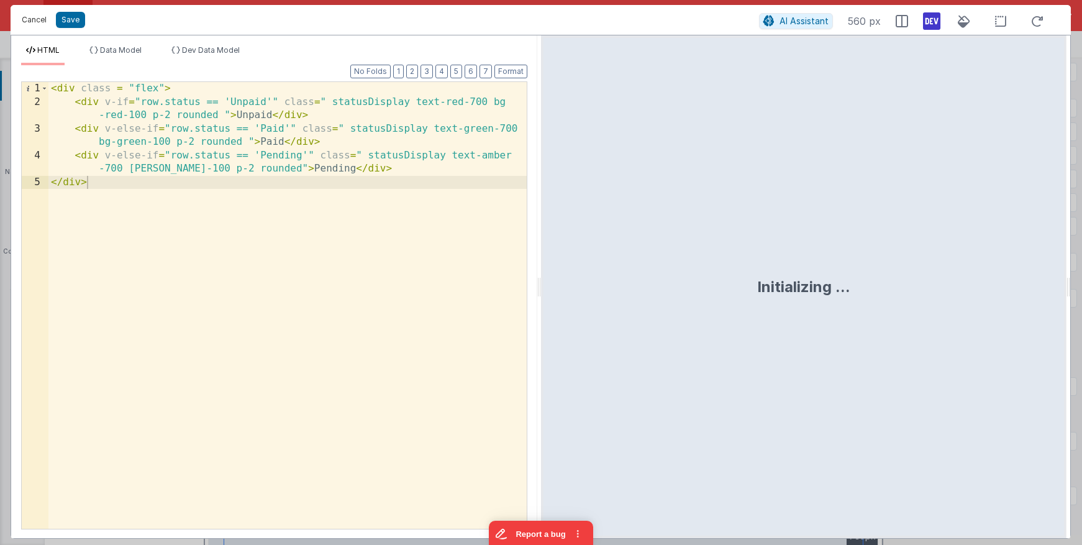
select select
click at [37, 14] on button "Cancel" at bounding box center [34, 19] width 37 height 17
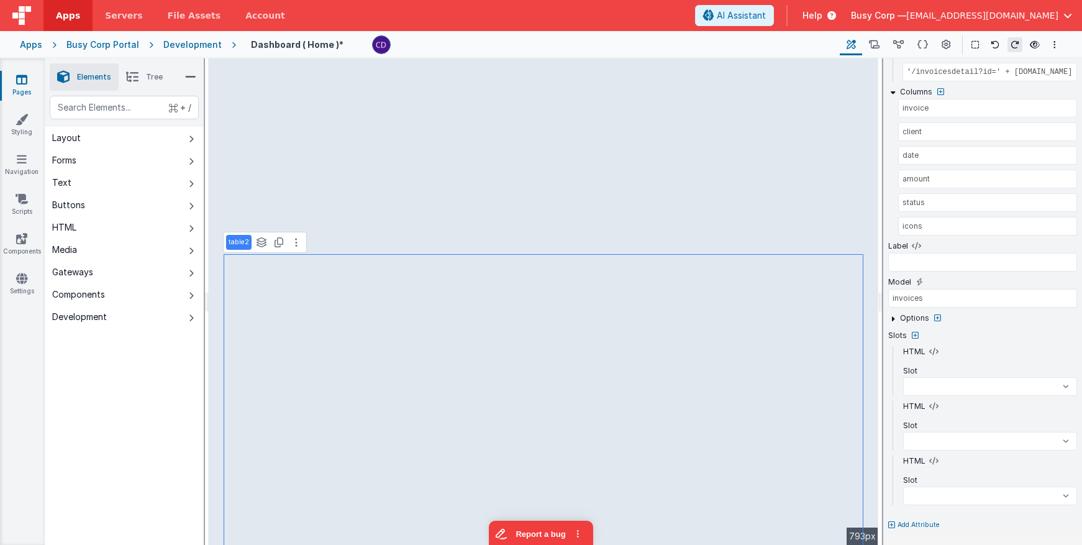
select select
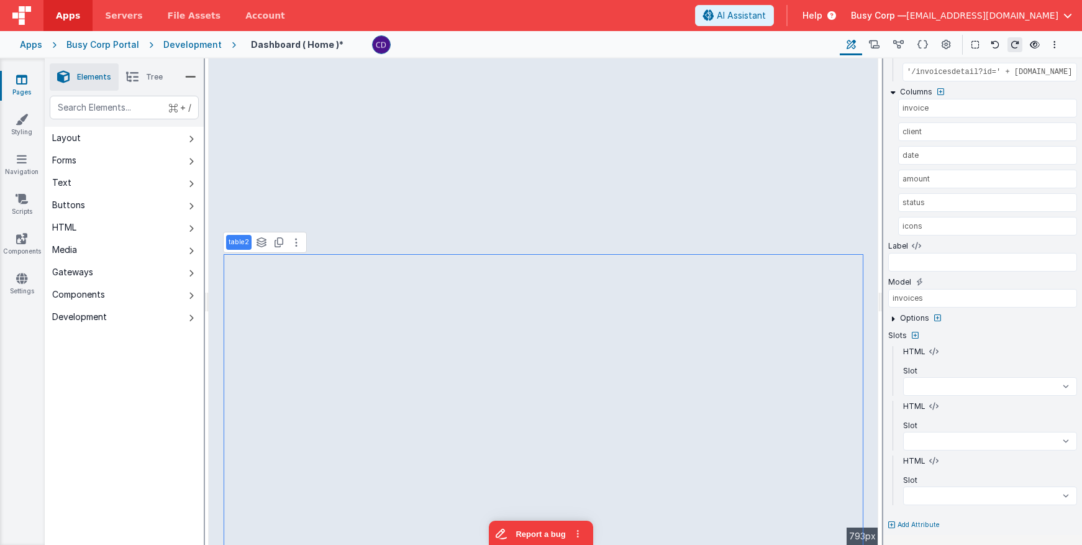
select select
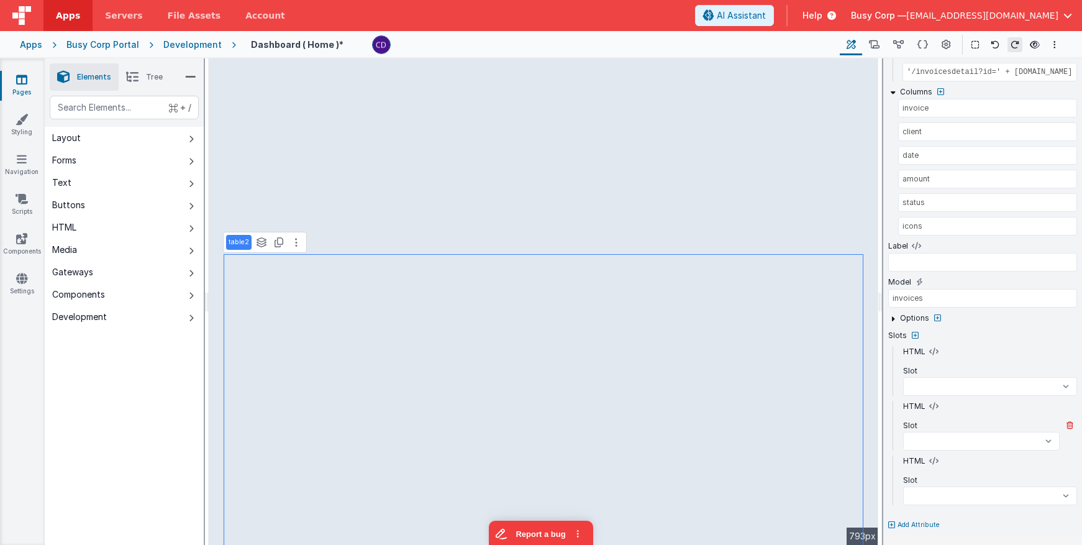
select select
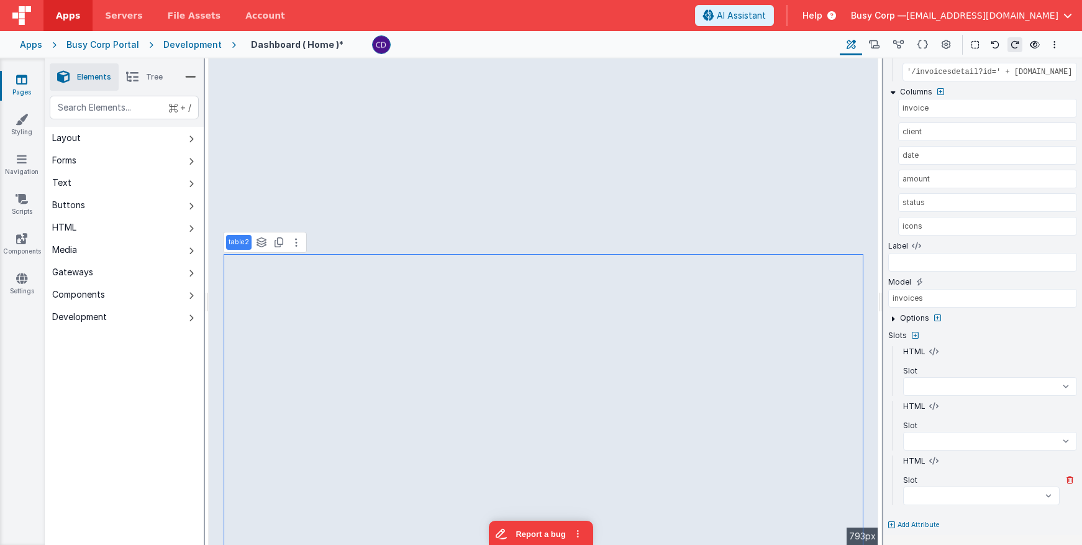
select select
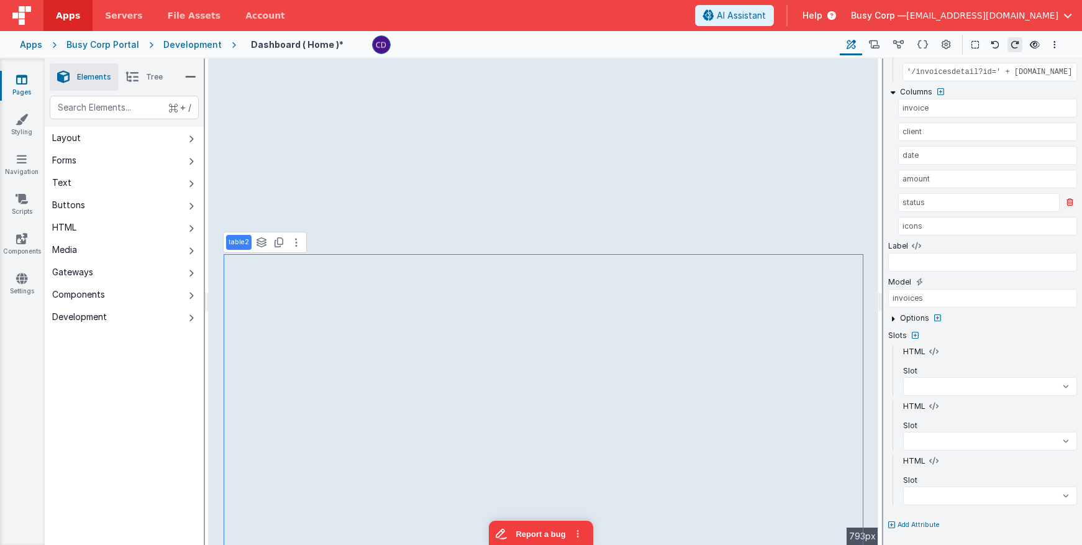
select select
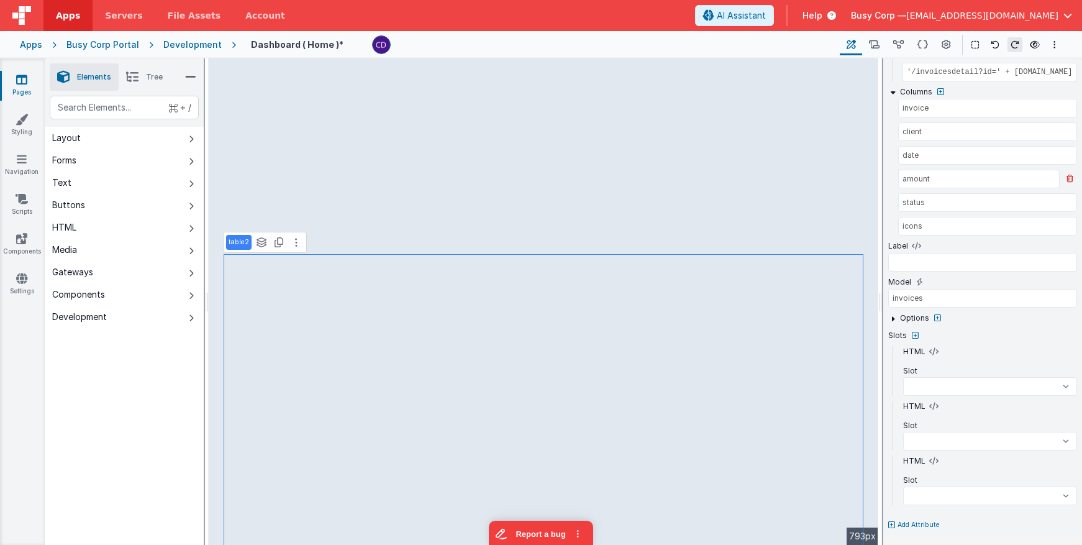
select select
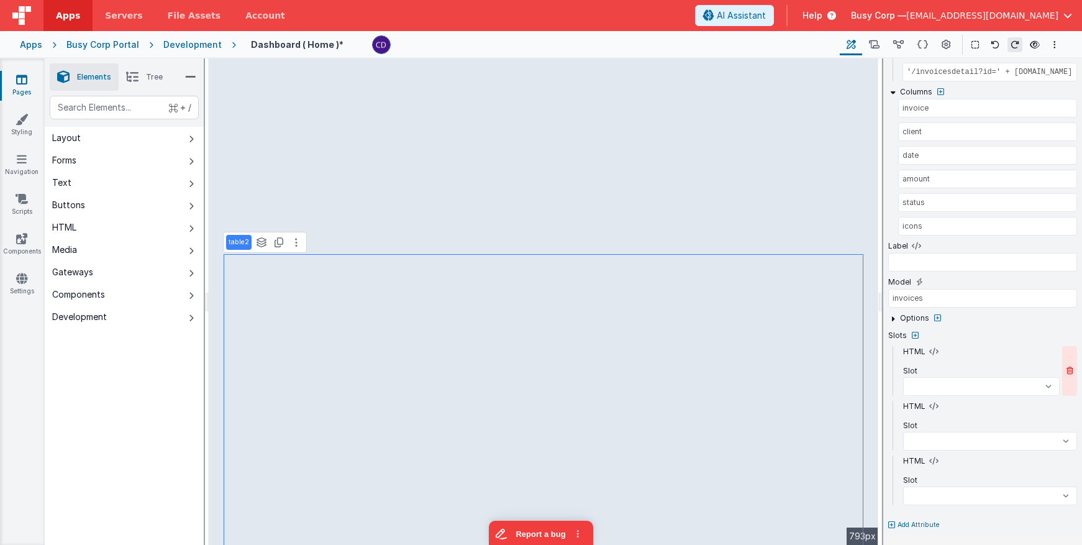
select select
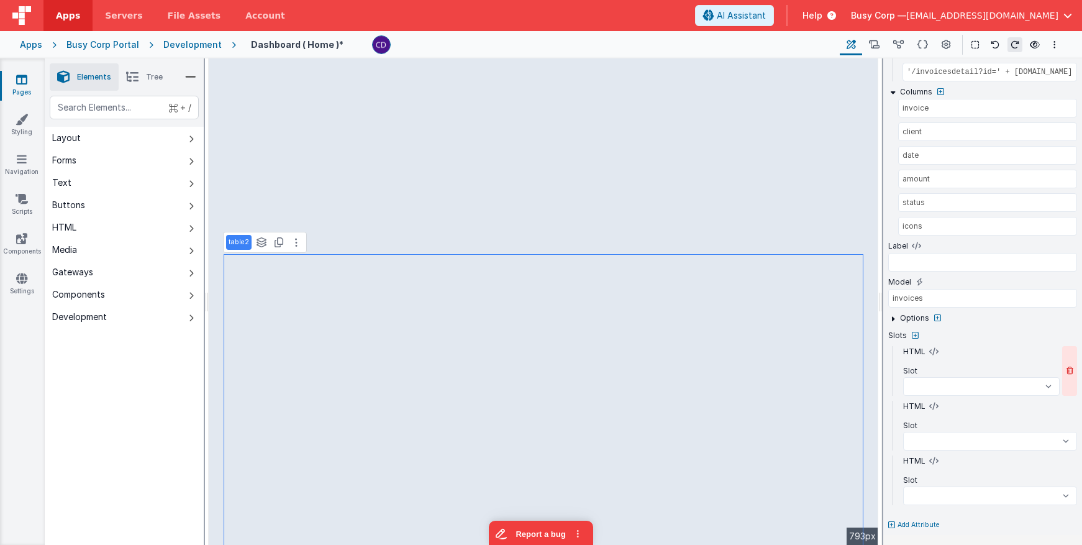
select select
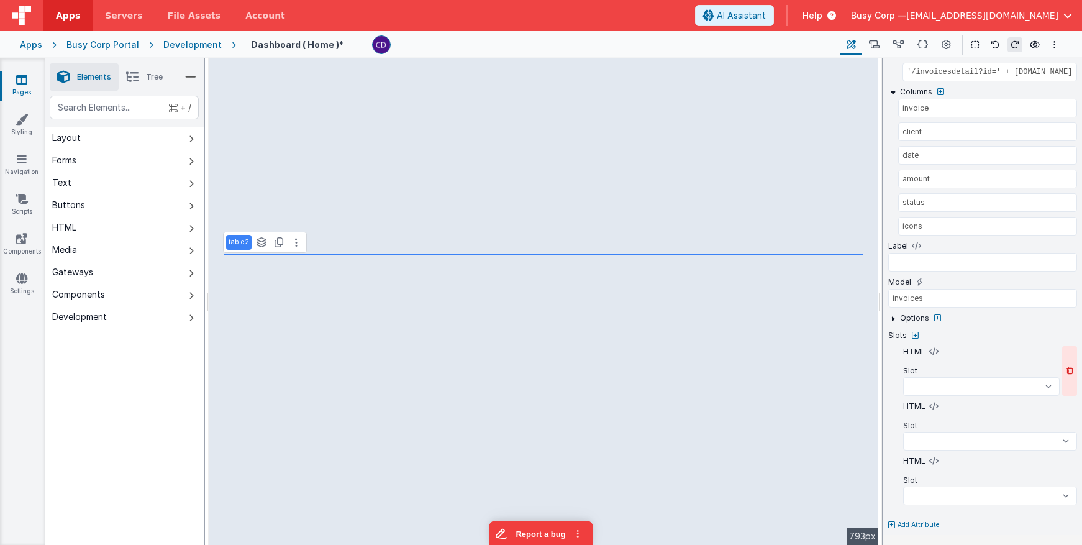
select select
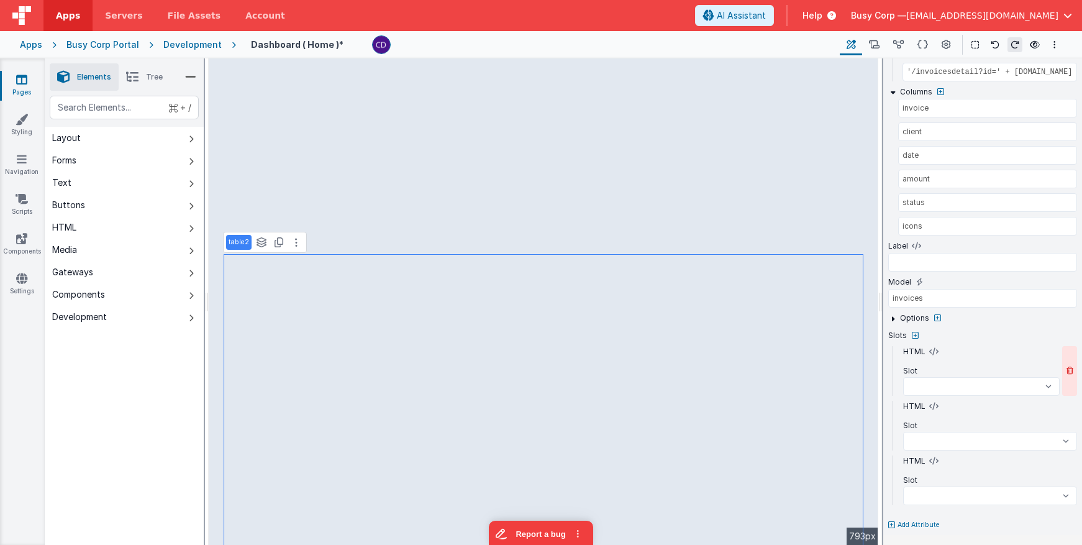
select select
click at [541, 536] on button "Report a bug" at bounding box center [541, 532] width 104 height 26
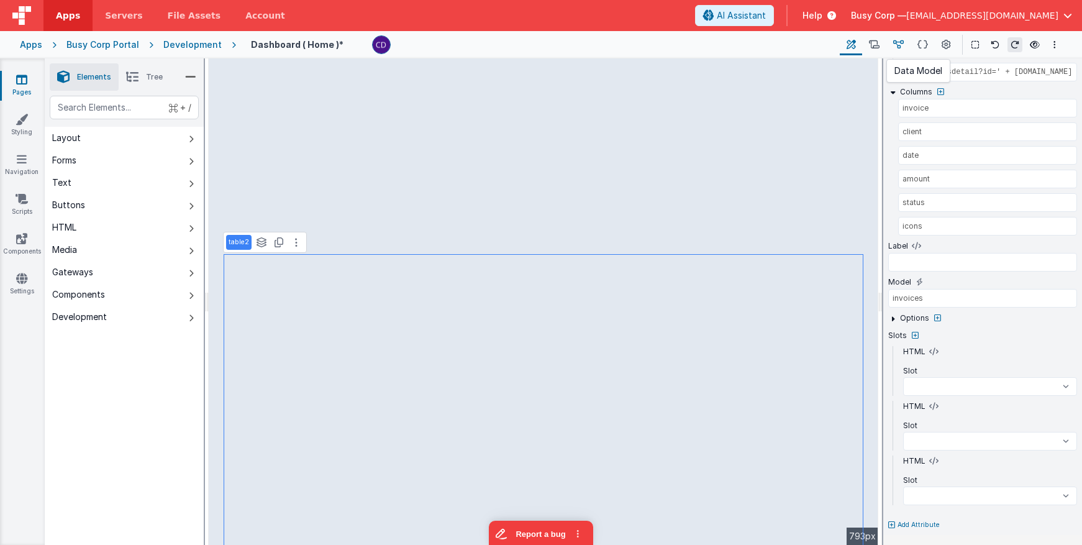
click at [900, 45] on icon at bounding box center [899, 45] width 11 height 13
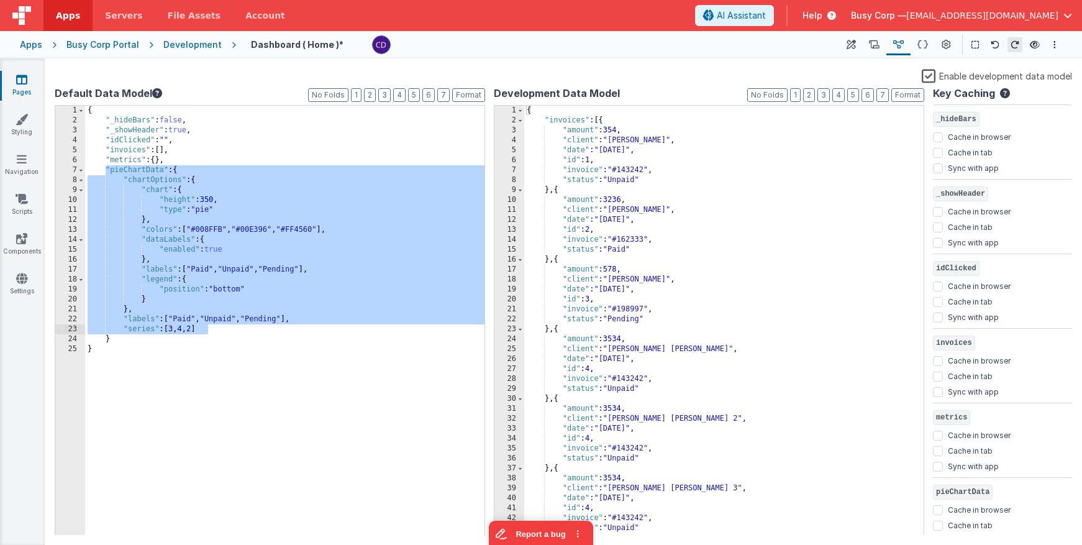
drag, startPoint x: 104, startPoint y: 171, endPoint x: 329, endPoint y: 330, distance: 275.1
click at [329, 330] on div "{ "_hideBars" : false , "_showHeader" : true , "idClicked" : "" , "invoices" : …" at bounding box center [285, 331] width 400 height 450
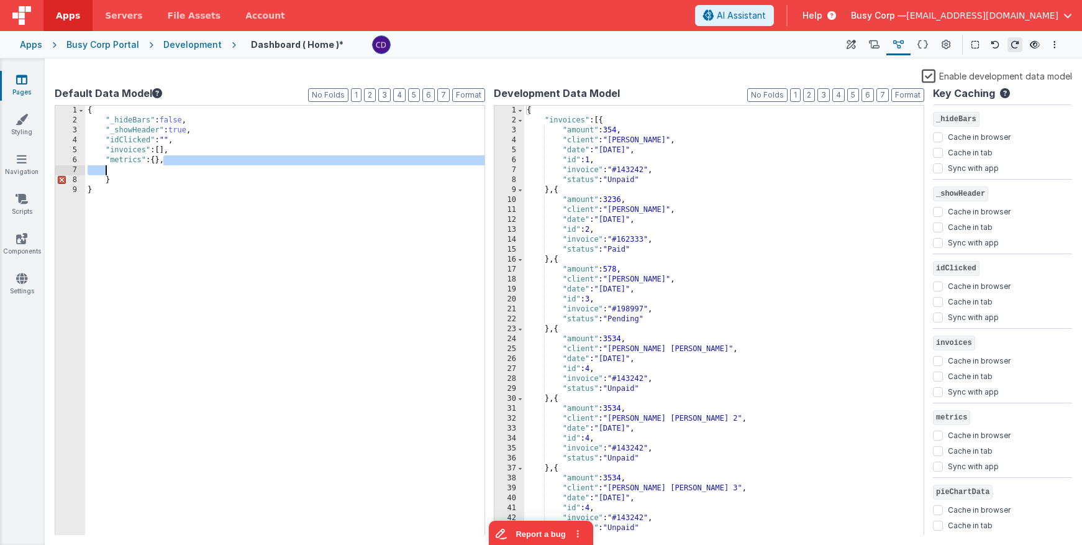
click at [168, 165] on div "{ "_hideBars" : false , "_showHeader" : true , "idClicked" : "" , "invoices" : …" at bounding box center [285, 331] width 400 height 450
drag, startPoint x: 155, startPoint y: 170, endPoint x: 45, endPoint y: 165, distance: 110.1
click at [43, 165] on section "Pages Styling Navigation Scripts Components Settings Builder Page Schema Action…" at bounding box center [541, 301] width 1082 height 487
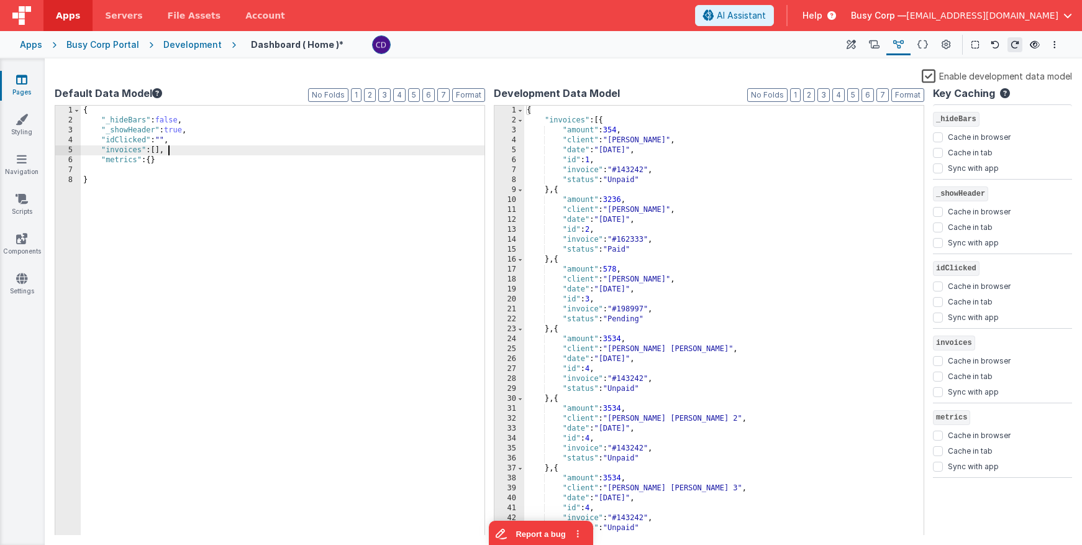
click at [294, 153] on div "{ "_hideBars" : false , "_showHeader" : true , "idClicked" : "" , "invoices" : …" at bounding box center [283, 331] width 404 height 450
click at [766, 18] on span "AI Assistant" at bounding box center [741, 15] width 49 height 12
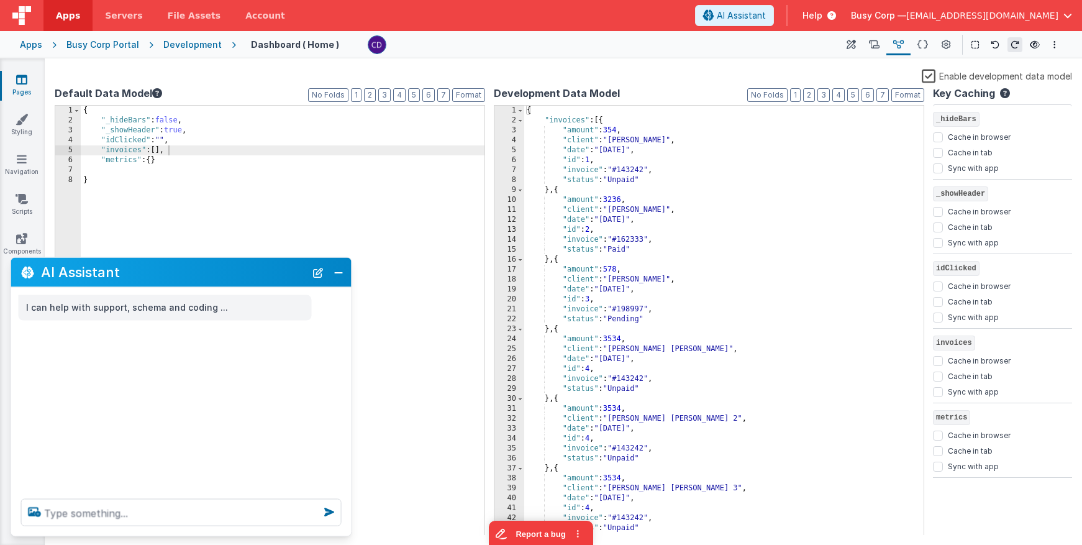
drag, startPoint x: 344, startPoint y: 277, endPoint x: 371, endPoint y: 273, distance: 27.7
click at [344, 277] on button "Close" at bounding box center [339, 271] width 16 height 17
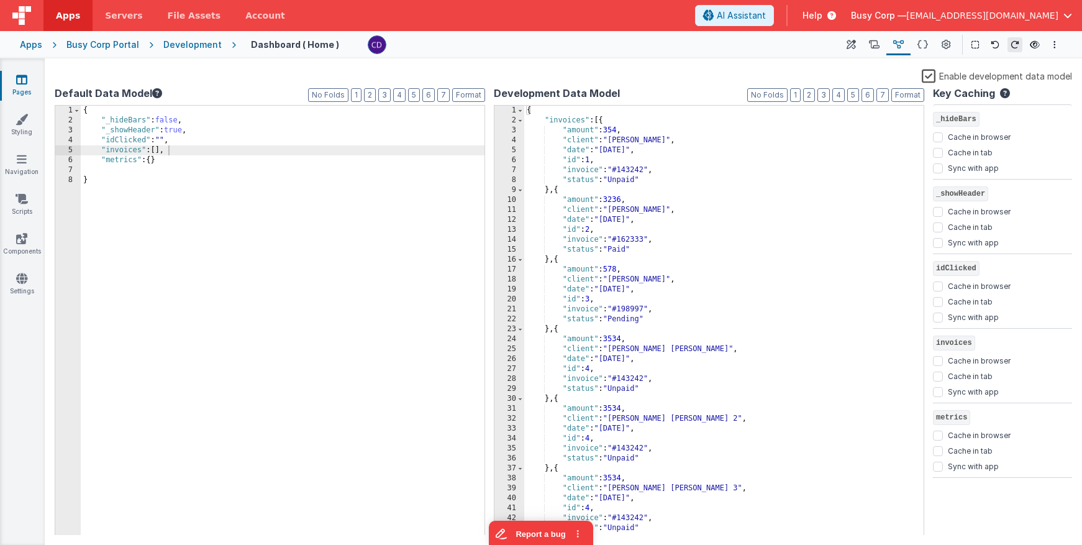
click at [698, 169] on div "{ "invoices" : [{ "amount" : 354 , "client" : "[PERSON_NAME]" , "date" : "[DATE…" at bounding box center [724, 331] width 400 height 450
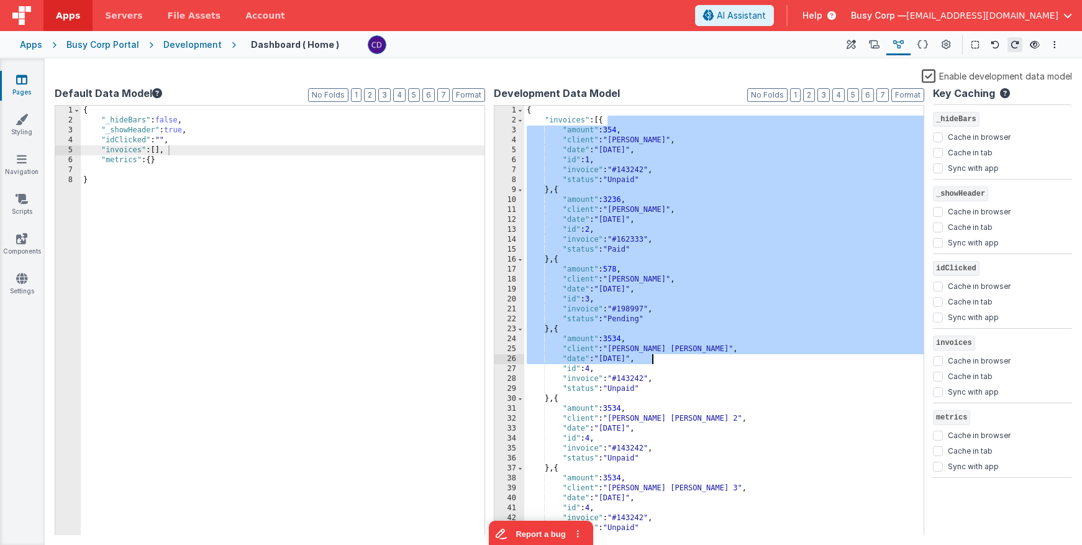
drag, startPoint x: 654, startPoint y: 191, endPoint x: 651, endPoint y: 354, distance: 162.8
click at [651, 354] on div "{ "invoices" : [{ "amount" : 354 , "client" : "[PERSON_NAME]" , "date" : "[DATE…" at bounding box center [724, 331] width 400 height 450
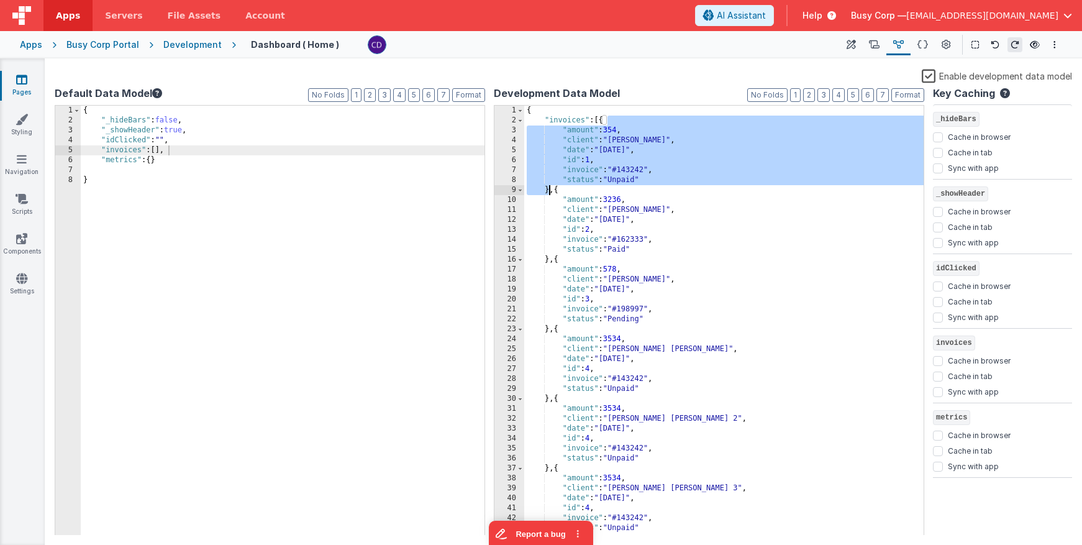
drag, startPoint x: 606, startPoint y: 120, endPoint x: 551, endPoint y: 190, distance: 89.8
click at [551, 190] on div "{ "invoices" : [{ "amount" : 354 , "client" : "[PERSON_NAME]" , "date" : "[DATE…" at bounding box center [724, 331] width 400 height 450
drag, startPoint x: 682, startPoint y: 157, endPoint x: 645, endPoint y: 145, distance: 38.9
click at [682, 157] on div "{ "invoices" : [{ "amount" : 354 , "client" : "[PERSON_NAME]" , "date" : "[DATE…" at bounding box center [724, 331] width 400 height 450
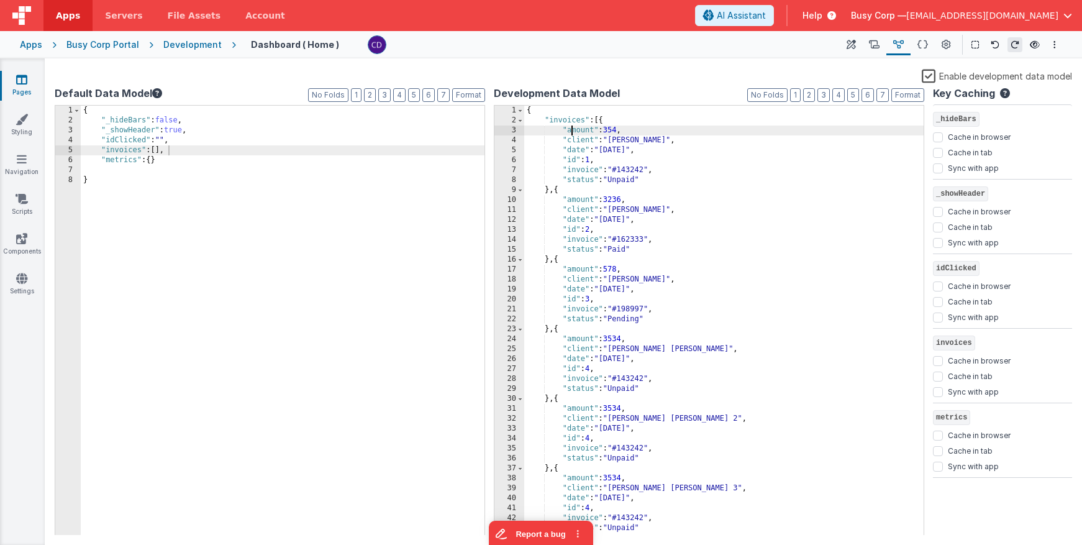
click at [570, 129] on div "{ "invoices" : [{ "amount" : 354 , "client" : "[PERSON_NAME]" , "date" : "[DATE…" at bounding box center [724, 331] width 400 height 450
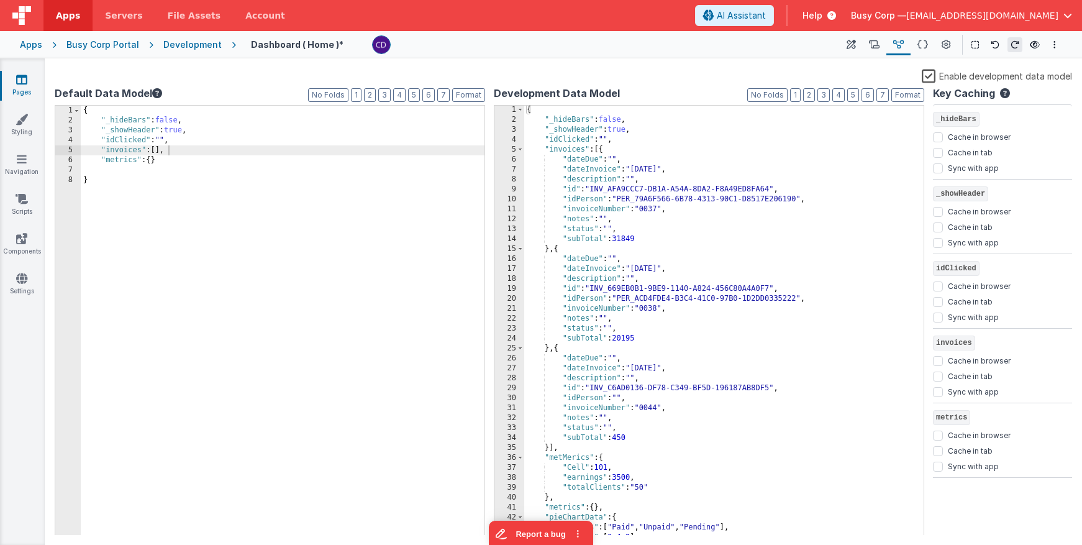
scroll to position [1, 0]
drag, startPoint x: 611, startPoint y: 508, endPoint x: 525, endPoint y: 513, distance: 86.5
click at [525, 512] on div "{ "_hideBars" : false , "_showHeader" : true , "idClicked" : "" , "invoices" : …" at bounding box center [724, 330] width 400 height 450
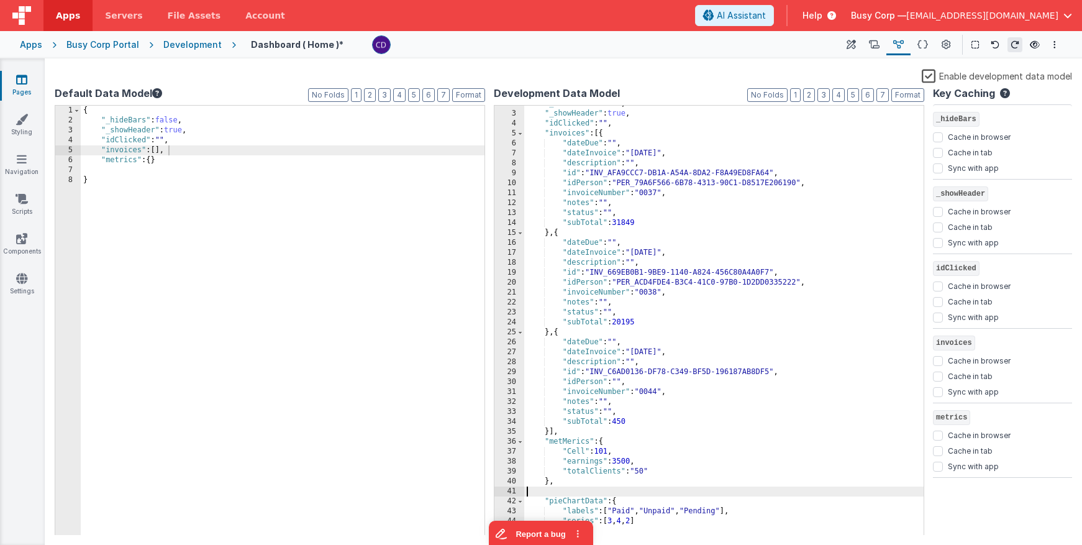
scroll to position [27, 0]
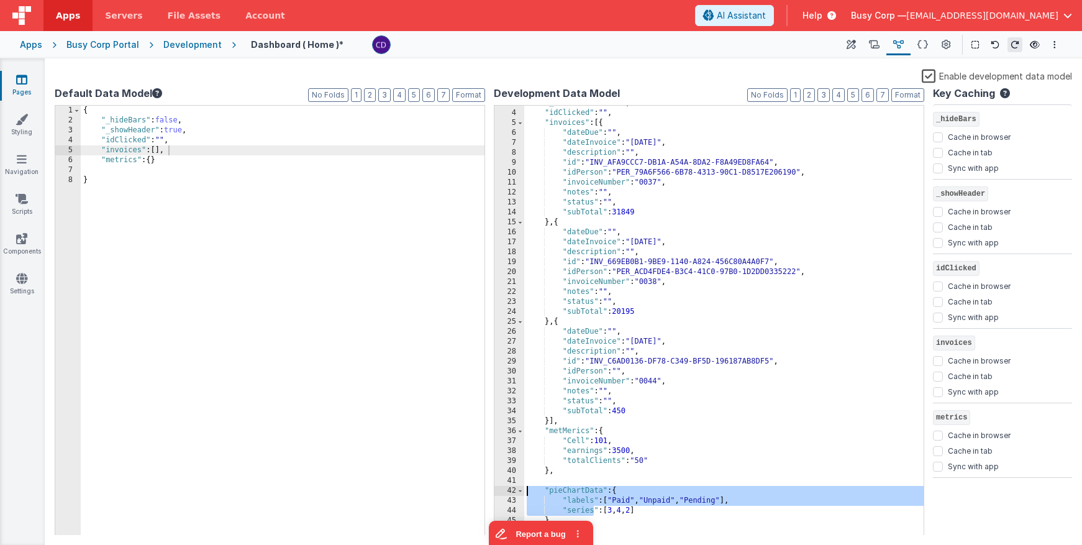
drag, startPoint x: 543, startPoint y: 509, endPoint x: 503, endPoint y: 490, distance: 43.9
click at [503, 490] on div "3 4 5 6 7 8 9 10 11 12 13 14 15 16 17 18 19 20 21 22 23 24 25 26 27 28 29 30 31…" at bounding box center [709, 320] width 431 height 431
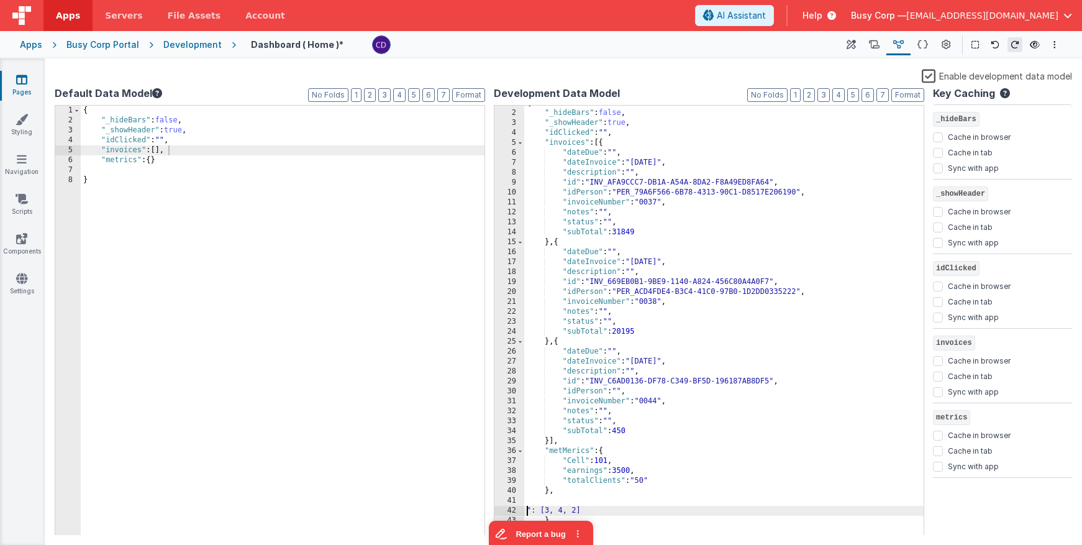
scroll to position [7, 0]
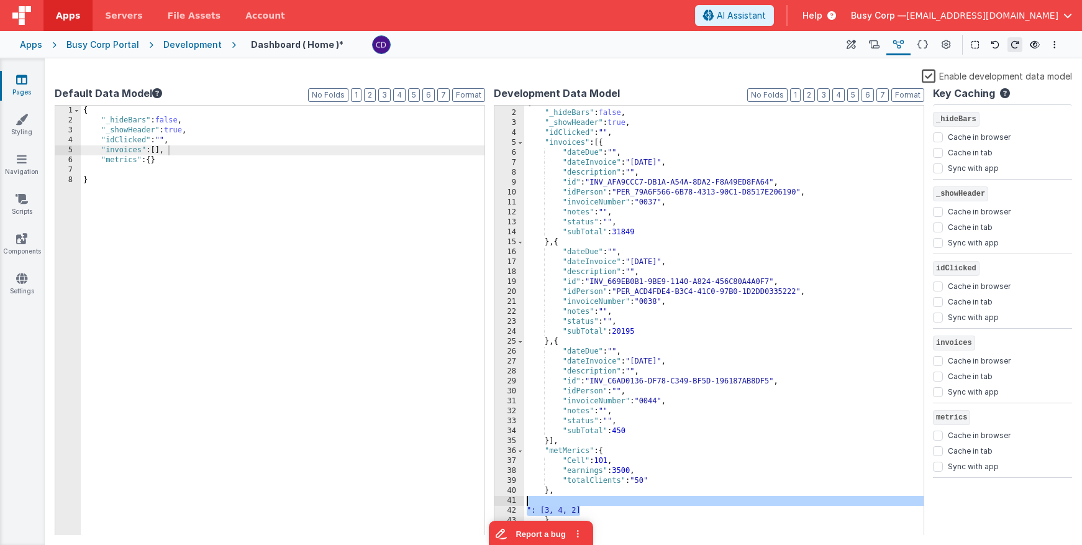
drag, startPoint x: 585, startPoint y: 510, endPoint x: 521, endPoint y: 502, distance: 65.1
click at [521, 502] on div "1 2 3 4 5 6 7 8 9 10 11 12 13 14 15 16 17 18 19 20 21 22 23 24 25 26 27 28 29 3…" at bounding box center [709, 320] width 431 height 431
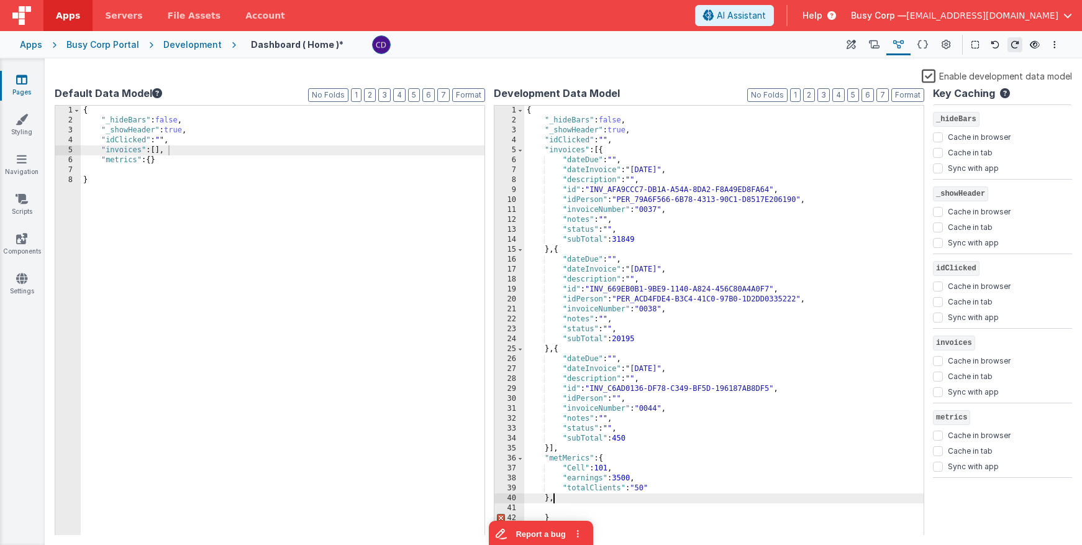
click at [566, 501] on div "{ "_hideBars" : false , "_showHeader" : true , "idClicked" : "" , "invoices" : …" at bounding box center [724, 331] width 400 height 450
click at [521, 152] on span at bounding box center [520, 150] width 7 height 10
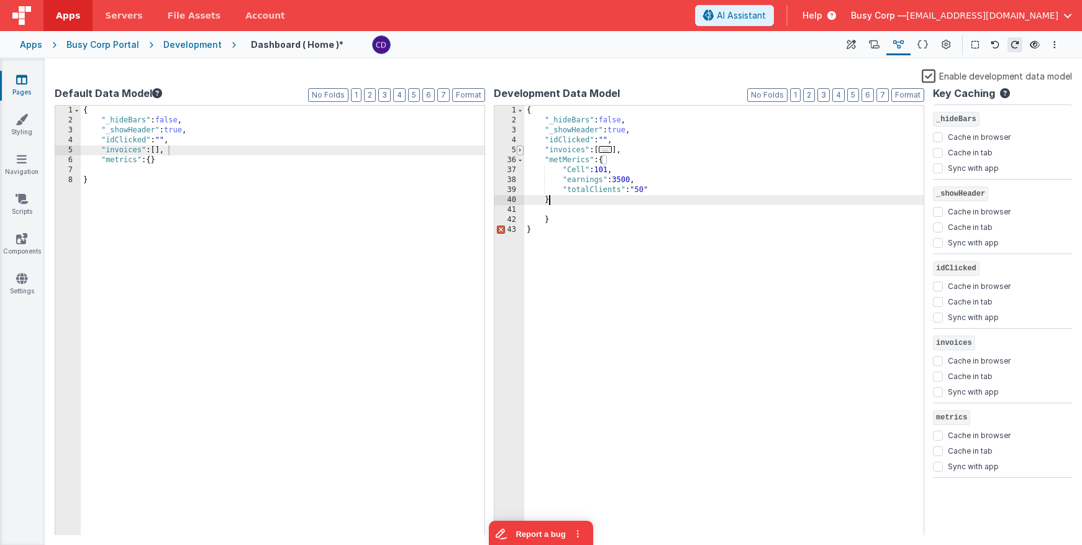
click at [521, 152] on span at bounding box center [520, 150] width 7 height 10
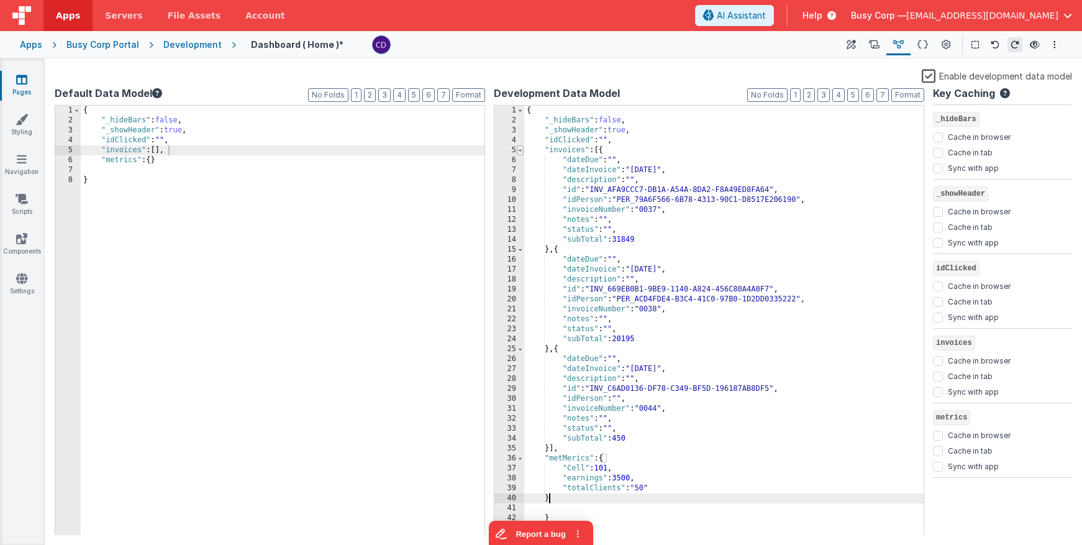
click at [521, 152] on span at bounding box center [520, 150] width 7 height 10
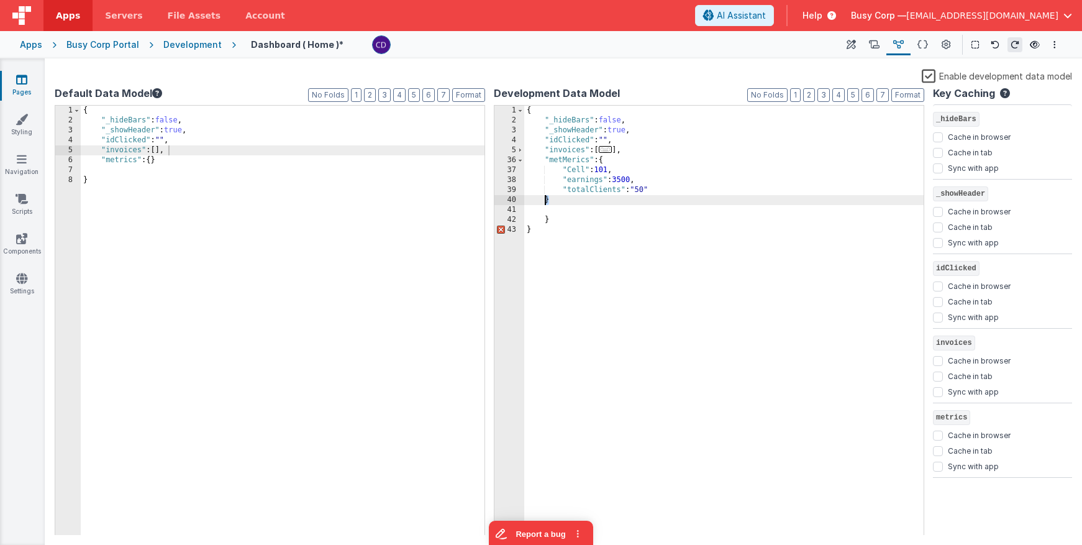
drag, startPoint x: 554, startPoint y: 198, endPoint x: 547, endPoint y: 201, distance: 7.9
click at [544, 199] on div "{ "_hideBars" : false , "_showHeader" : true , "idClicked" : "" , "invoices" : …" at bounding box center [724, 331] width 400 height 450
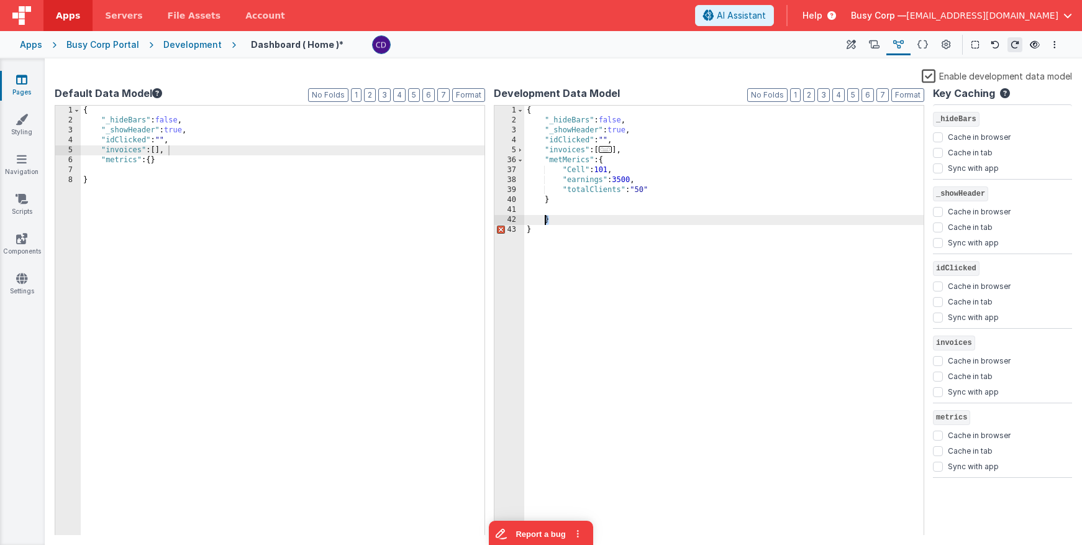
drag, startPoint x: 556, startPoint y: 222, endPoint x: 545, endPoint y: 216, distance: 12.8
click at [545, 216] on div "{ "_hideBars" : false , "_showHeader" : true , "idClicked" : "" , "invoices" : …" at bounding box center [724, 331] width 400 height 450
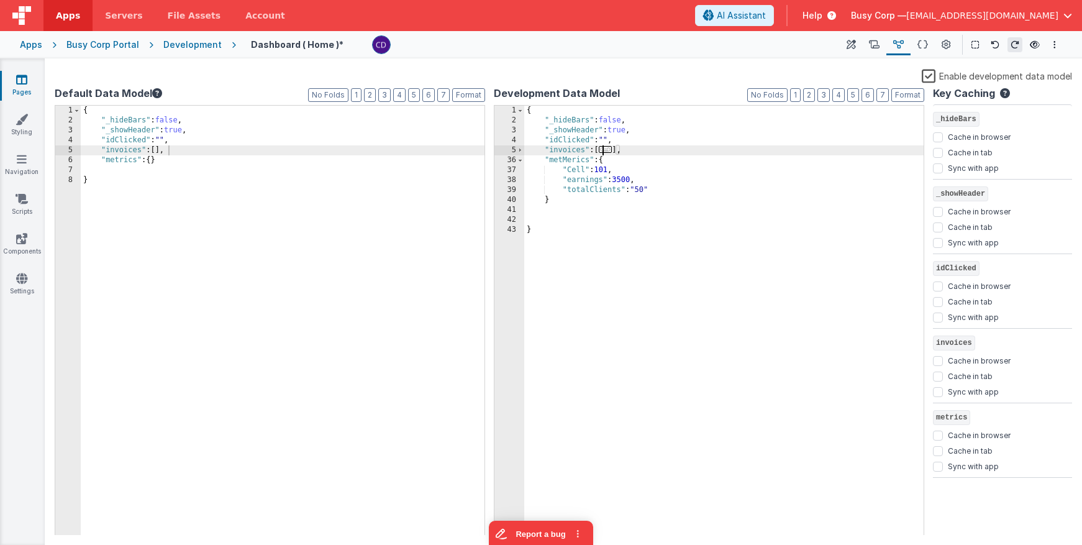
click at [606, 148] on span "..." at bounding box center [606, 149] width 14 height 7
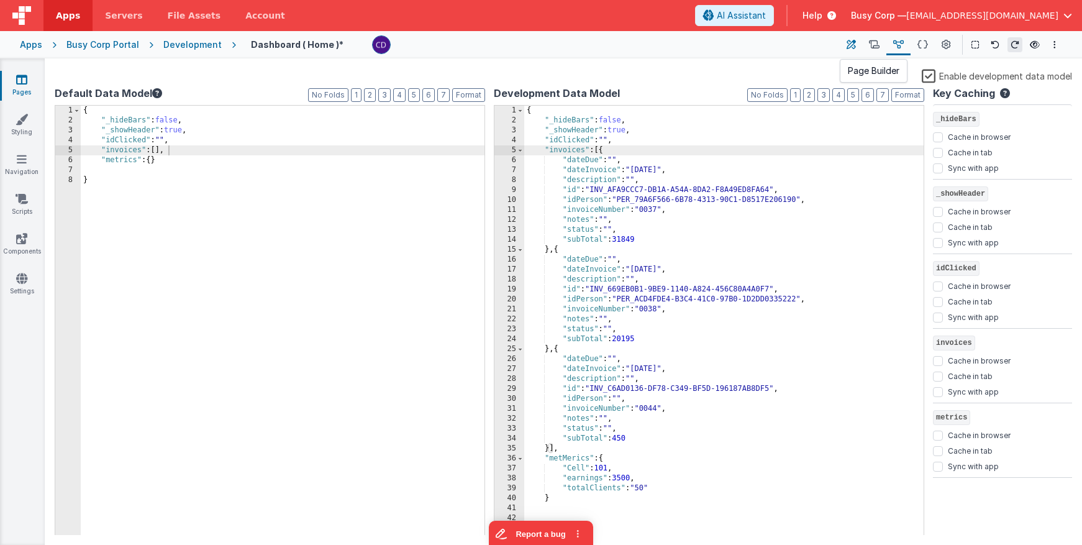
click at [853, 48] on icon at bounding box center [851, 45] width 9 height 13
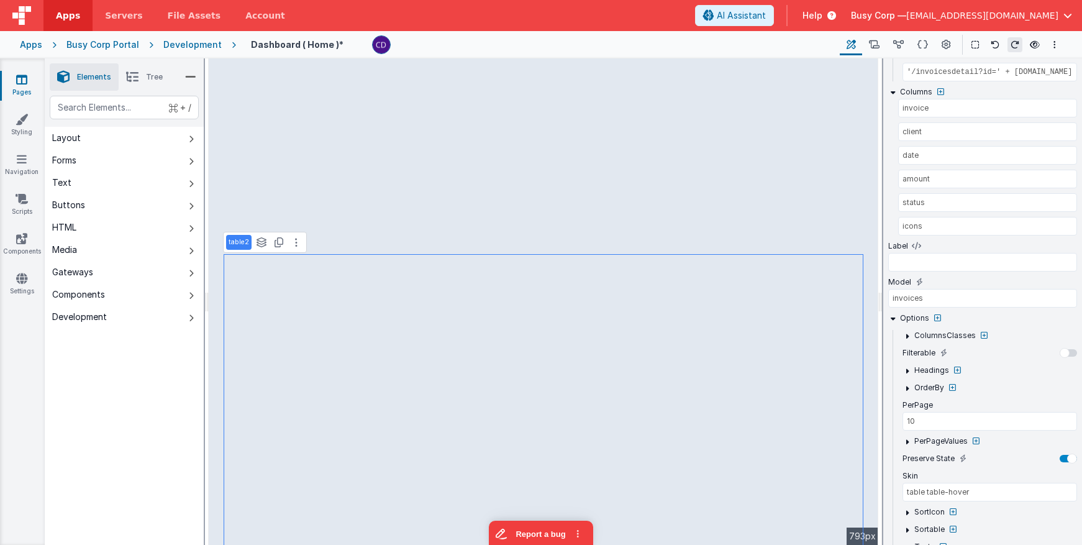
scroll to position [261, 0]
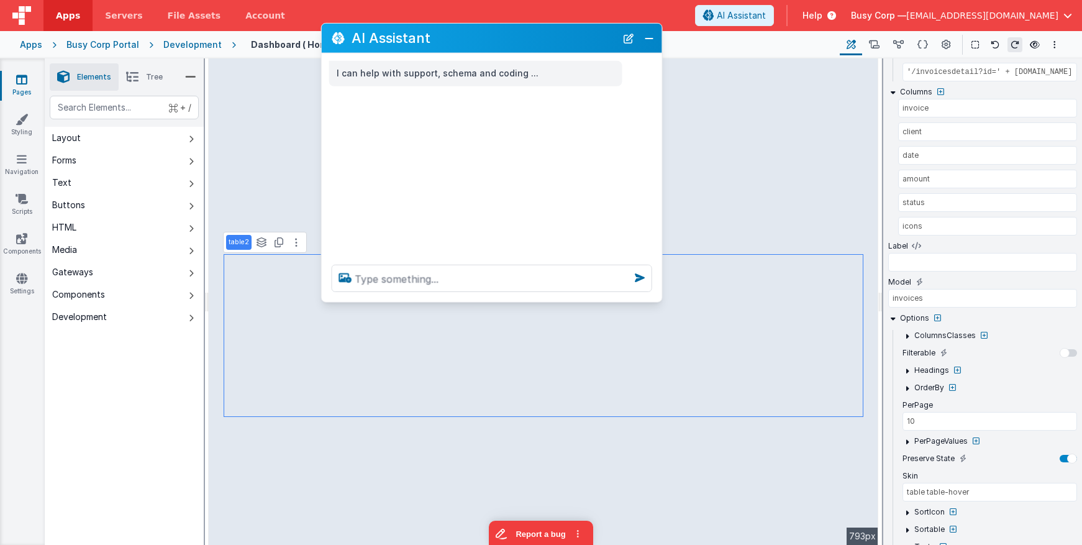
drag, startPoint x: 183, startPoint y: 274, endPoint x: 493, endPoint y: 40, distance: 389.1
click at [493, 40] on h2 "AI Assistant" at bounding box center [484, 37] width 265 height 15
click at [416, 273] on textarea at bounding box center [492, 278] width 321 height 27
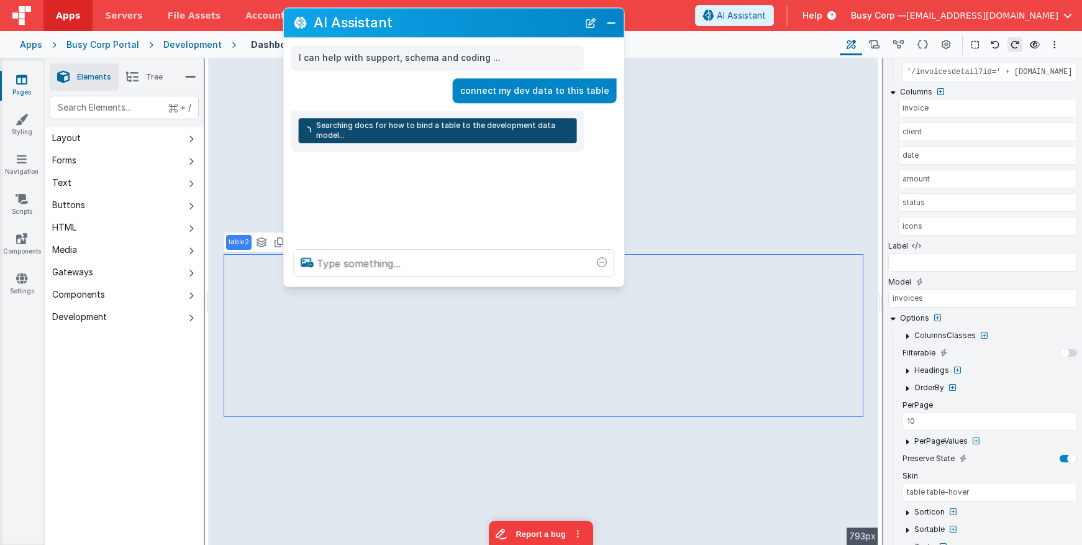
drag, startPoint x: 558, startPoint y: 40, endPoint x: 531, endPoint y: 26, distance: 30.6
click at [531, 26] on h2 "AI Assistant" at bounding box center [446, 23] width 265 height 15
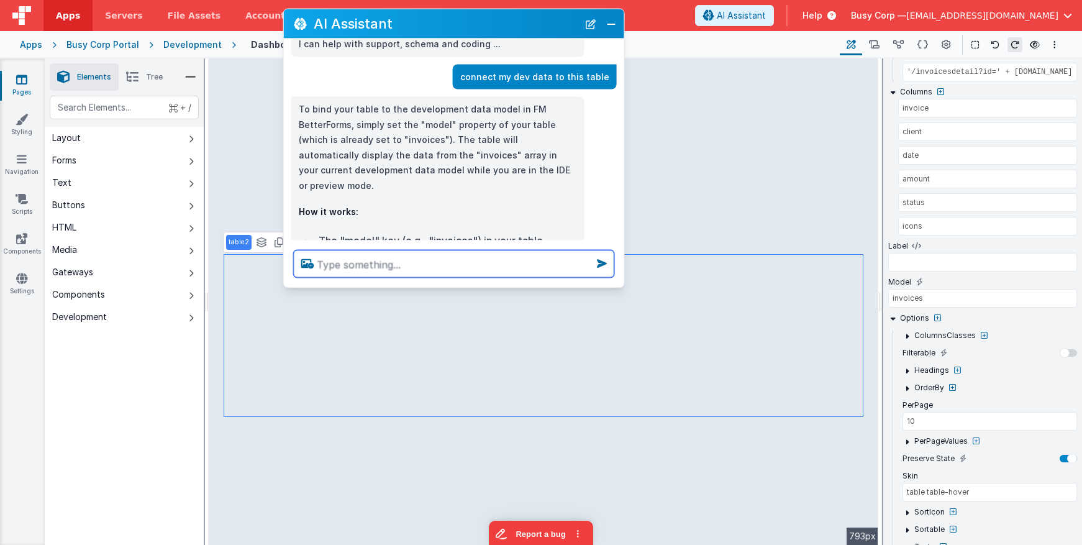
scroll to position [13, 0]
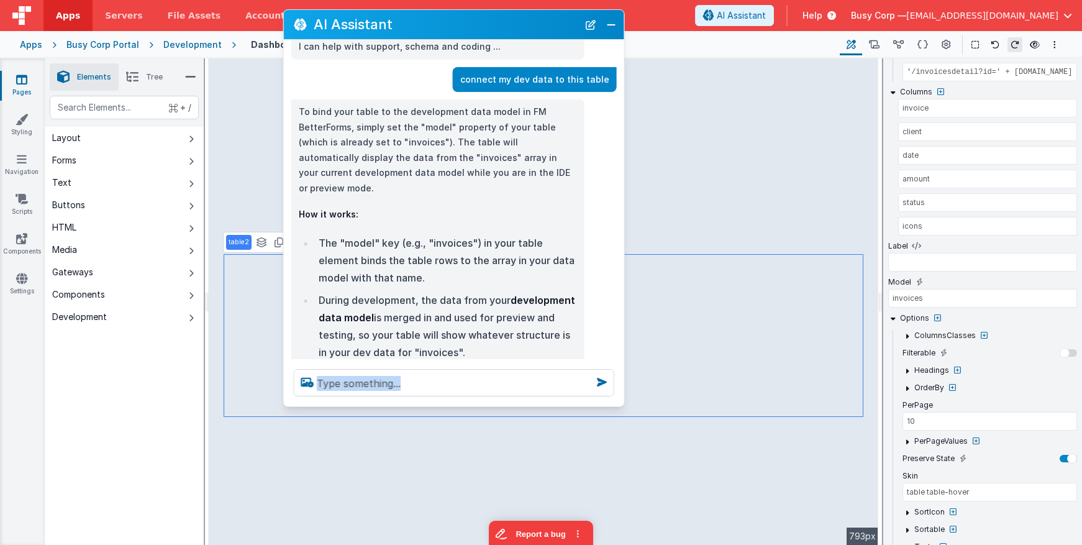
drag, startPoint x: 468, startPoint y: 287, endPoint x: 469, endPoint y: 384, distance: 96.9
click at [475, 405] on div "AI Assistant I can help with support, schema and coding ... connect my dev data…" at bounding box center [454, 208] width 342 height 398
click at [469, 155] on p "To bind your table to the development data model in FM BetterForms, simply set …" at bounding box center [438, 149] width 278 height 91
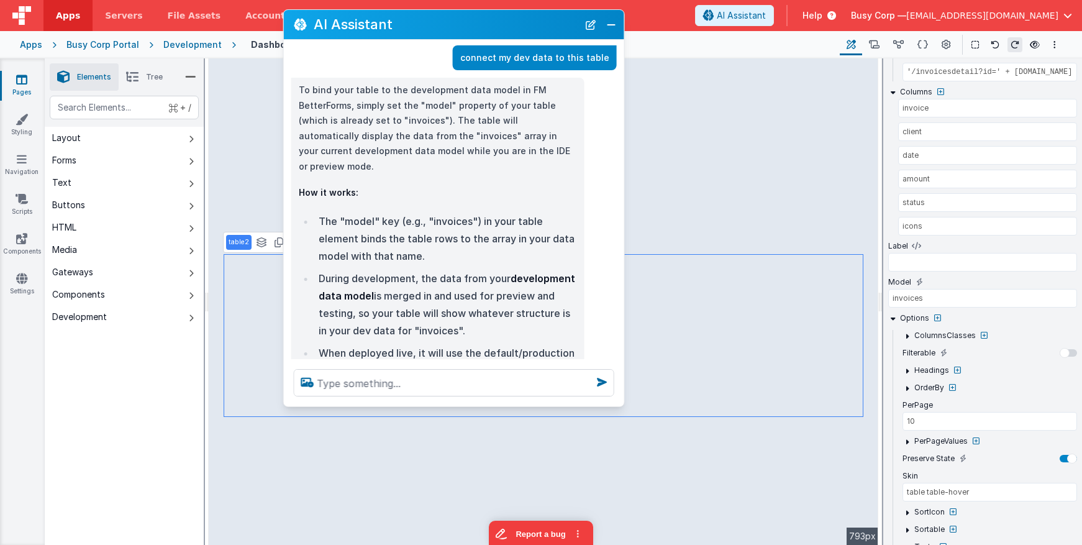
scroll to position [37, 0]
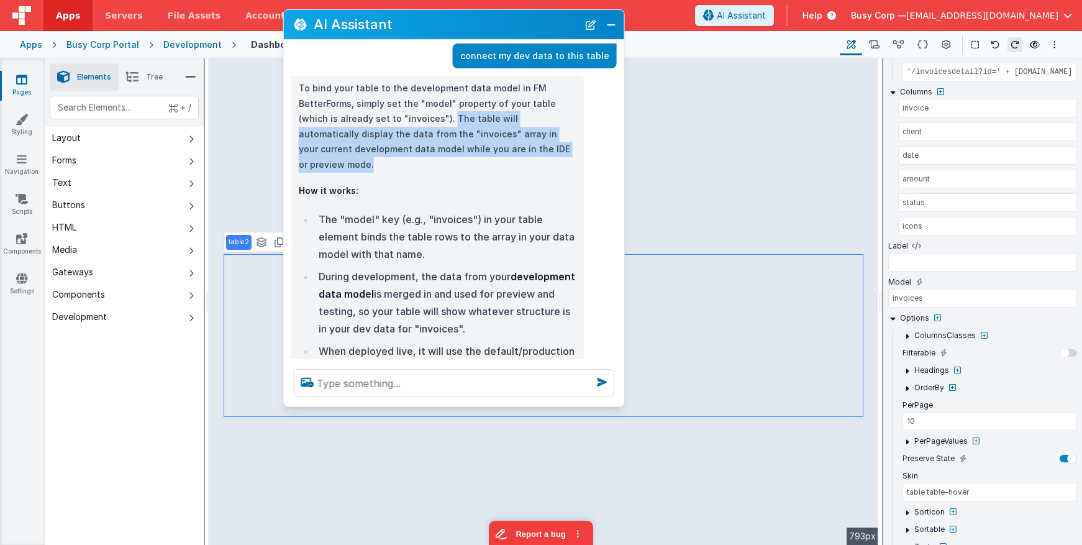
drag, startPoint x: 417, startPoint y: 118, endPoint x: 541, endPoint y: 151, distance: 128.0
click at [541, 151] on p "To bind your table to the development data model in FM BetterForms, simply set …" at bounding box center [438, 126] width 278 height 91
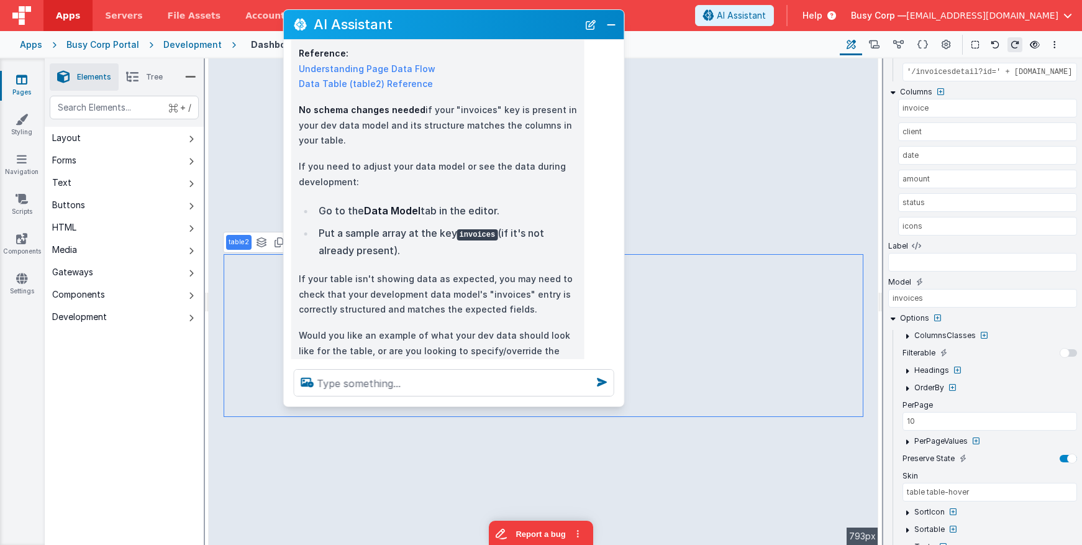
scroll to position [410, 0]
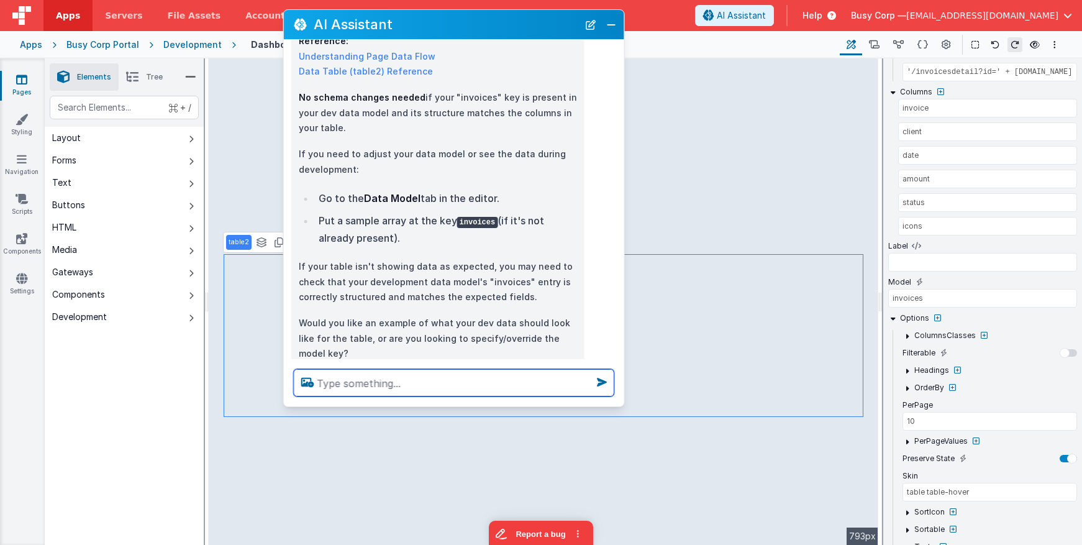
click at [419, 386] on textarea at bounding box center [454, 382] width 321 height 27
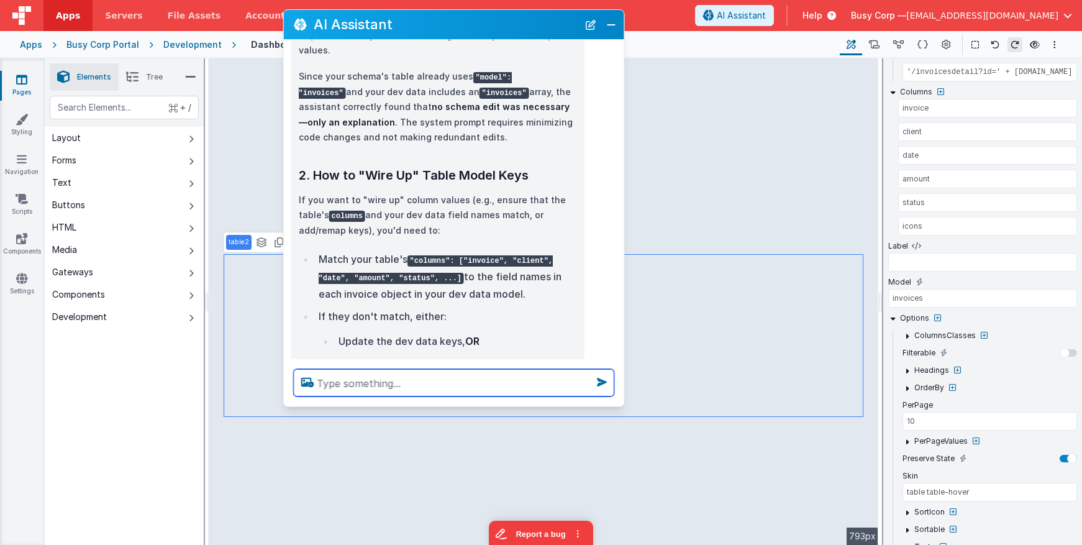
scroll to position [977, 0]
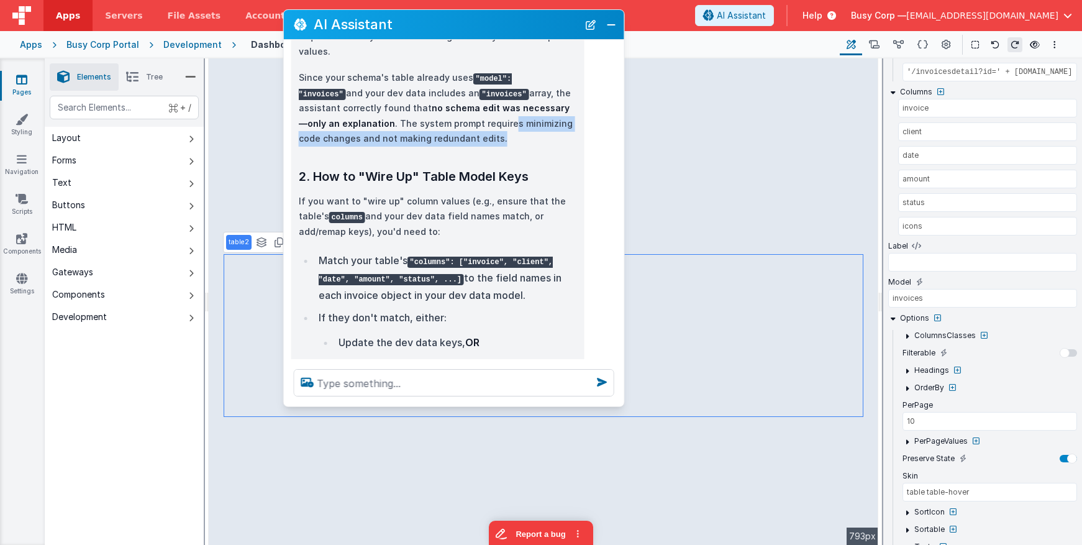
drag, startPoint x: 467, startPoint y: 74, endPoint x: 541, endPoint y: 90, distance: 76.3
click at [541, 90] on p "Since your schema's table already uses "model": "invoices" and your dev data in…" at bounding box center [438, 108] width 278 height 76
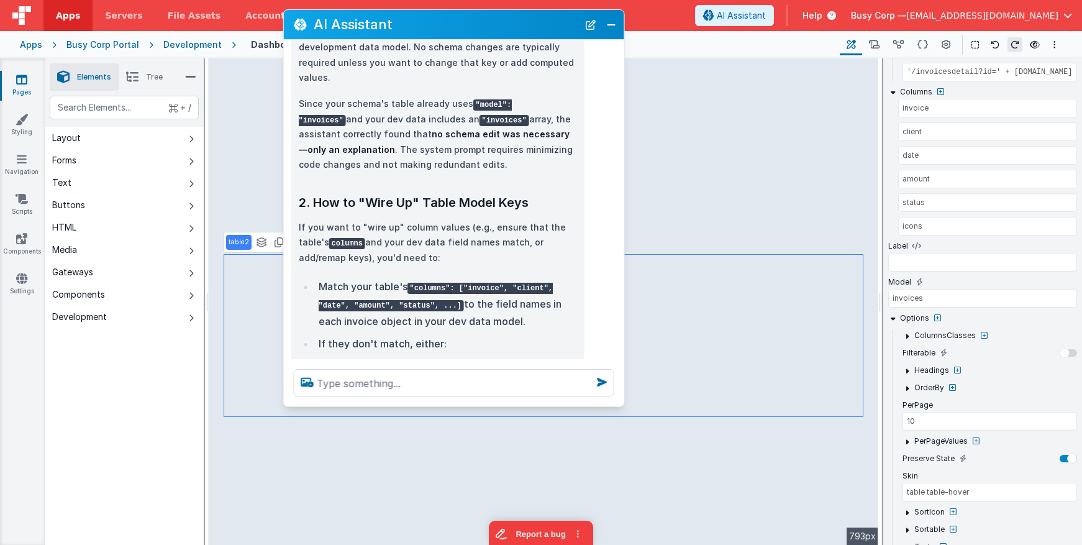
scroll to position [949, 0]
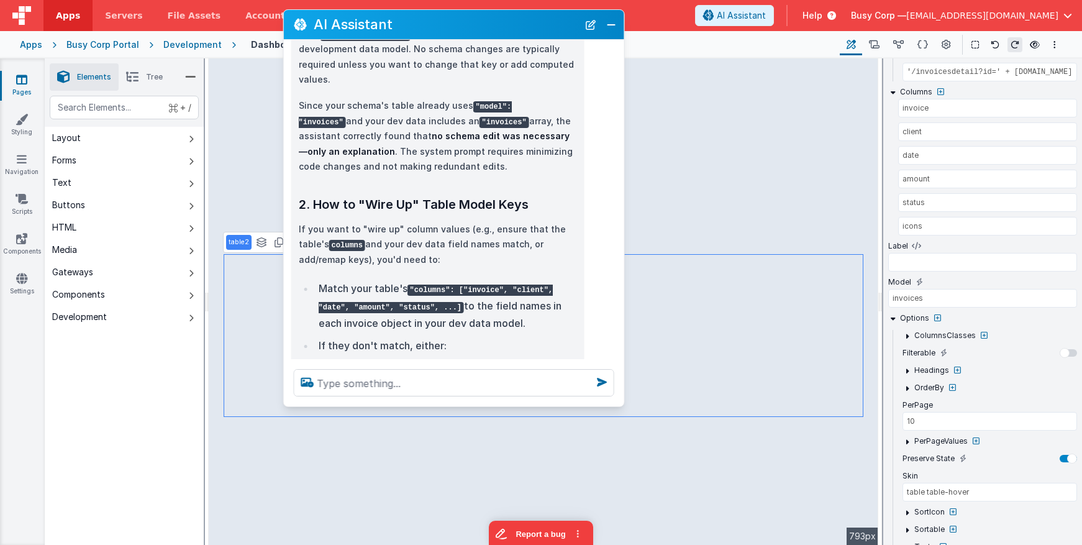
drag, startPoint x: 485, startPoint y: 78, endPoint x: 508, endPoint y: 98, distance: 30.5
click at [508, 98] on p "Since your schema's table already uses "model": "invoices" and your dev data in…" at bounding box center [438, 136] width 278 height 76
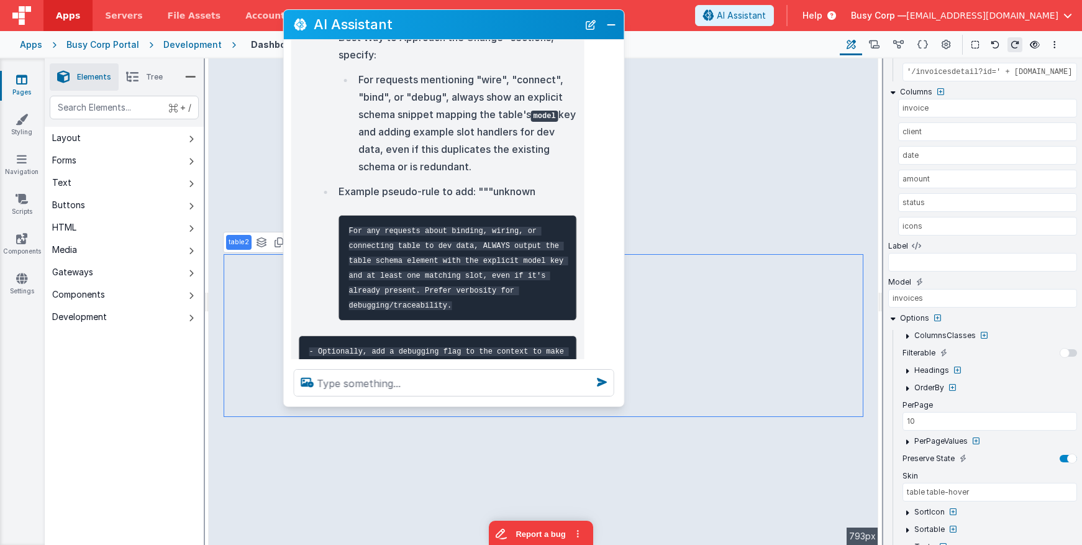
scroll to position [1795, 0]
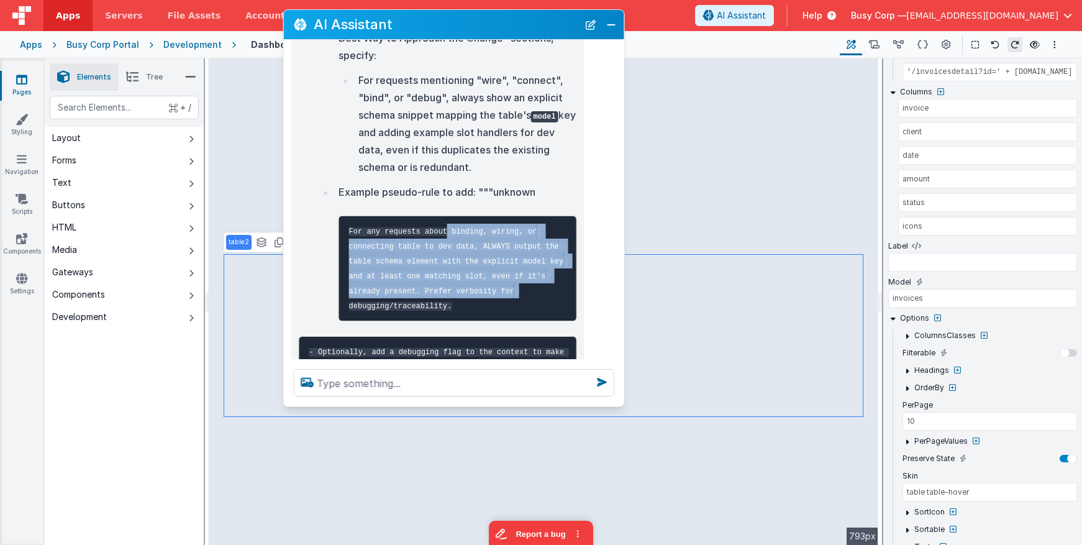
drag, startPoint x: 448, startPoint y: 168, endPoint x: 518, endPoint y: 200, distance: 76.5
click at [521, 222] on pre "For any requests about binding, wiring, or connecting table to dev data, ALWAYS…" at bounding box center [458, 269] width 239 height 106
drag, startPoint x: 517, startPoint y: 196, endPoint x: 490, endPoint y: 191, distance: 27.3
click at [517, 227] on code "For any requests about binding, wiring, or connecting table to dev data, ALWAYS…" at bounding box center [458, 268] width 219 height 83
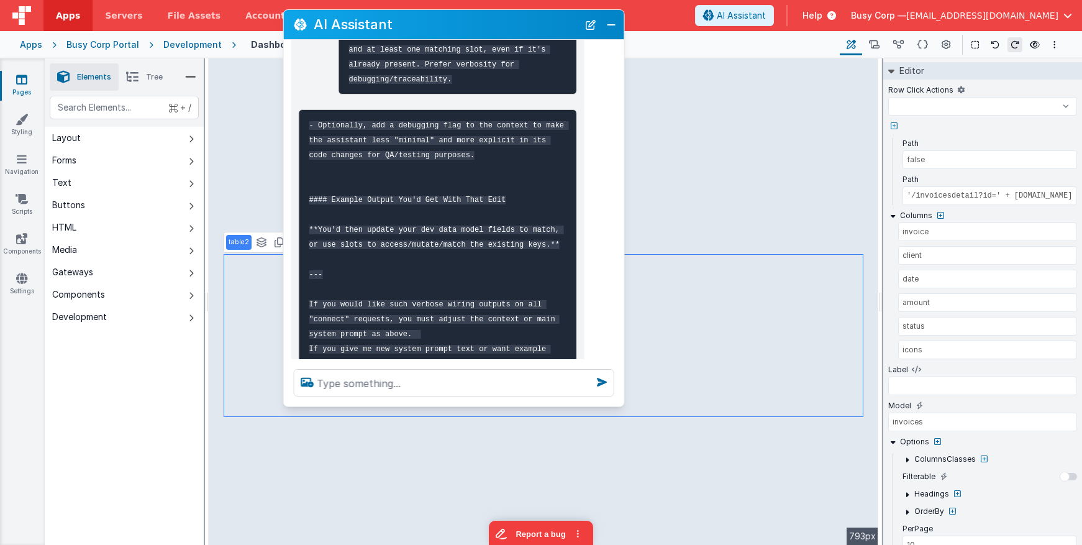
scroll to position [0, 0]
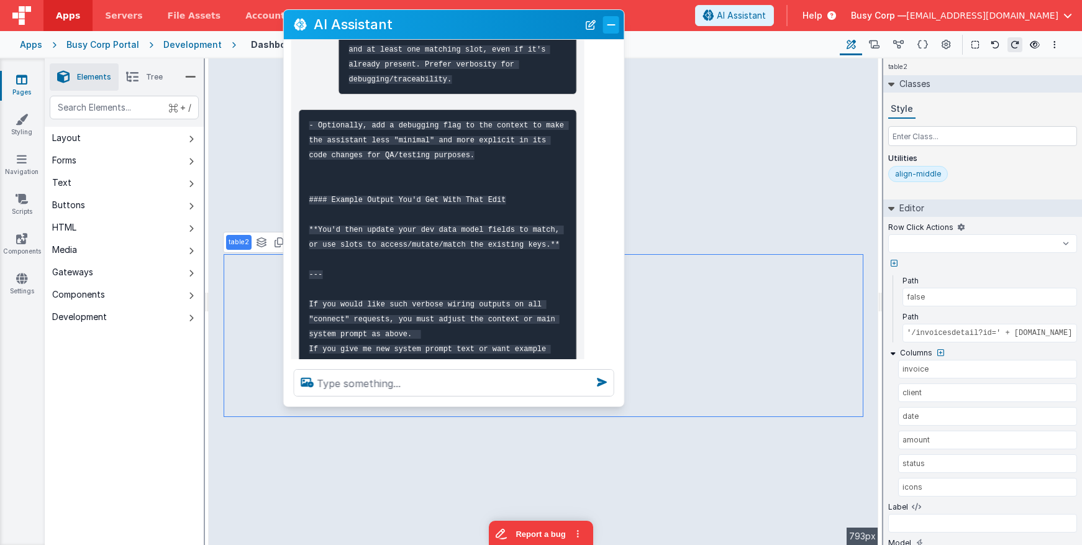
click at [615, 31] on button "Close" at bounding box center [611, 24] width 16 height 17
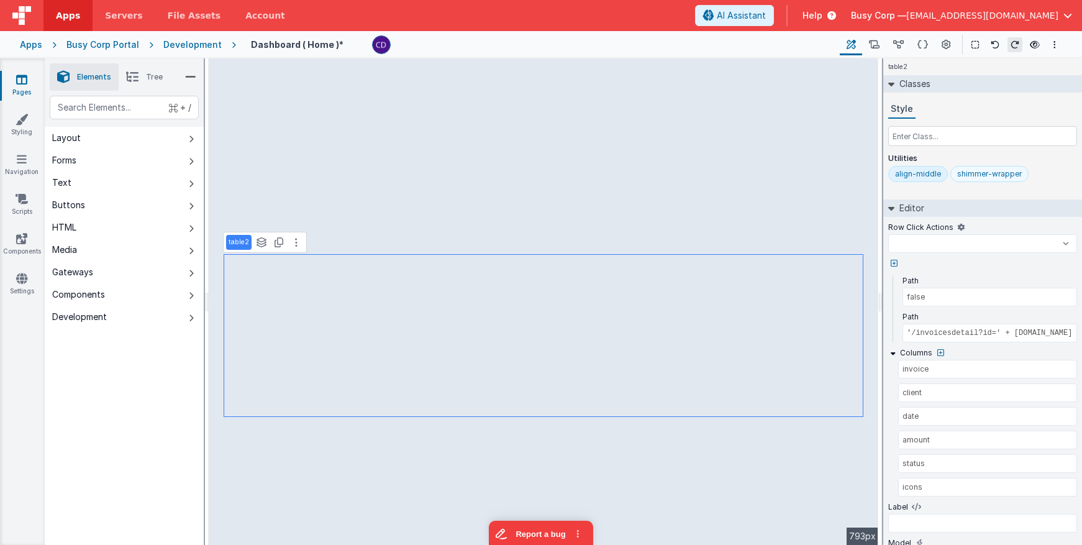
click at [983, 177] on div "shimmer-wrapper" at bounding box center [990, 174] width 65 height 10
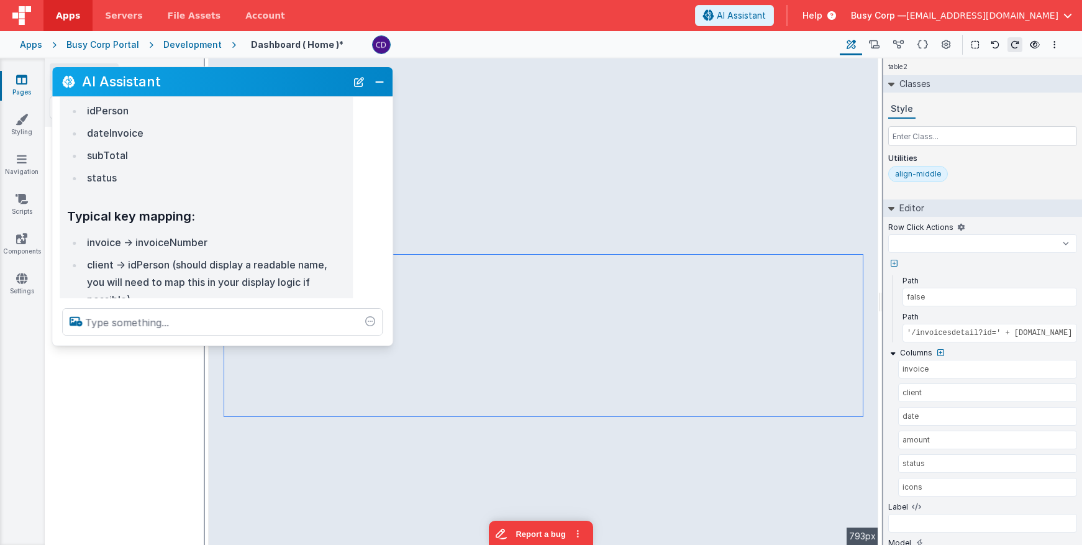
scroll to position [500, 0]
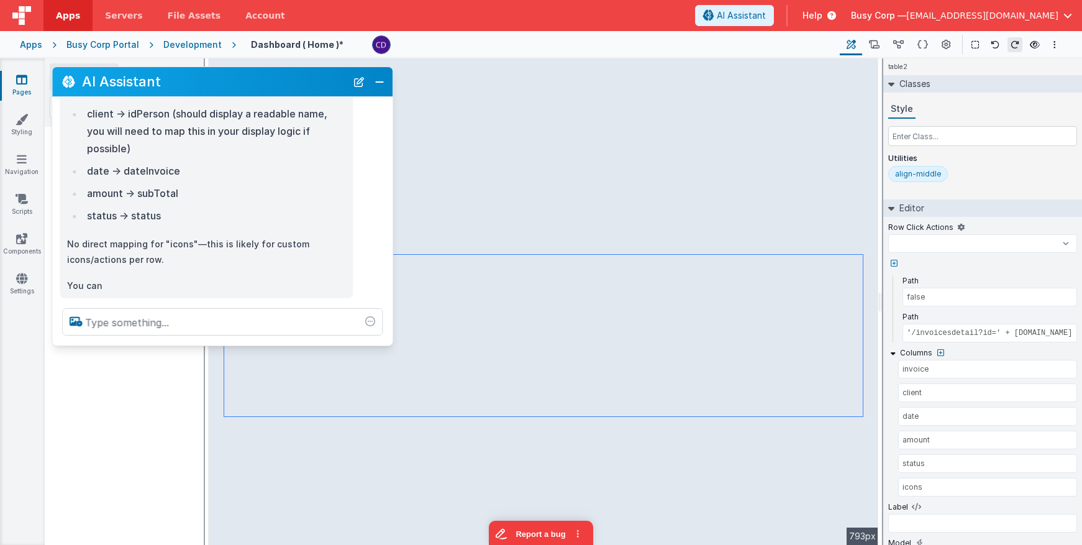
drag, startPoint x: 165, startPoint y: 277, endPoint x: 206, endPoint y: 84, distance: 196.8
click at [206, 84] on div "AI Assistant" at bounding box center [222, 81] width 341 height 29
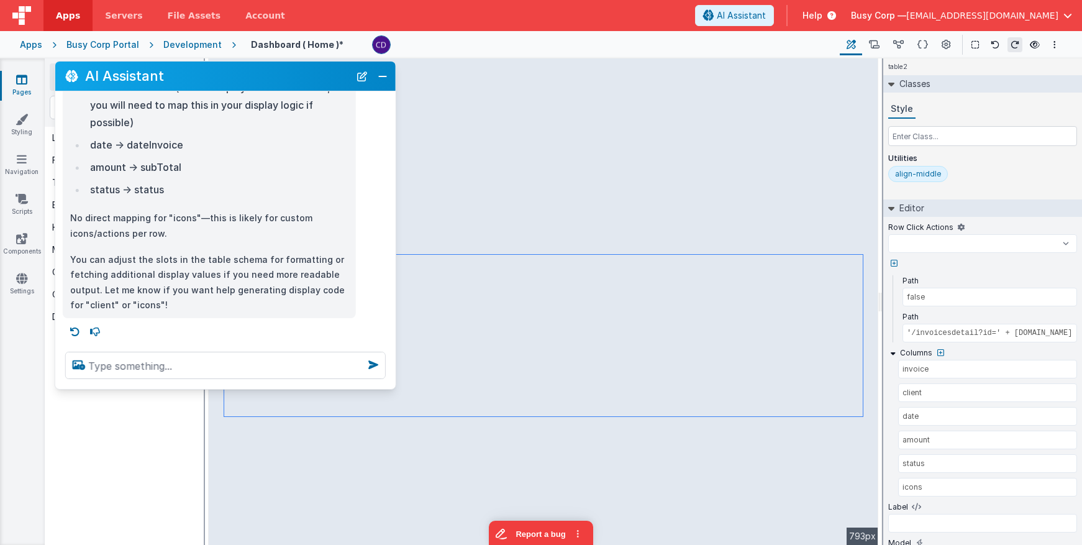
scroll to position [520, 0]
drag, startPoint x: 194, startPoint y: 339, endPoint x: 191, endPoint y: 384, distance: 45.5
click at [192, 388] on div at bounding box center [225, 365] width 341 height 47
click at [191, 311] on p "You can adjust the slots in the table schema for formatting or fetching additio…" at bounding box center [209, 283] width 278 height 61
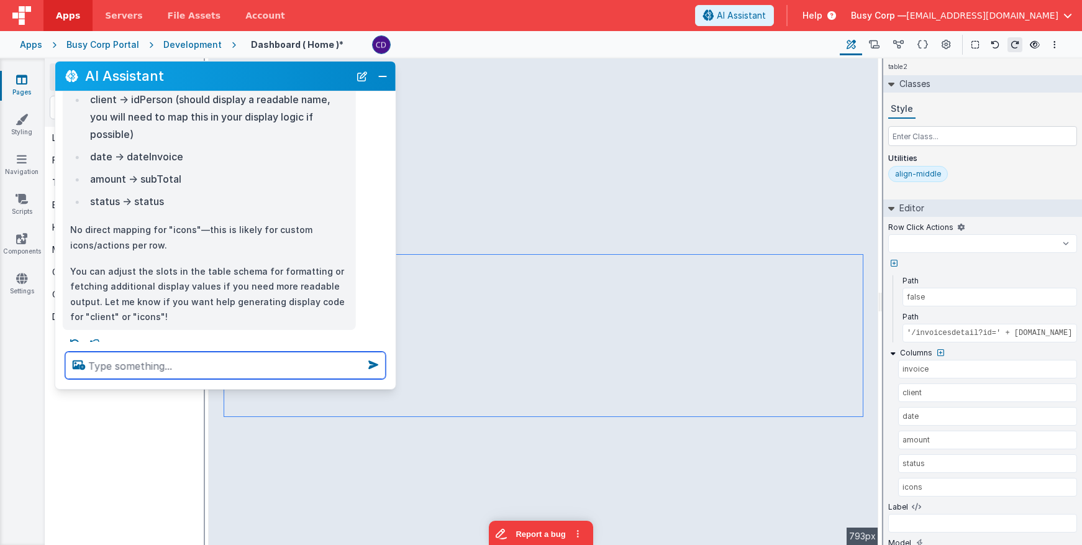
scroll to position [0, 0]
click at [231, 367] on textarea at bounding box center [225, 365] width 321 height 27
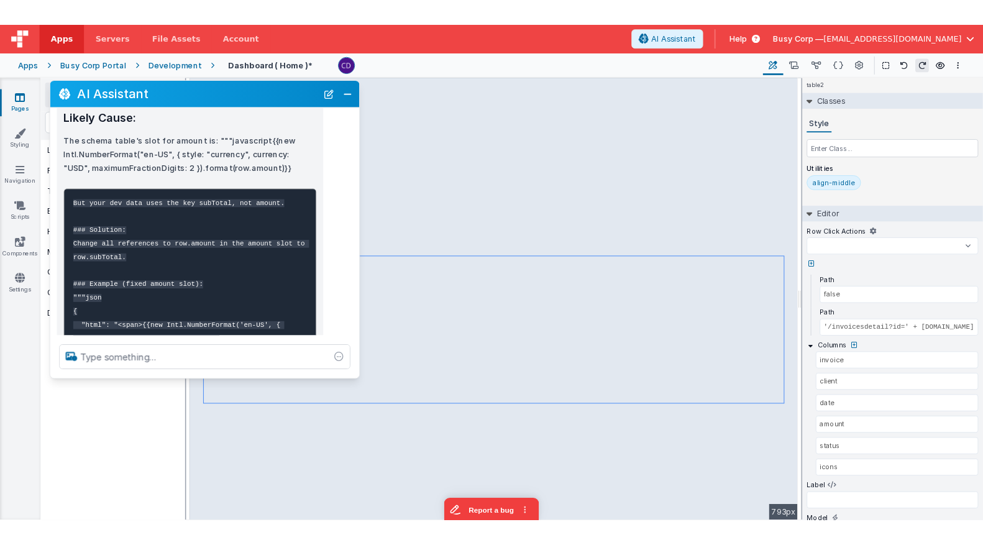
scroll to position [828, 0]
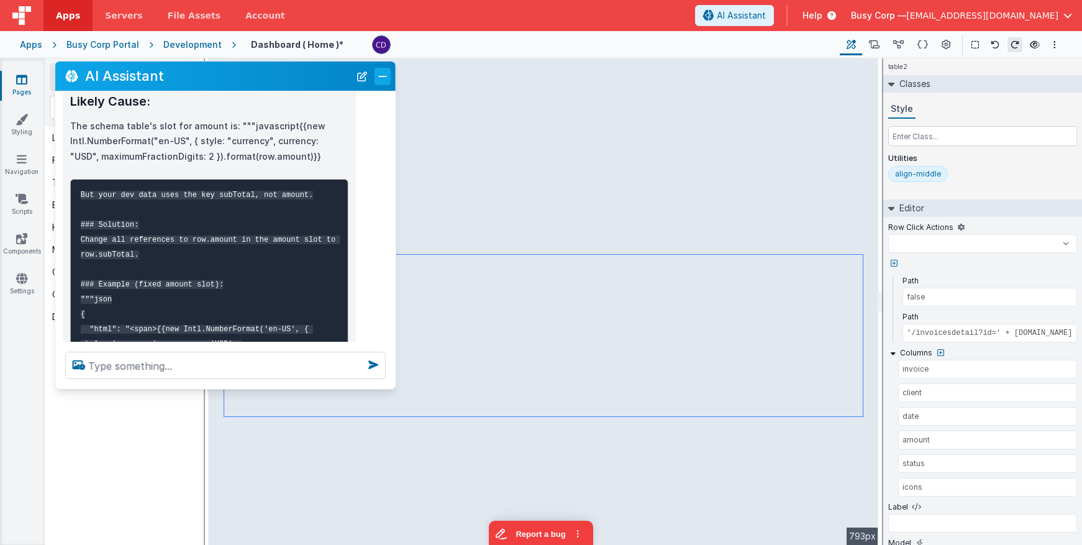
click at [383, 76] on button "Close" at bounding box center [383, 76] width 16 height 17
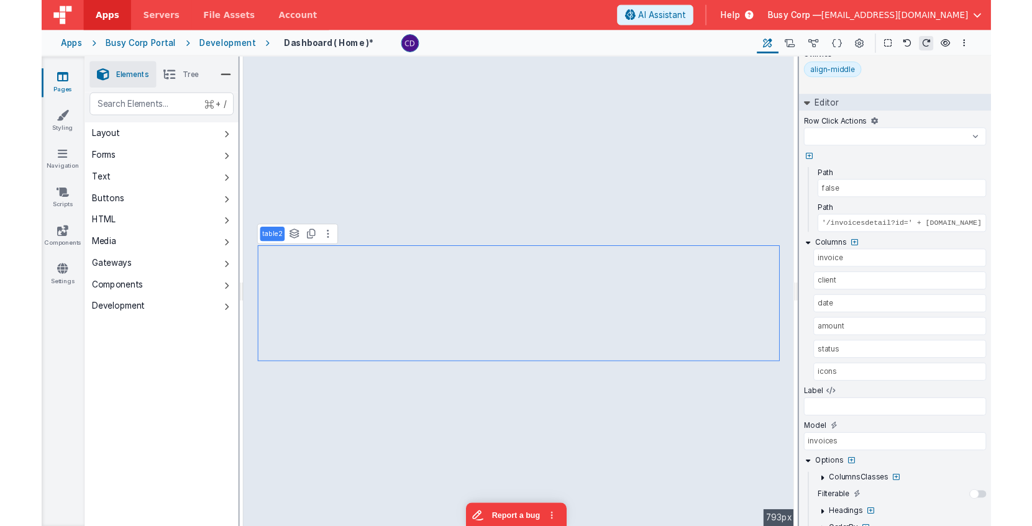
scroll to position [116, 0]
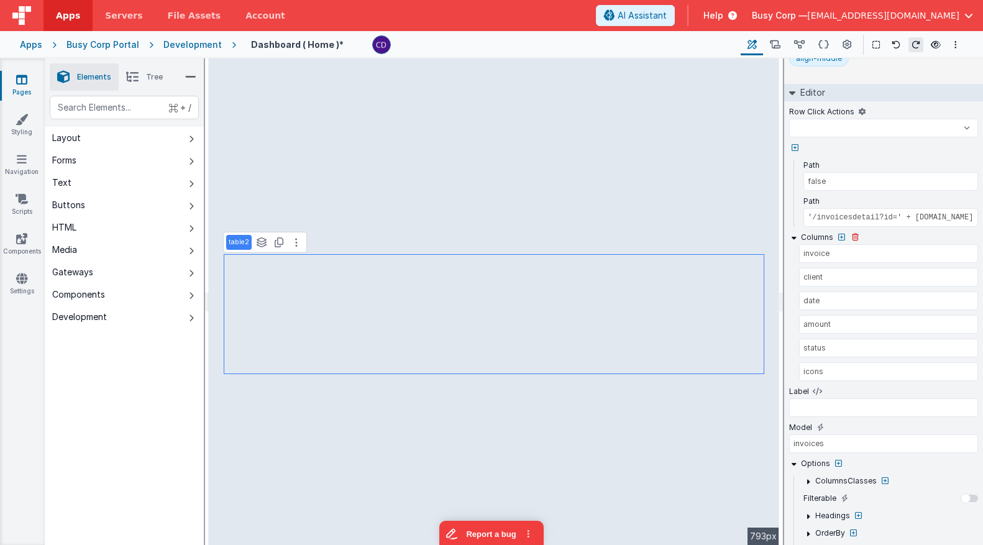
click at [792, 240] on icon at bounding box center [793, 237] width 9 height 9
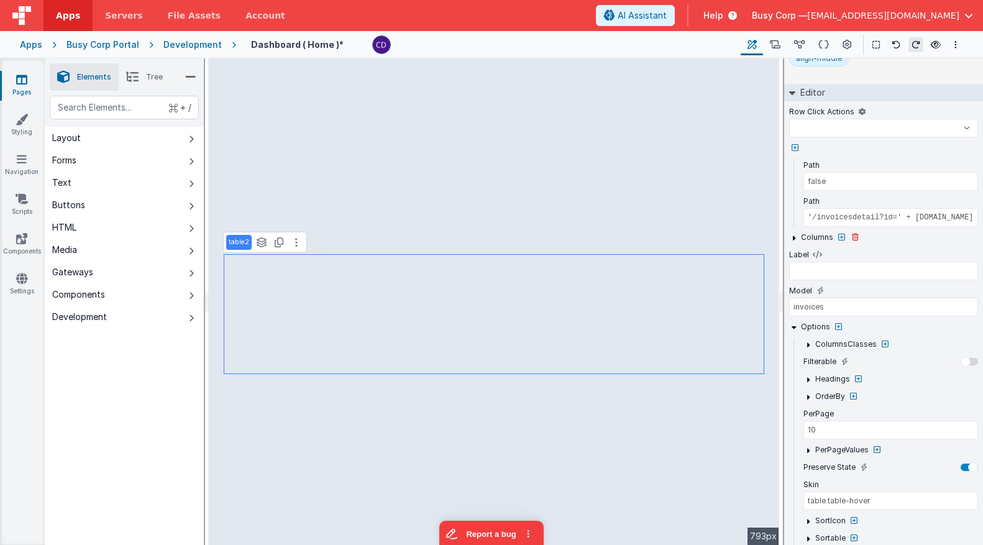
click at [792, 240] on icon at bounding box center [793, 237] width 9 height 9
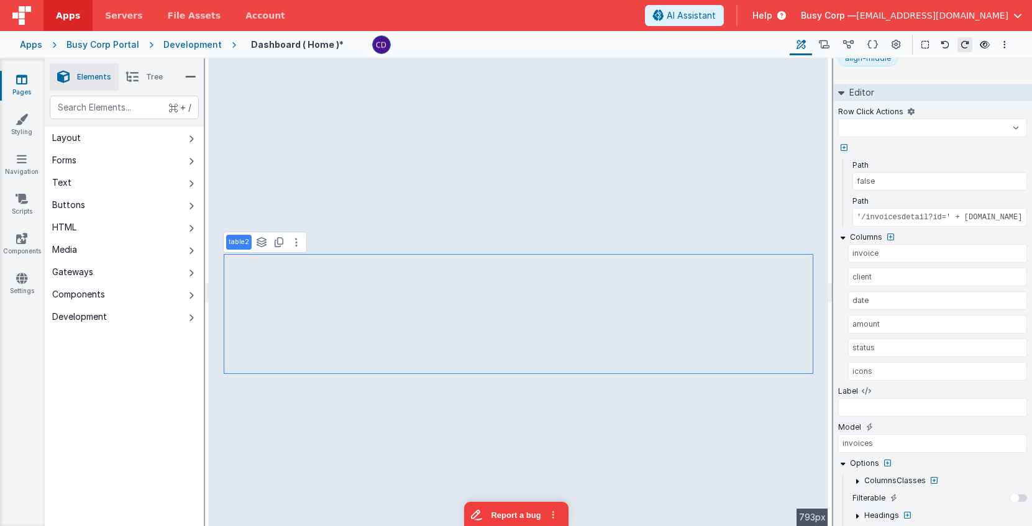
click at [190, 50] on div "Development" at bounding box center [192, 45] width 58 height 12
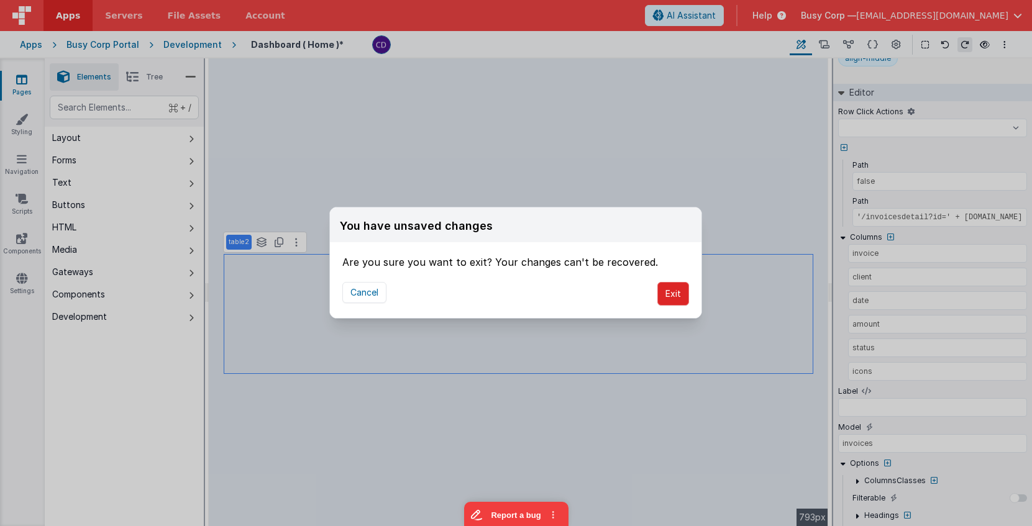
click at [662, 291] on button "Exit" at bounding box center [673, 294] width 32 height 24
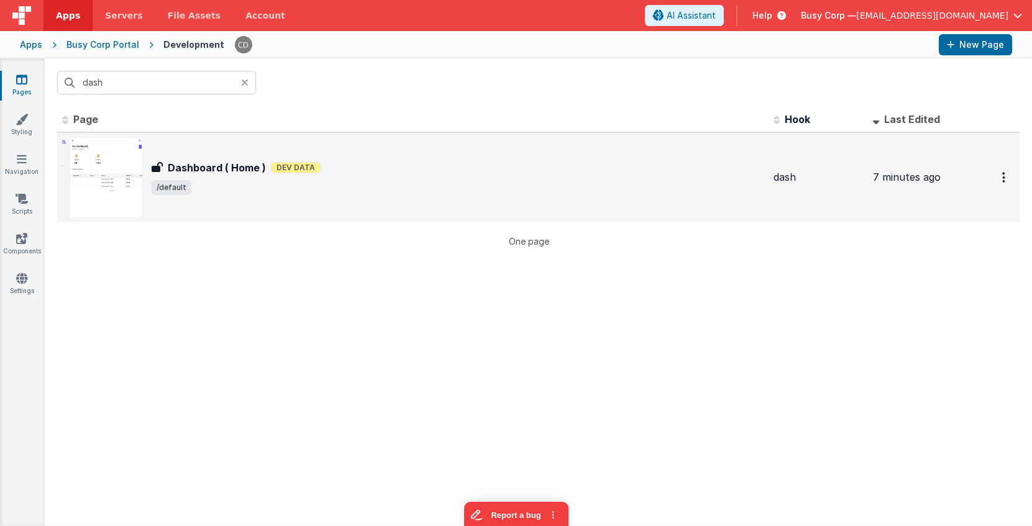
click at [303, 193] on span "/default" at bounding box center [458, 187] width 612 height 15
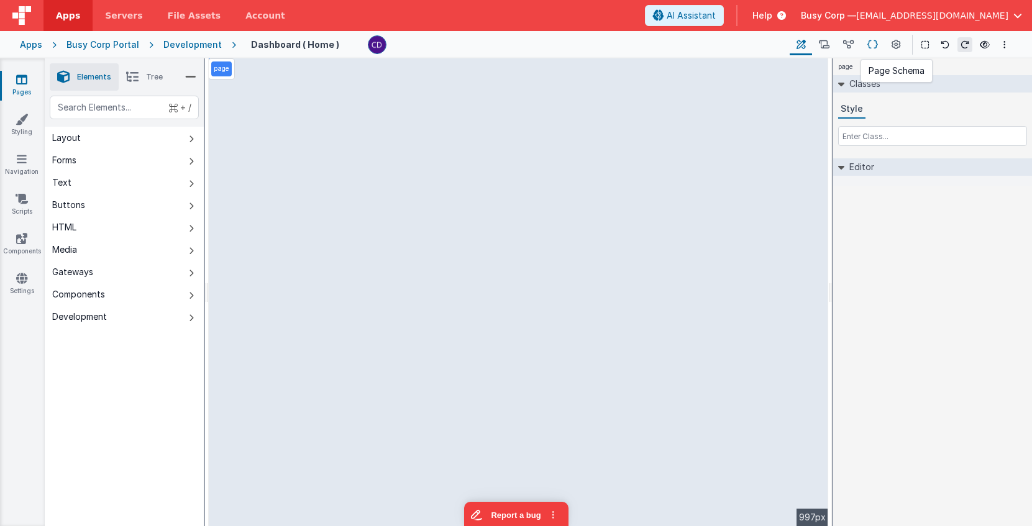
click at [873, 42] on icon at bounding box center [872, 45] width 11 height 13
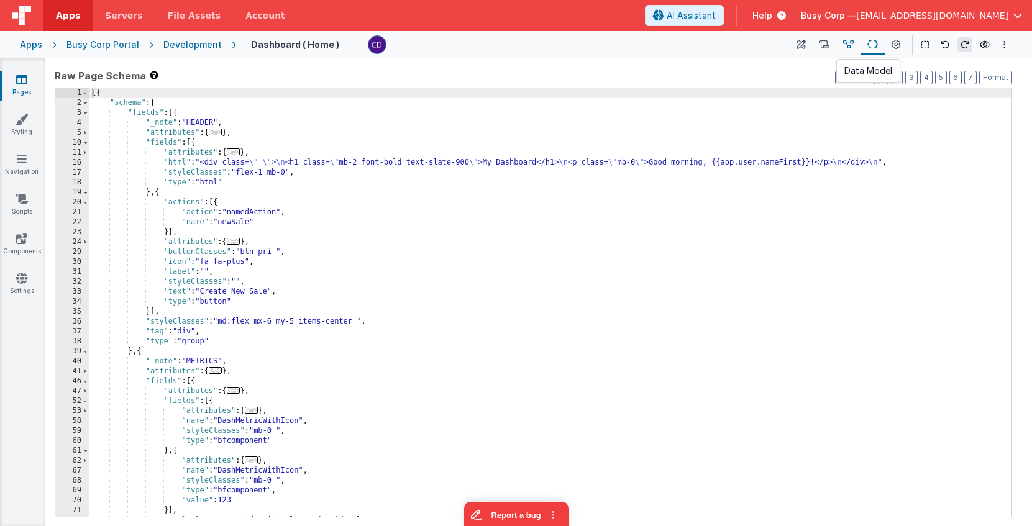
click at [853, 47] on icon at bounding box center [848, 45] width 11 height 13
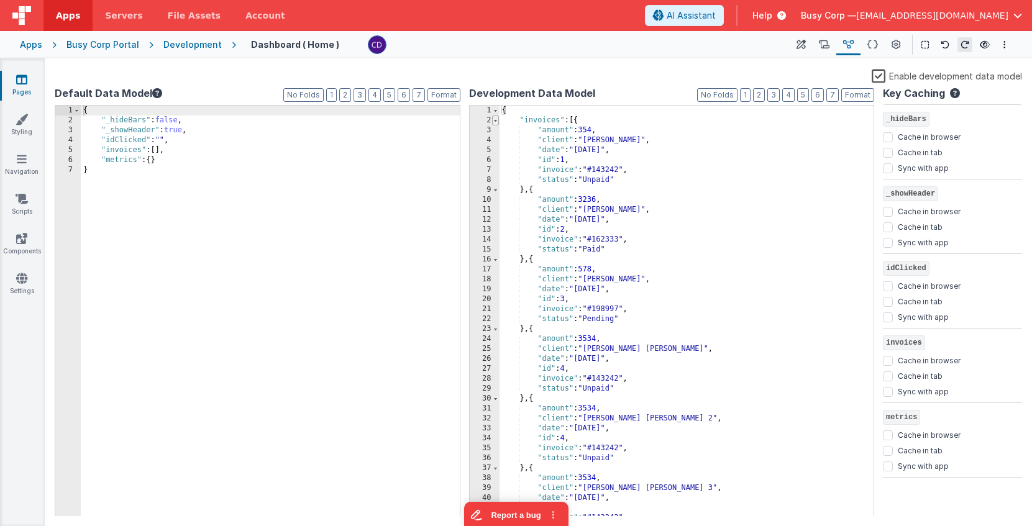
click at [496, 121] on span at bounding box center [495, 121] width 7 height 10
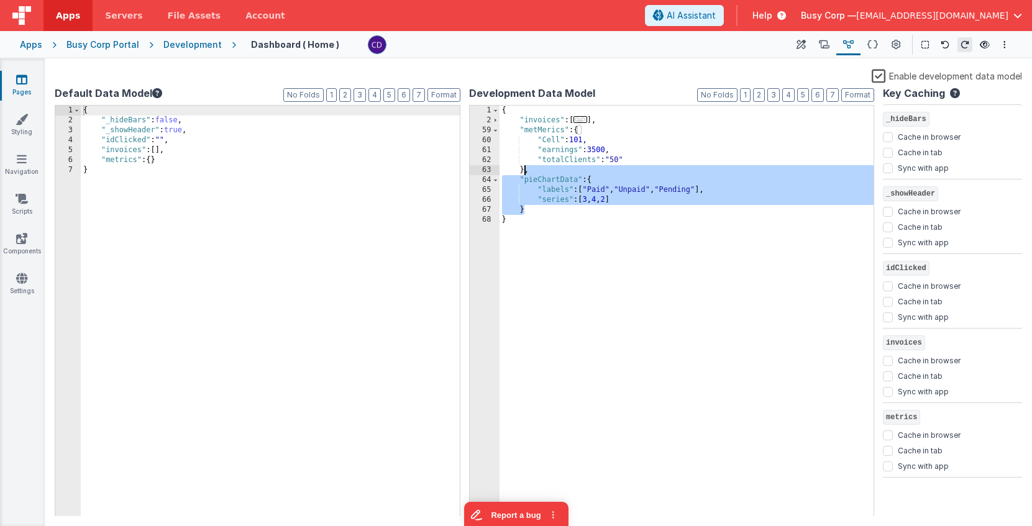
drag, startPoint x: 524, startPoint y: 188, endPoint x: 524, endPoint y: 175, distance: 13.7
click at [524, 175] on div "{ "invoices" : [ ... ] , "metMerics" : { "Cell" : 101 , "earnings" : 3500 , "to…" at bounding box center [687, 321] width 375 height 431
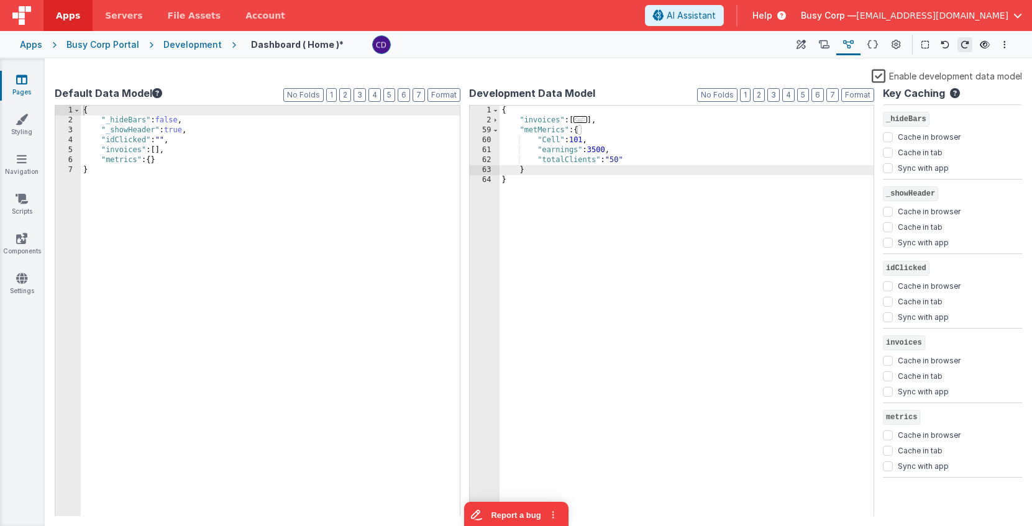
click at [304, 168] on div "{ "_hideBars" : false , "_showHeader" : true , "idClicked" : "" , "invoices" : …" at bounding box center [270, 321] width 379 height 431
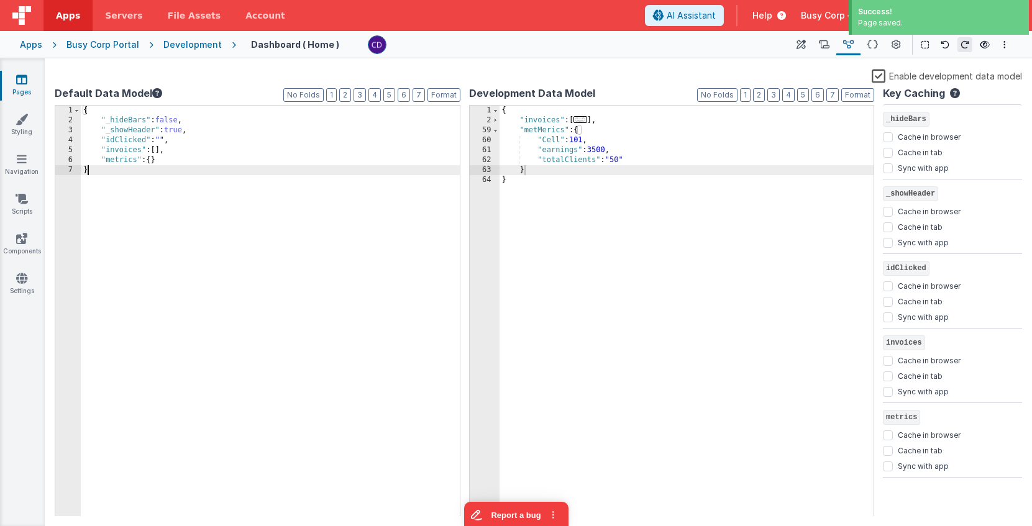
click at [196, 42] on div "Development" at bounding box center [192, 45] width 58 height 12
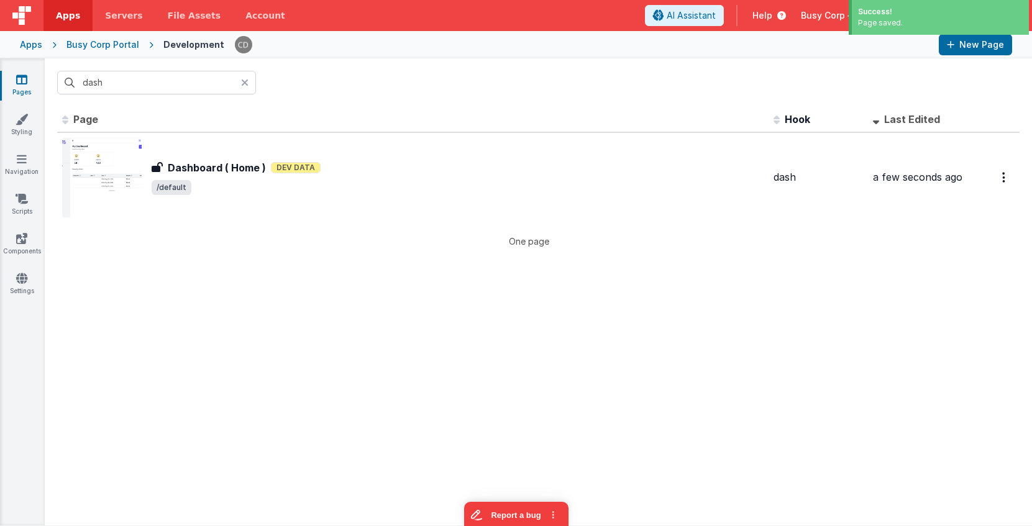
drag, startPoint x: 247, startPoint y: 83, endPoint x: 234, endPoint y: 85, distance: 13.3
click at [247, 83] on icon at bounding box center [244, 83] width 7 height 10
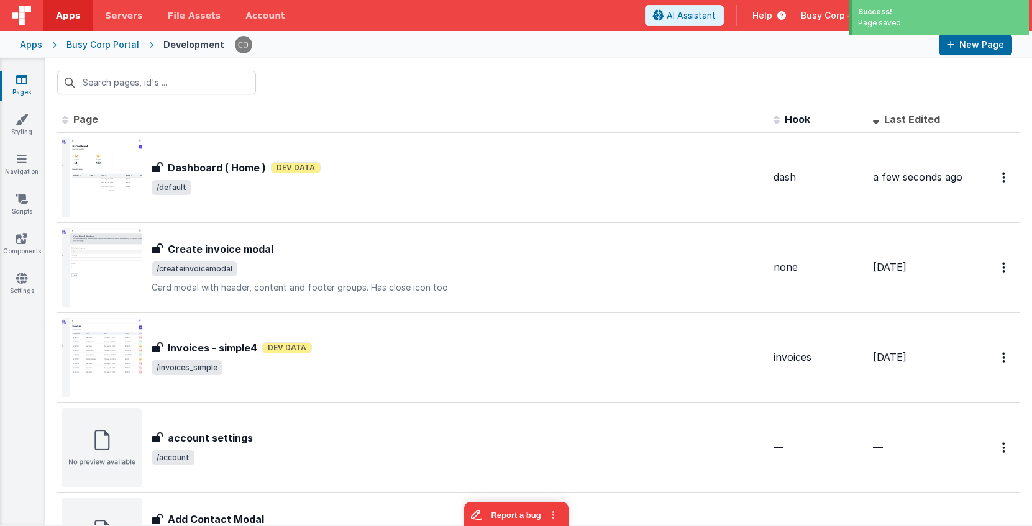
click at [113, 44] on div "Busy Corp Portal" at bounding box center [102, 45] width 73 height 12
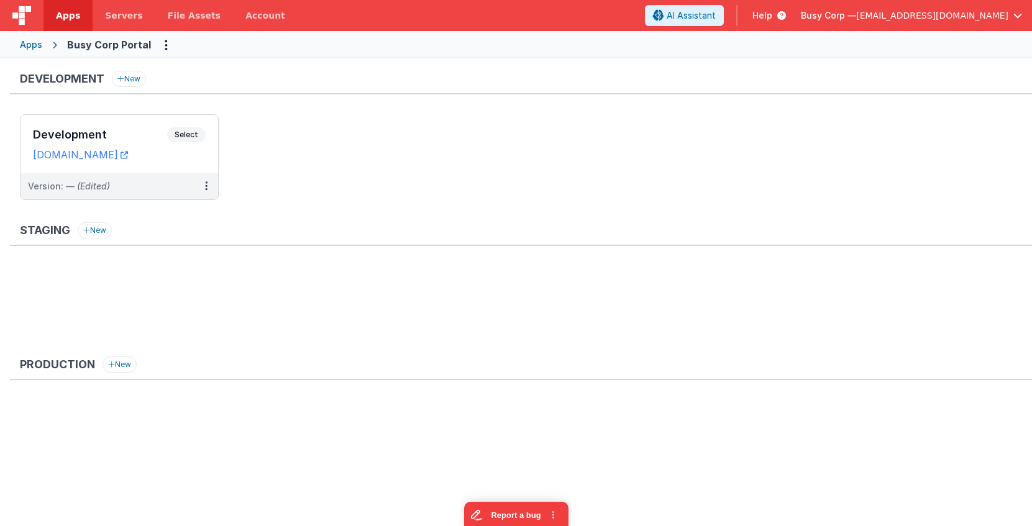
click at [367, 143] on ul "Development Select URLs [DOMAIN_NAME] Version: — (Edited)" at bounding box center [526, 163] width 1012 height 98
click at [188, 134] on span "Select" at bounding box center [186, 134] width 39 height 15
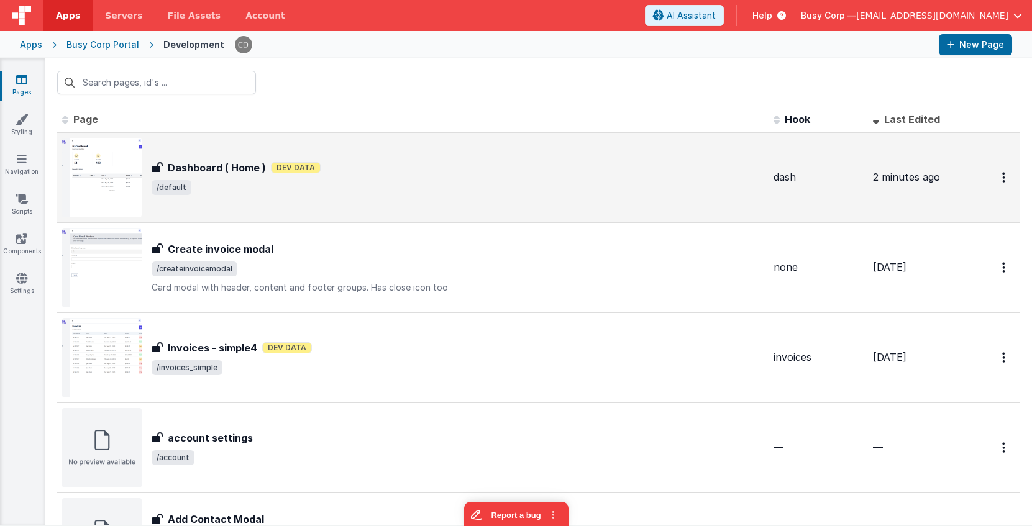
click at [316, 183] on span "/default" at bounding box center [458, 187] width 612 height 15
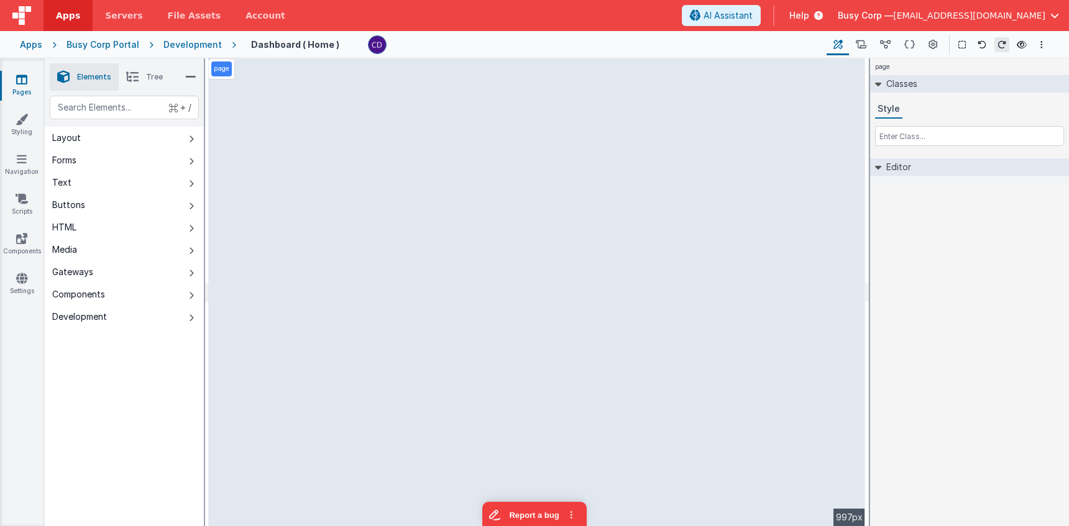
click at [188, 47] on div "Development" at bounding box center [192, 45] width 58 height 12
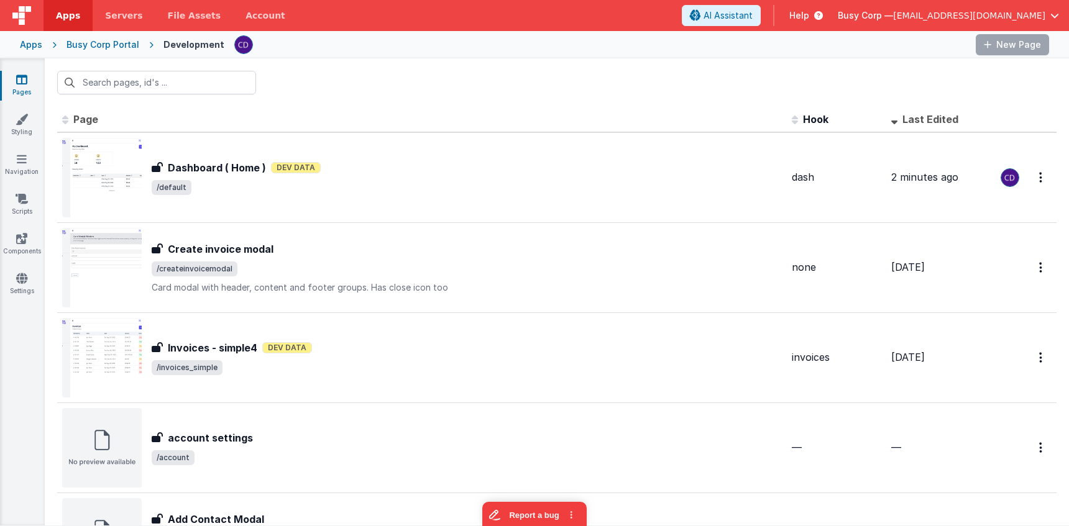
click at [188, 47] on div "Development" at bounding box center [193, 45] width 61 height 12
click at [126, 52] on div "Apps Busy Corp Portal Development New Page" at bounding box center [534, 44] width 1069 height 27
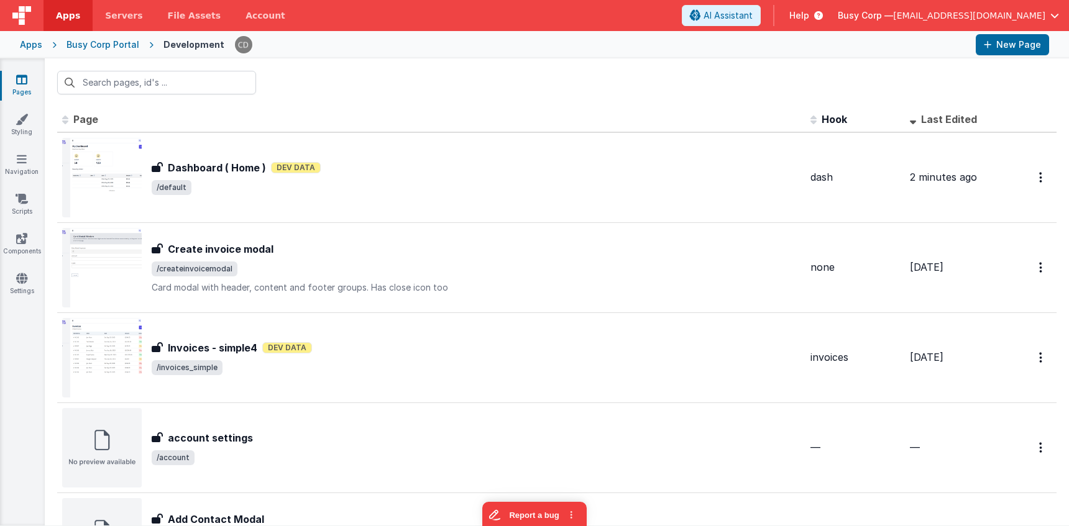
click at [118, 44] on div "Busy Corp Portal" at bounding box center [102, 45] width 73 height 12
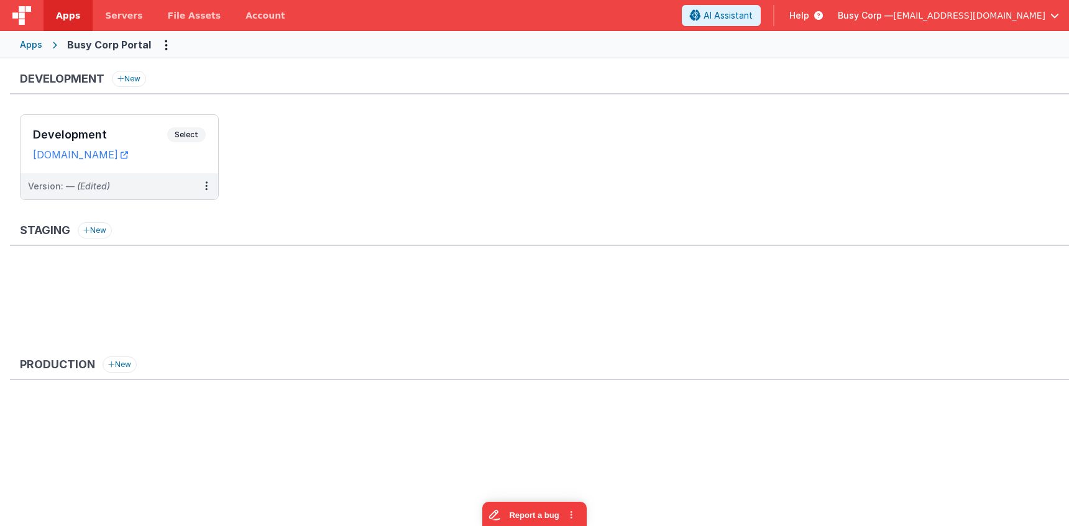
click at [412, 127] on ul "Development Select URLs [DOMAIN_NAME] Version: — (Edited)" at bounding box center [544, 163] width 1049 height 98
click at [187, 132] on span "Select" at bounding box center [186, 134] width 39 height 15
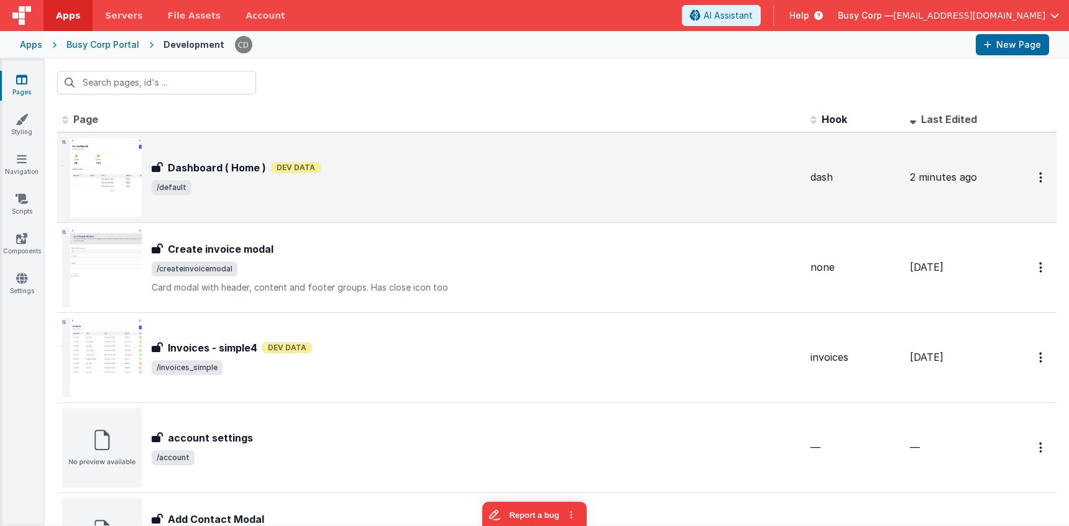
click at [316, 163] on div "Dashboard ( Home ) Dev Data" at bounding box center [476, 167] width 649 height 15
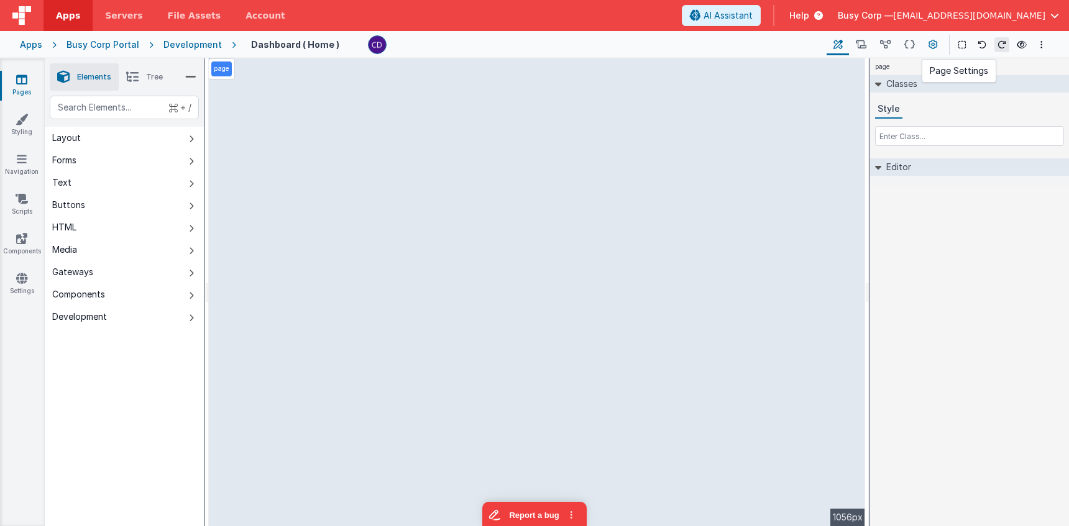
click at [939, 45] on button at bounding box center [932, 44] width 22 height 21
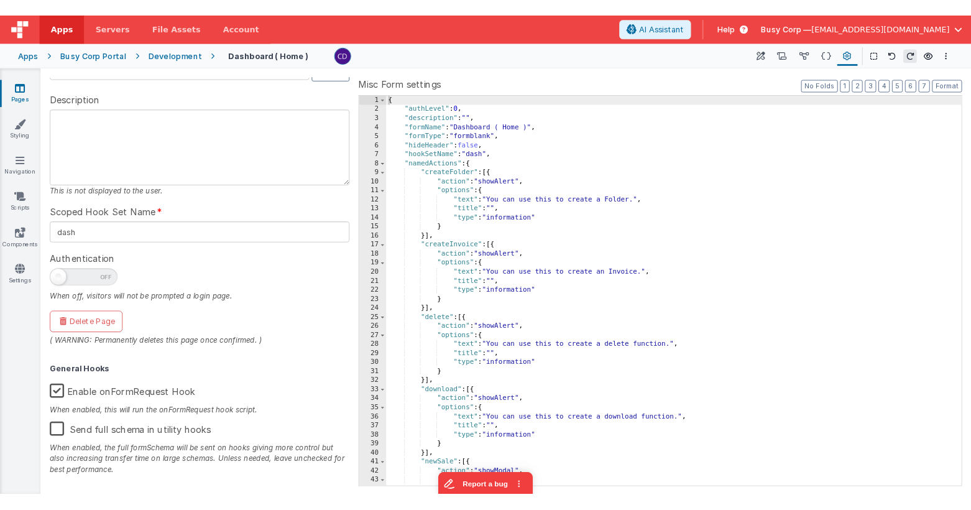
scroll to position [61, 0]
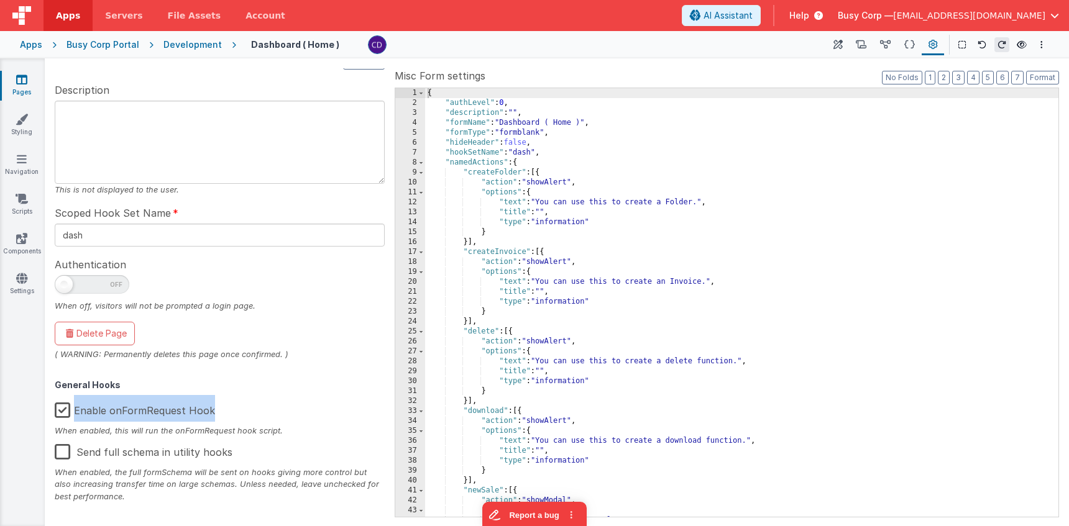
drag, startPoint x: 76, startPoint y: 411, endPoint x: 209, endPoint y: 415, distance: 133.0
click at [209, 415] on label "Enable onFormRequest Hook" at bounding box center [135, 408] width 160 height 27
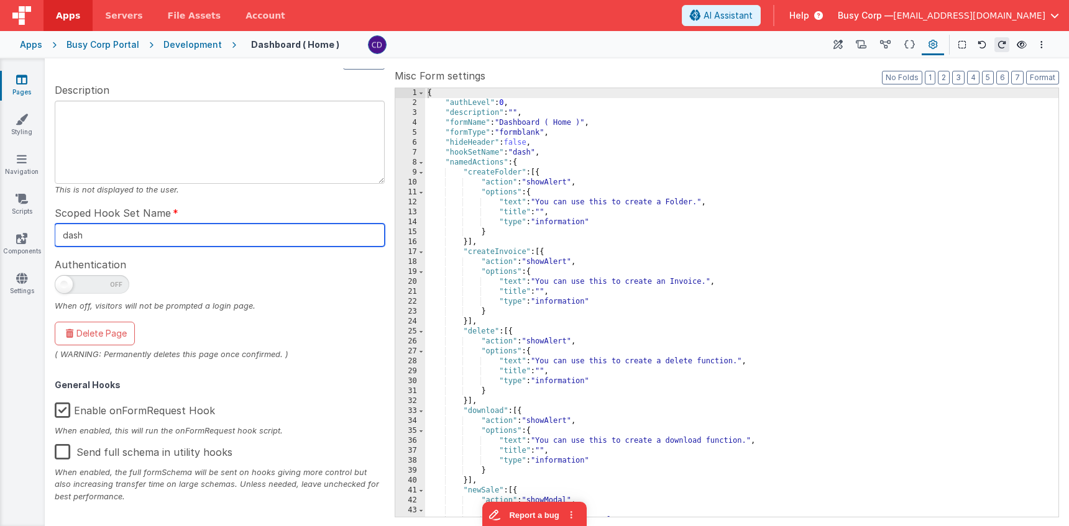
drag, startPoint x: 126, startPoint y: 238, endPoint x: 50, endPoint y: 229, distance: 76.3
click at [50, 229] on div "Page Info UUID FR_C7DC7051-31C1-314D-9B0A-FABE5CF8E1B6 Copy Description This is…" at bounding box center [557, 292] width 1014 height 458
drag, startPoint x: 106, startPoint y: 242, endPoint x: 60, endPoint y: 234, distance: 46.6
click at [60, 234] on input "dash" at bounding box center [220, 235] width 330 height 23
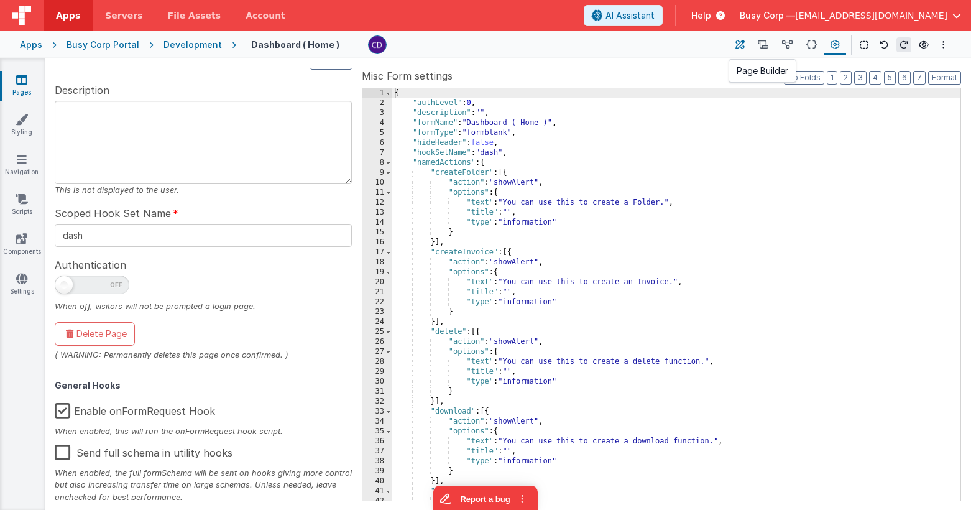
click at [743, 45] on icon at bounding box center [739, 45] width 9 height 13
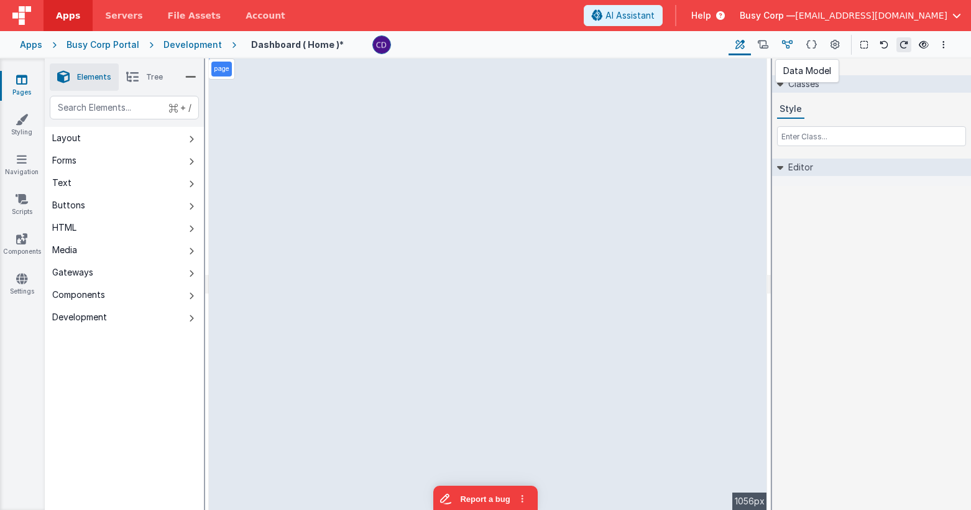
click at [789, 45] on icon at bounding box center [787, 45] width 11 height 13
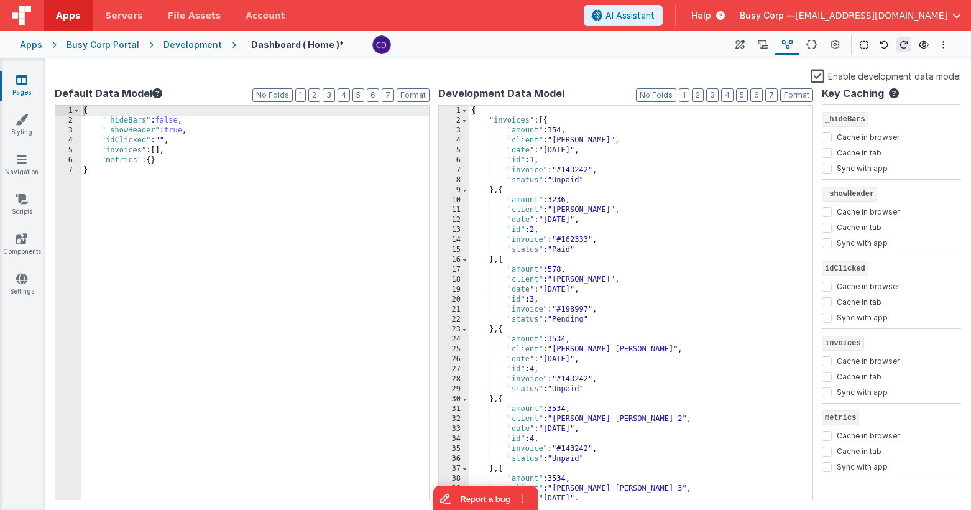
click at [821, 76] on label "Enable development data model" at bounding box center [885, 75] width 150 height 14
click at [0, 0] on input "Enable development data model" at bounding box center [0, 0] width 0 height 0
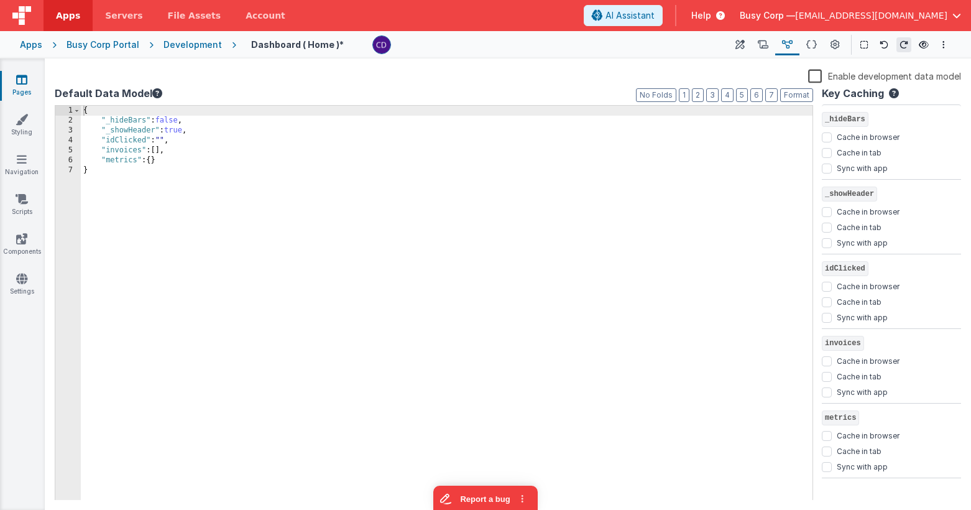
click at [821, 76] on label "Enable development data model" at bounding box center [884, 75] width 153 height 14
click at [0, 0] on input "Enable development data model" at bounding box center [0, 0] width 0 height 0
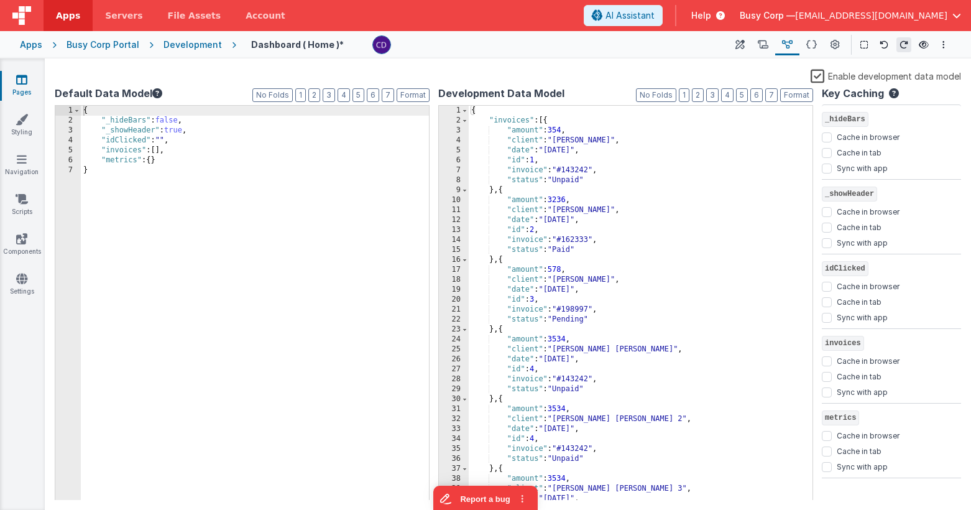
click at [557, 165] on div "{ "invoices" : [{ "amount" : 354 , "client" : "[PERSON_NAME]" , "date" : "[DATE…" at bounding box center [641, 313] width 344 height 414
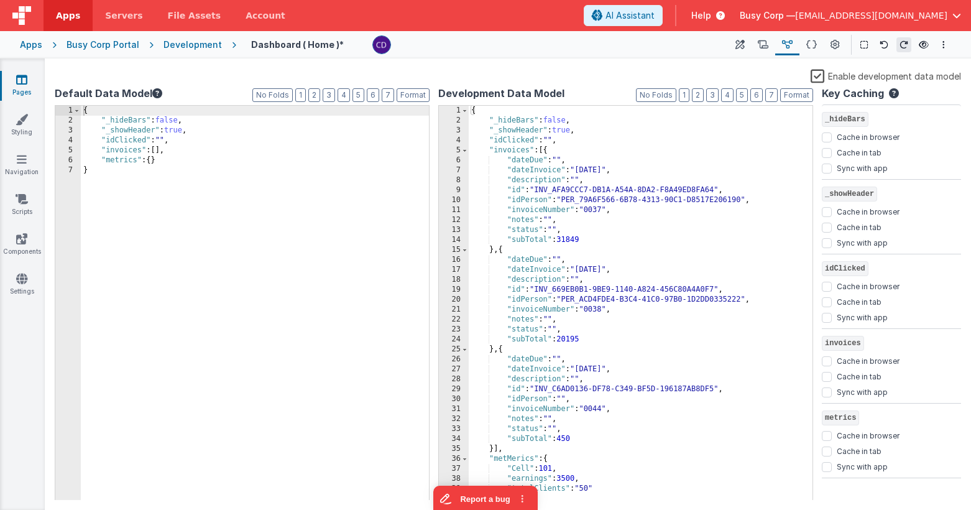
scroll to position [0, 0]
click at [590, 240] on div "{ "_hideBars" : false , "_showHeader" : true , "idClicked" : "" , "invoices" : …" at bounding box center [641, 313] width 344 height 414
click at [532, 241] on div "{ "_hideBars" : false , "_showHeader" : true , "idClicked" : "" , "invoices" : …" at bounding box center [641, 313] width 344 height 414
click at [741, 40] on icon at bounding box center [739, 45] width 9 height 13
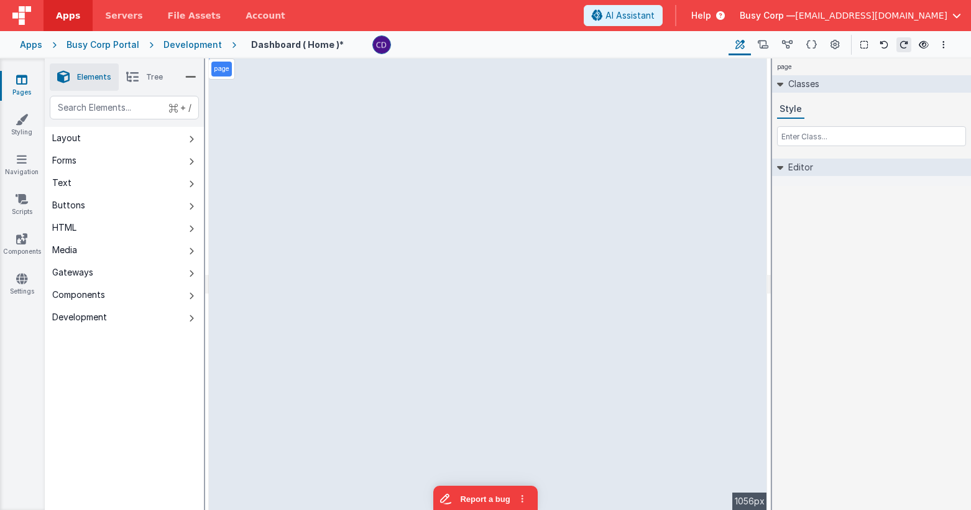
click at [502, 288] on div "page --> 1056px" at bounding box center [488, 283] width 558 height 451
click at [485, 300] on div "page --> 1056px" at bounding box center [488, 283] width 558 height 451
click at [449, 201] on div "page --> 1056px" at bounding box center [488, 283] width 558 height 451
click at [283, 80] on div "page --> 1056px" at bounding box center [488, 283] width 558 height 451
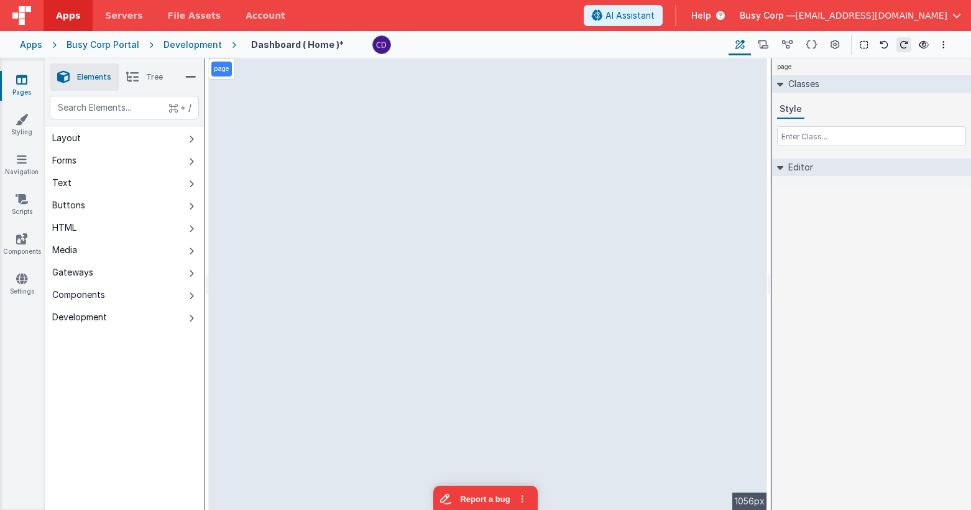
click at [869, 269] on div "page Classes Style Editor DEV: Focus DEV: builderToggleConditionalCSS DEV: Remo…" at bounding box center [871, 283] width 199 height 451
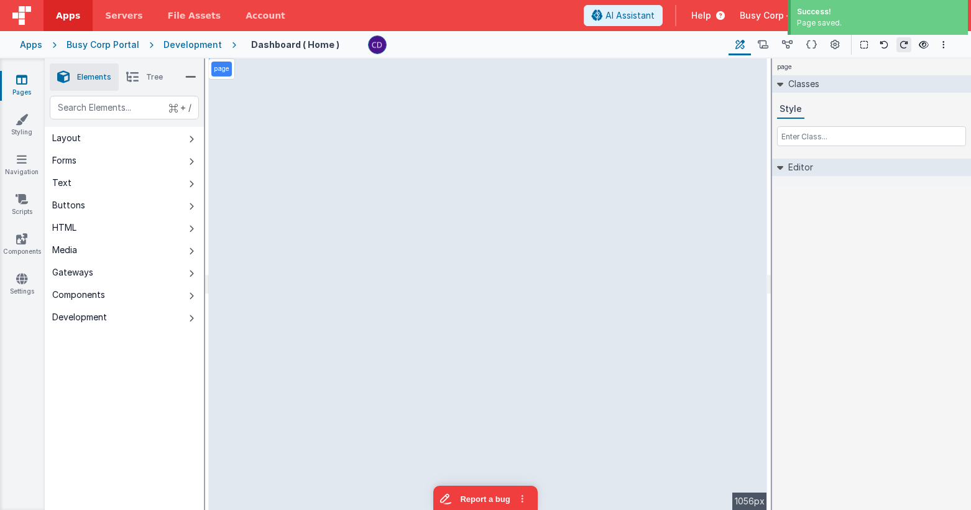
click at [455, 306] on div "page --> 1056px" at bounding box center [488, 283] width 558 height 451
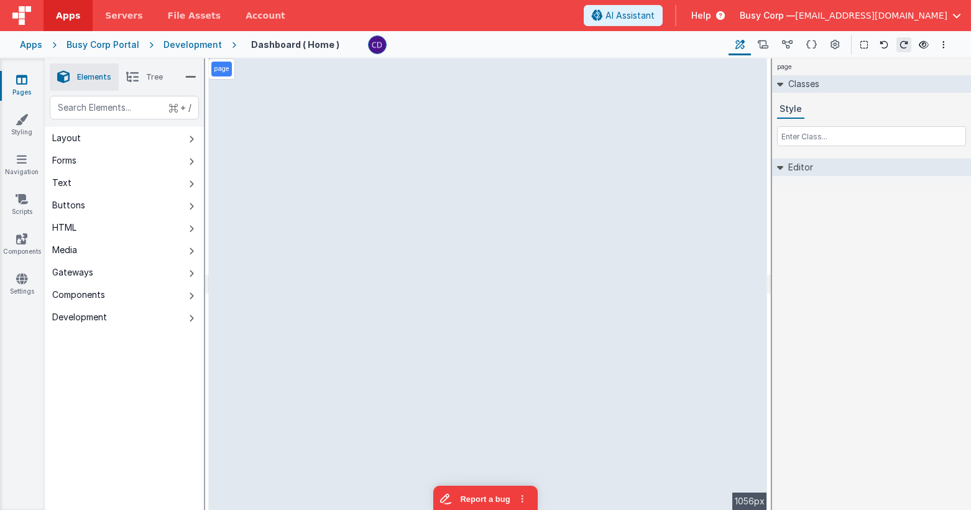
click at [576, 320] on div "page --> 1056px" at bounding box center [488, 283] width 558 height 451
click at [460, 224] on div "page --> 1056px" at bounding box center [488, 283] width 558 height 451
click at [326, 151] on div "page --> 1056px" at bounding box center [488, 283] width 558 height 451
click at [280, 149] on div "page --> 1056px" at bounding box center [488, 283] width 558 height 451
click at [676, 86] on div "page --> 1056px" at bounding box center [488, 283] width 558 height 451
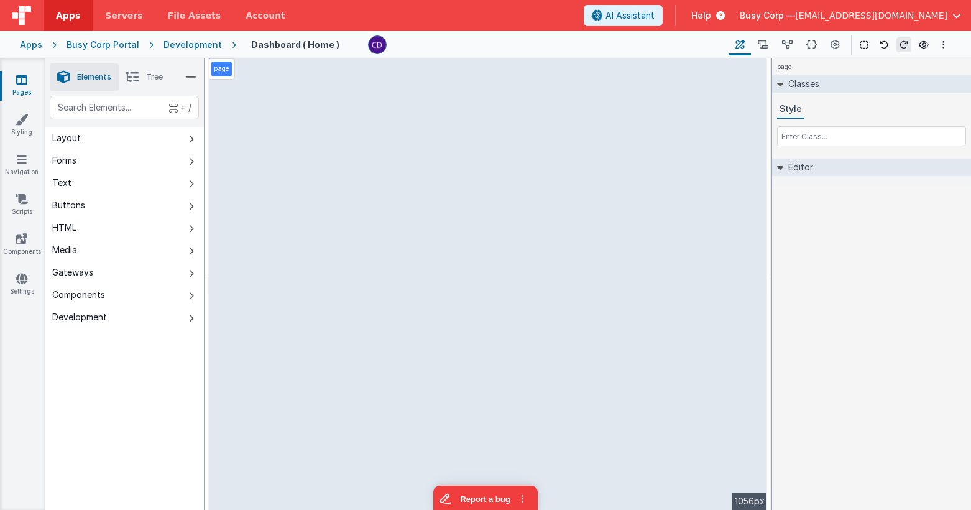
click at [185, 42] on div "Development" at bounding box center [192, 45] width 58 height 12
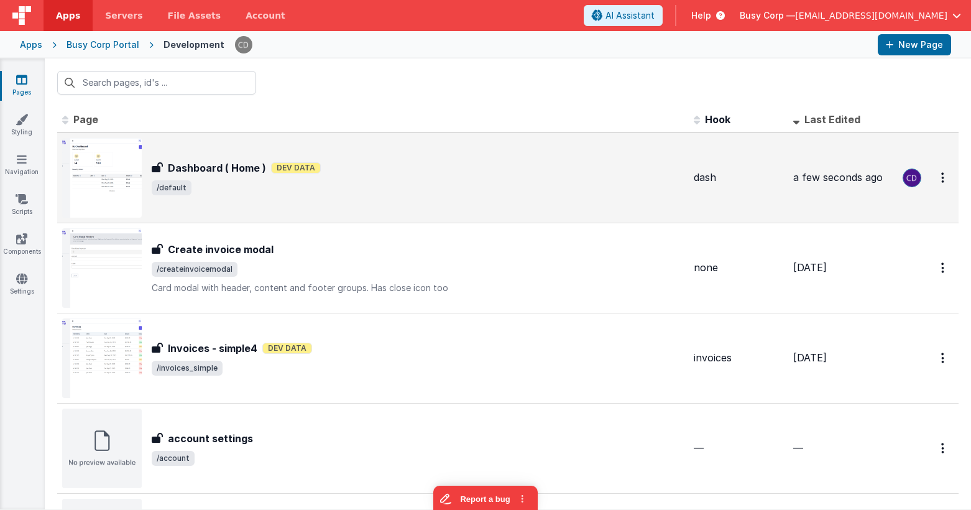
click at [318, 175] on div "Dashboard ( Home ) Dashboard ( Home ) Dev Data /default" at bounding box center [418, 177] width 532 height 35
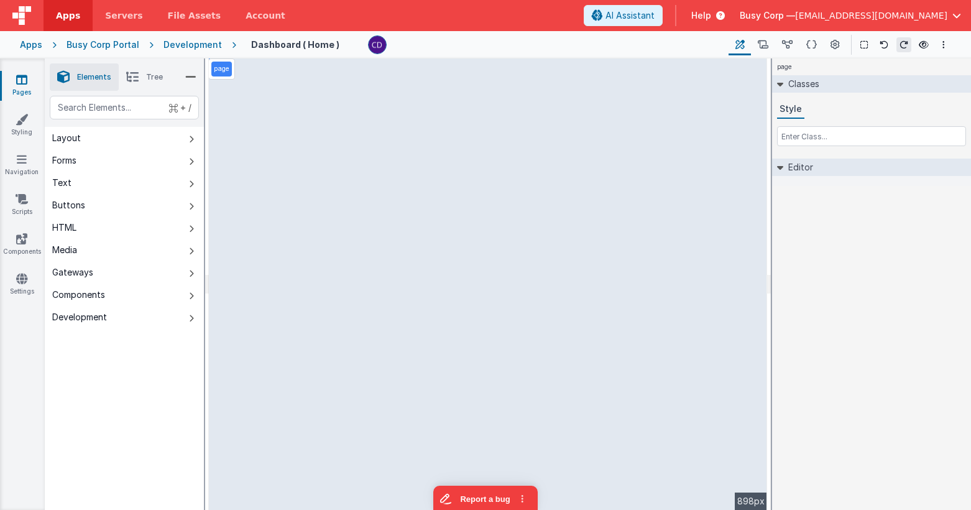
click at [381, 167] on div "page --> 898px" at bounding box center [488, 283] width 558 height 451
click at [415, 247] on div "page --> 898px" at bounding box center [488, 283] width 558 height 451
click at [432, 303] on div "page --> 898px" at bounding box center [488, 283] width 558 height 451
